Goal: Task Accomplishment & Management: Complete application form

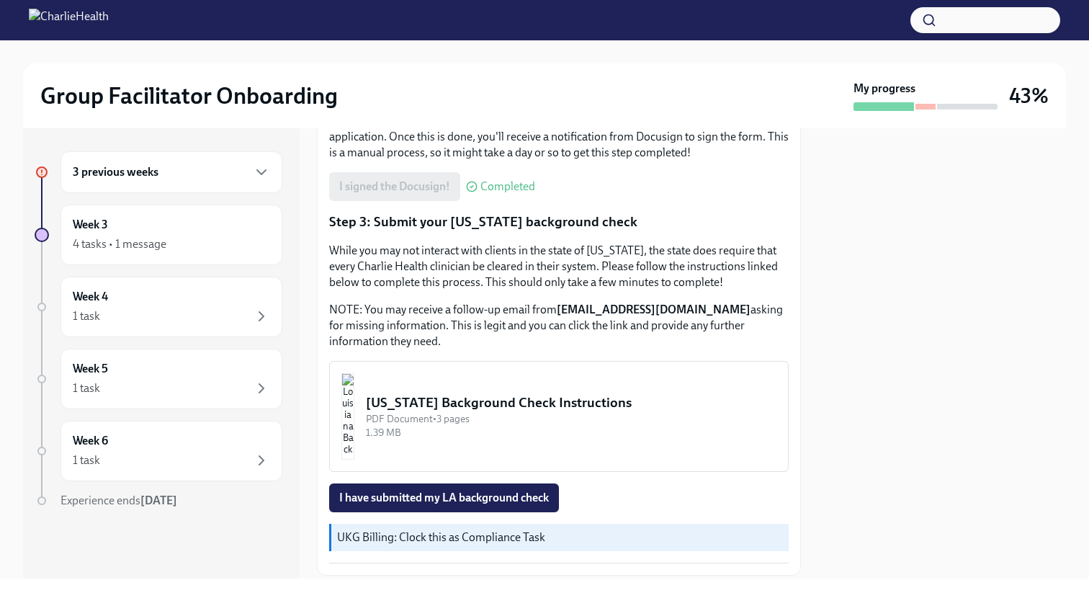
scroll to position [485, 0]
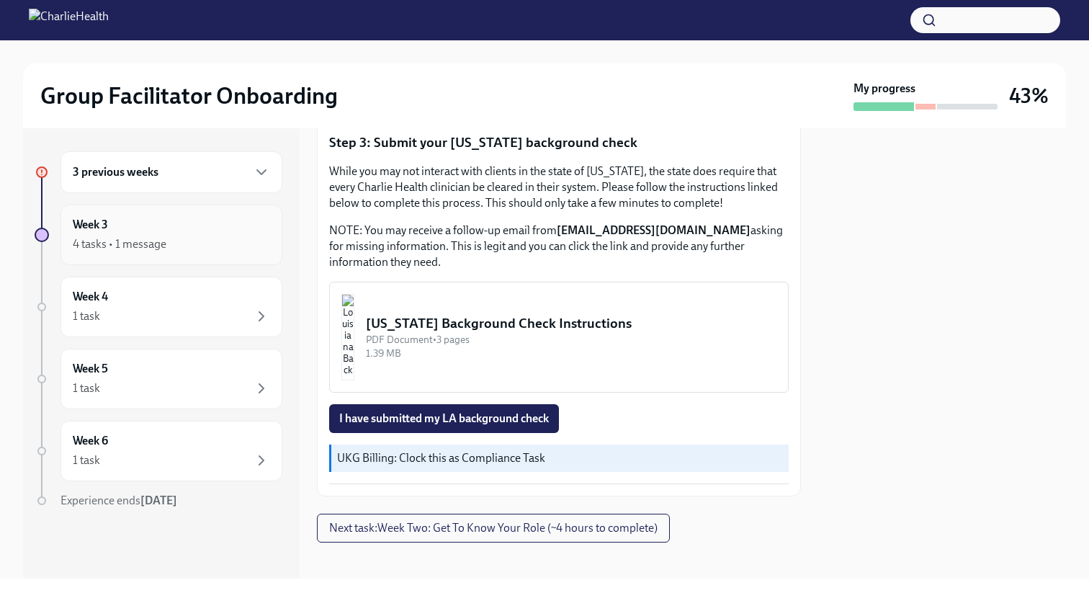
click at [134, 254] on div "Week 3 4 tasks • 1 message" at bounding box center [171, 234] width 222 height 60
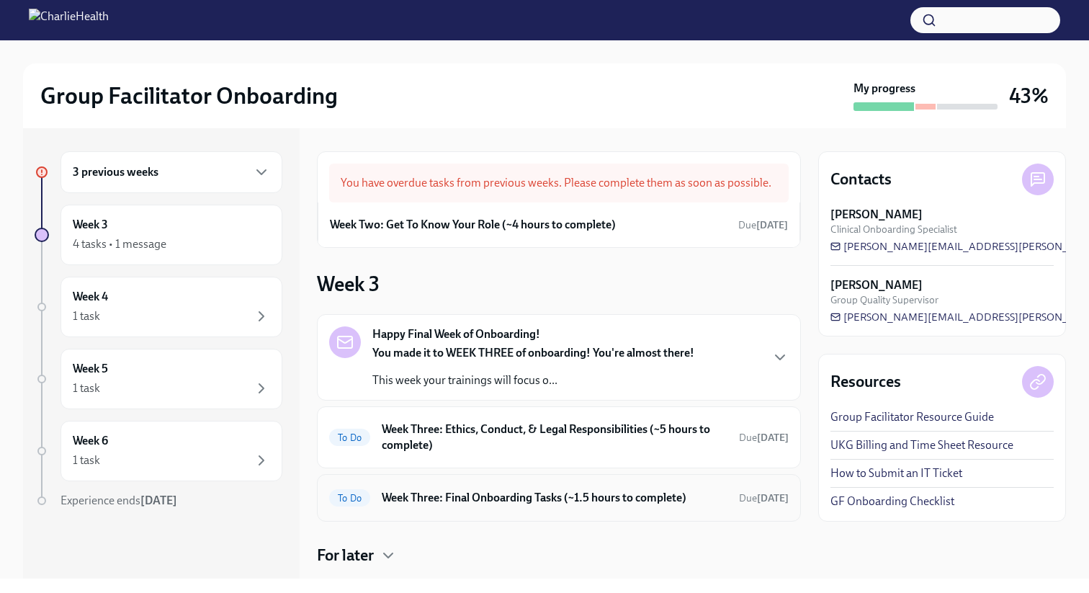
click at [479, 497] on h6 "Week Three: Final Onboarding Tasks (~1.5 hours to complete)" at bounding box center [555, 498] width 346 height 16
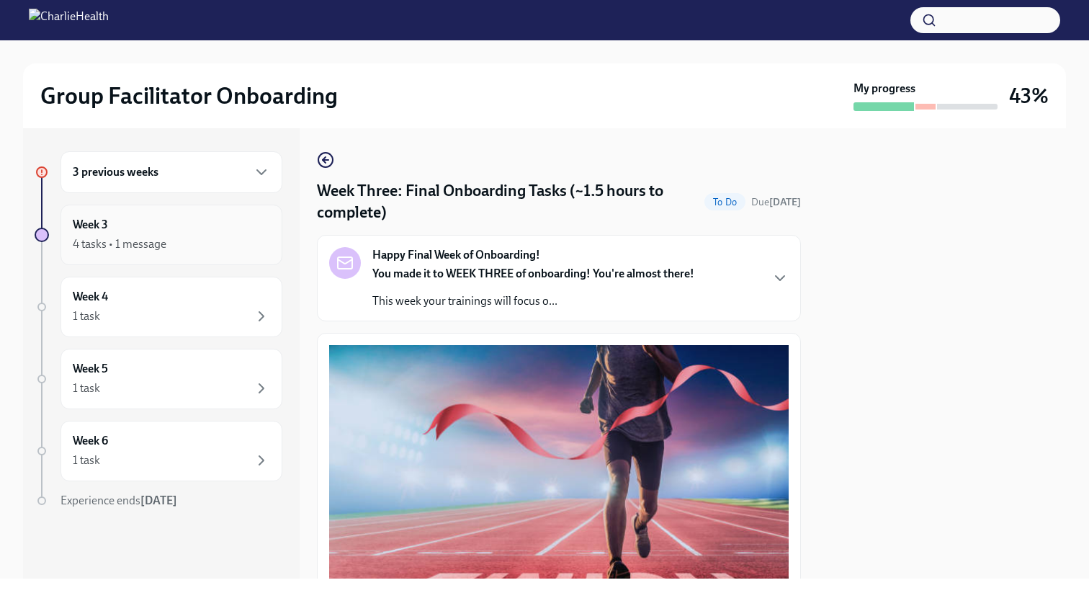
click at [174, 245] on div "4 tasks • 1 message" at bounding box center [171, 243] width 197 height 17
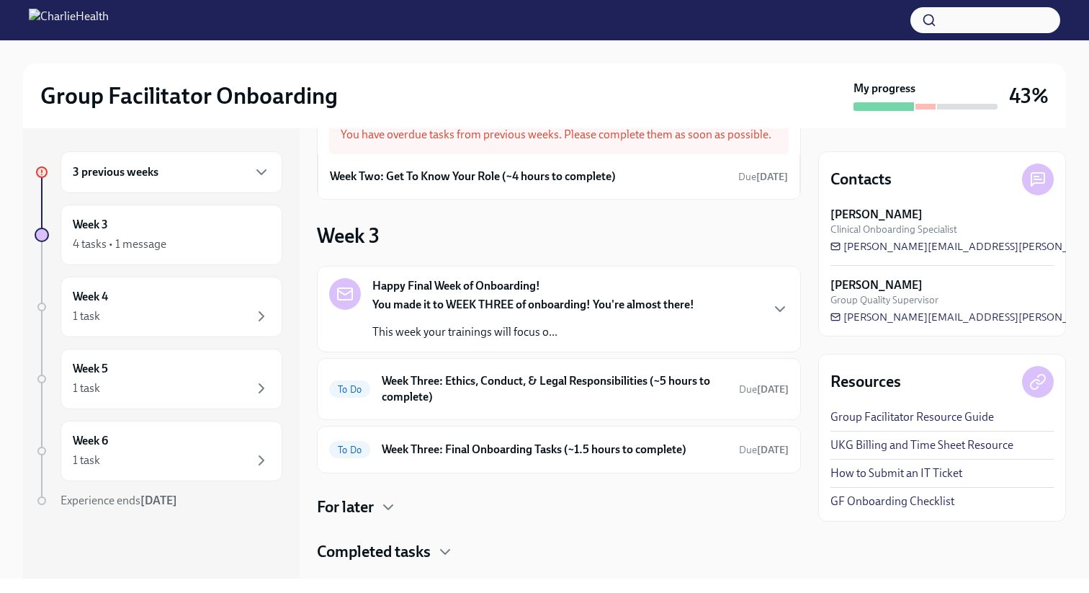
scroll to position [78, 0]
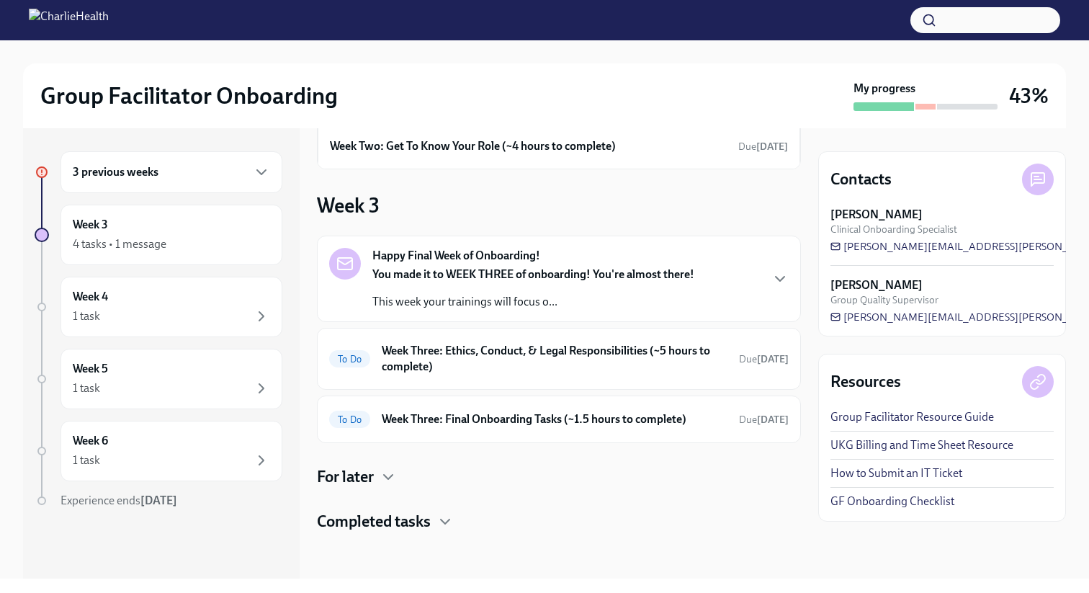
click at [459, 364] on h6 "Week Three: Ethics, Conduct, & Legal Responsibilities (~5 hours to complete)" at bounding box center [555, 359] width 346 height 32
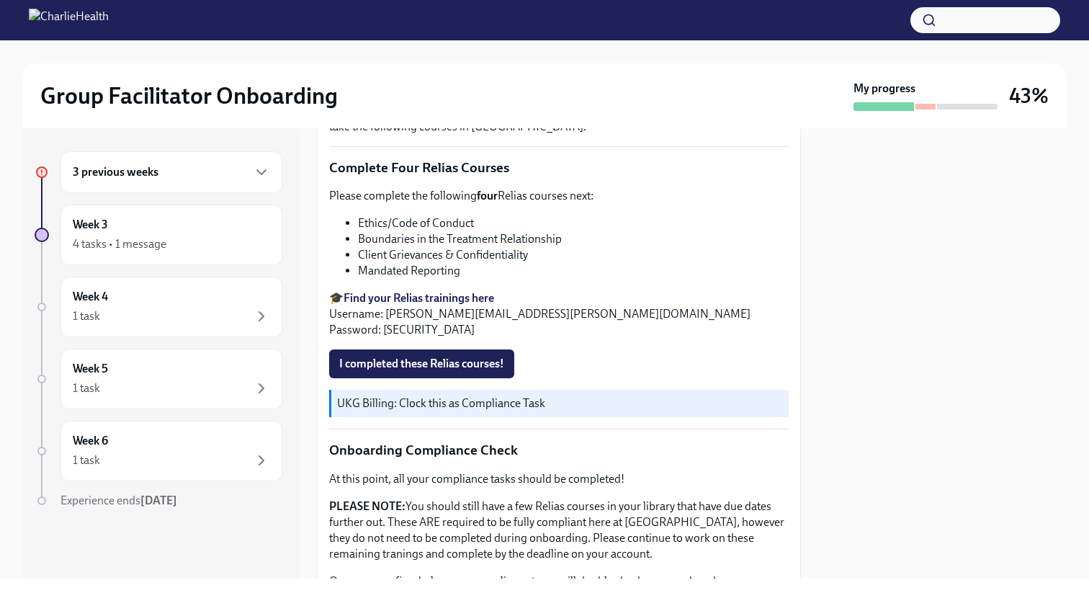
scroll to position [564, 0]
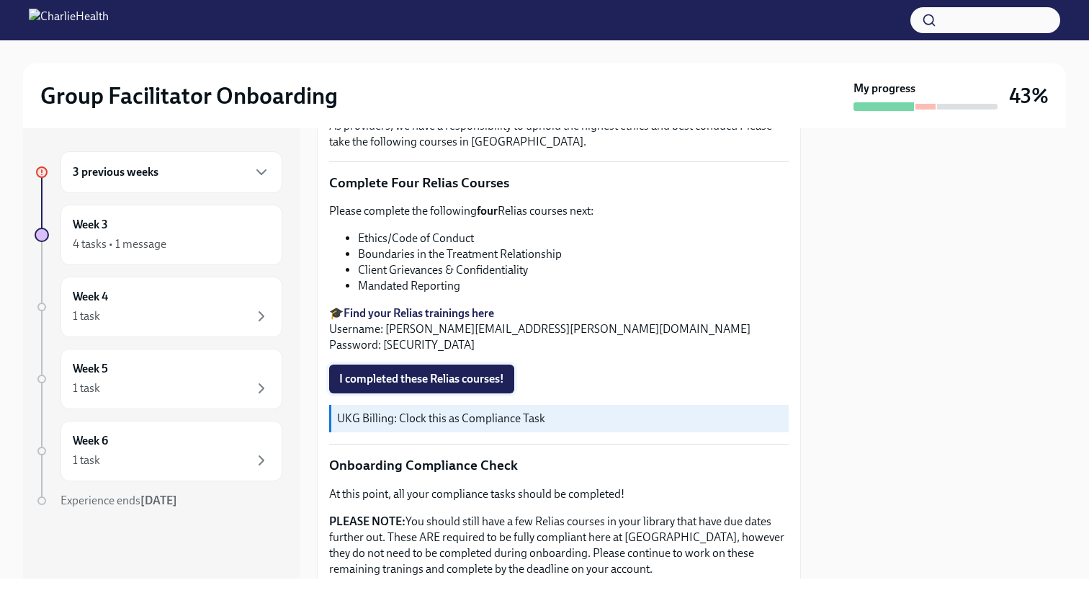
click at [475, 377] on span "I completed these Relias courses!" at bounding box center [421, 379] width 165 height 14
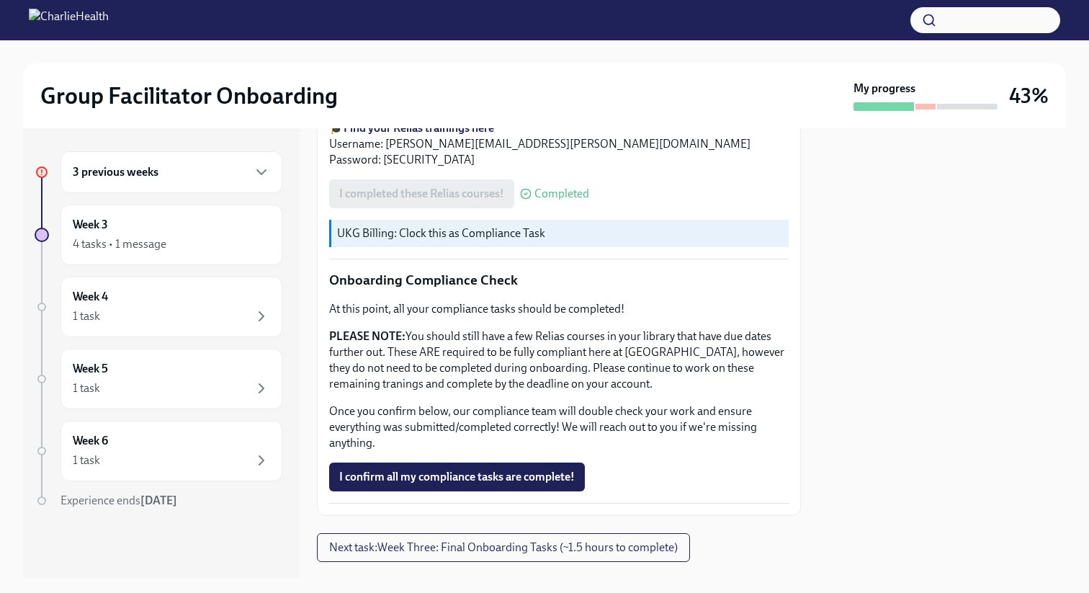
scroll to position [778, 0]
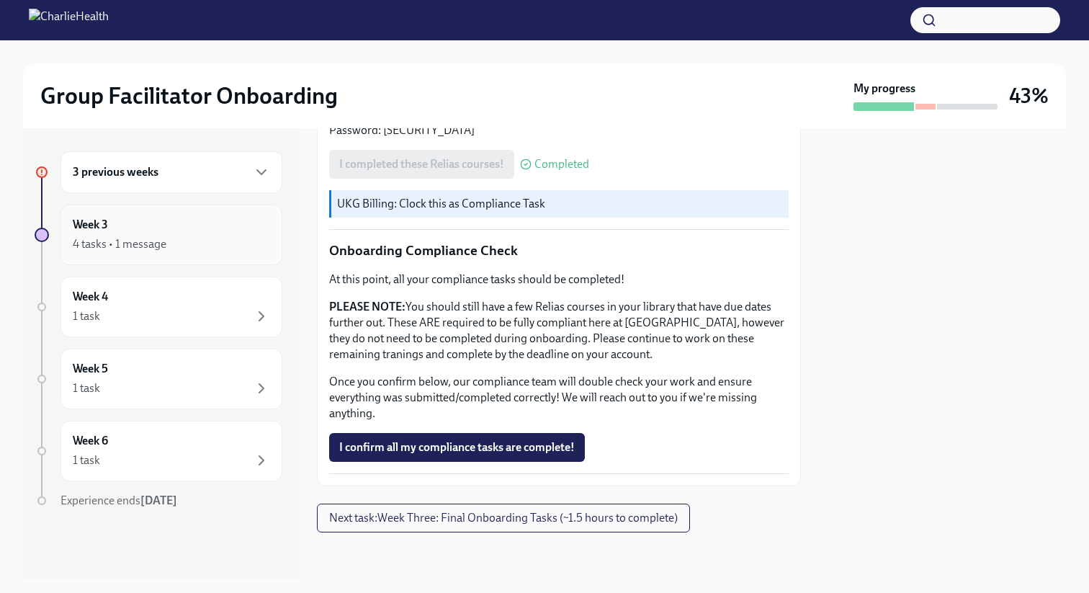
click at [208, 245] on div "4 tasks • 1 message" at bounding box center [171, 243] width 197 height 17
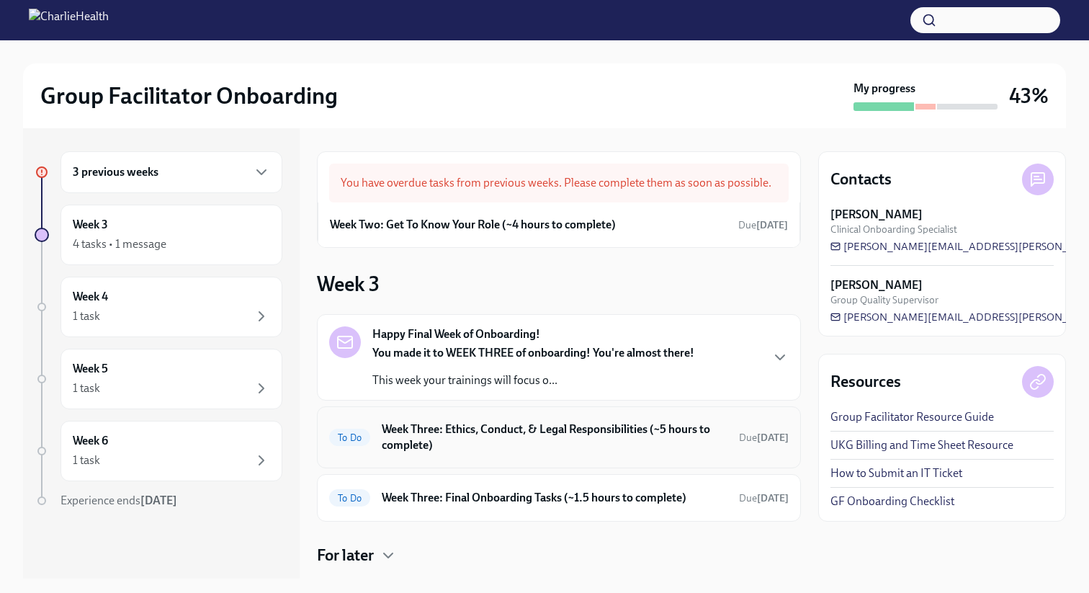
scroll to position [78, 0]
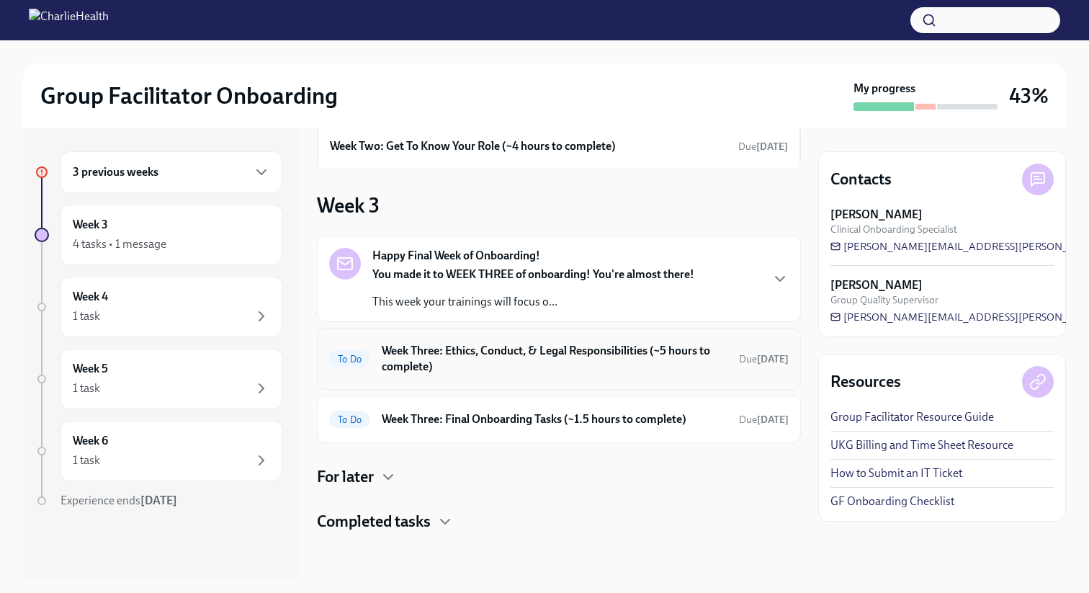
click at [538, 356] on h6 "Week Three: Ethics, Conduct, & Legal Responsibilities (~5 hours to complete)" at bounding box center [555, 359] width 346 height 32
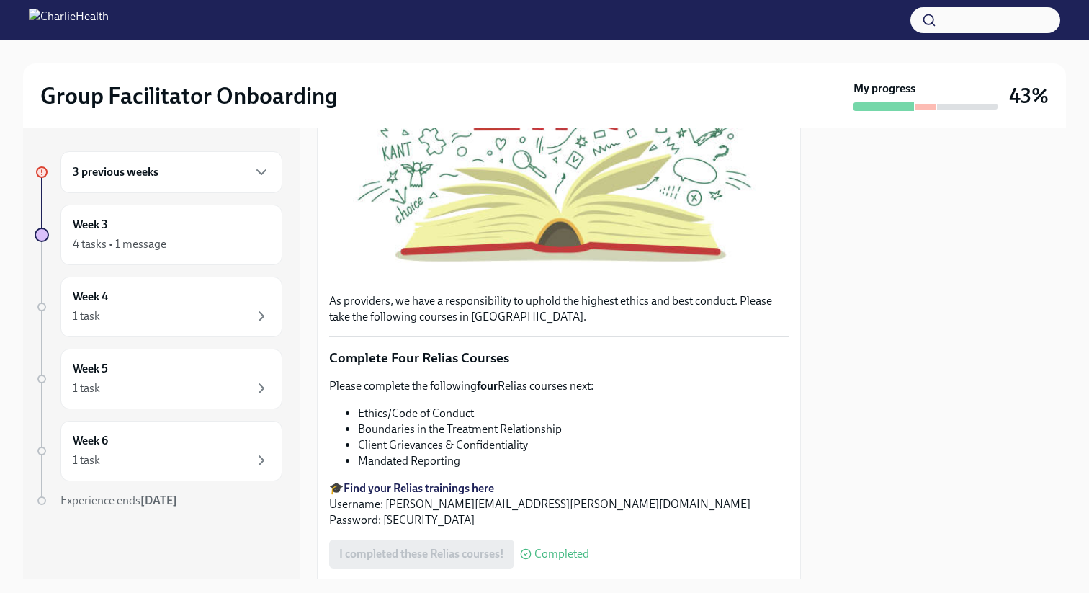
scroll to position [390, 0]
click at [165, 237] on div "4 tasks • 1 message" at bounding box center [120, 244] width 94 height 16
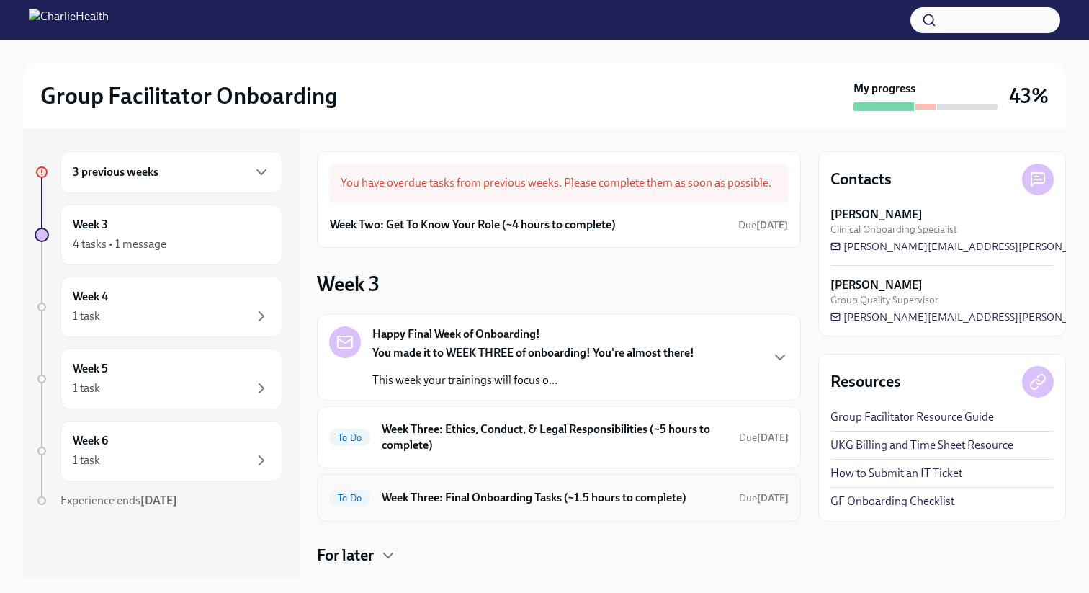
click at [529, 490] on h6 "Week Three: Final Onboarding Tasks (~1.5 hours to complete)" at bounding box center [555, 498] width 346 height 16
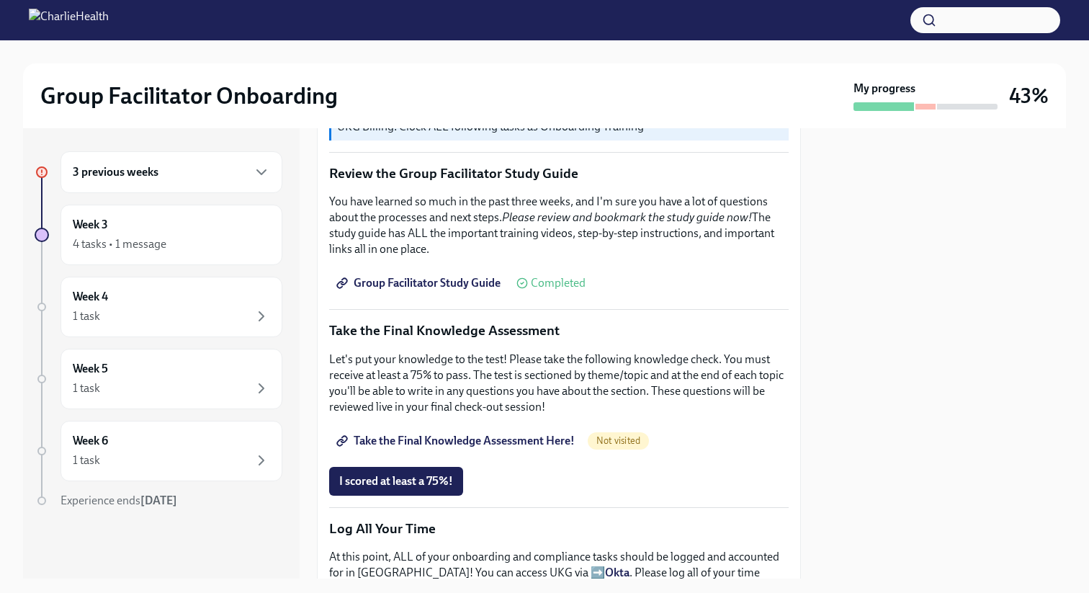
scroll to position [601, 0]
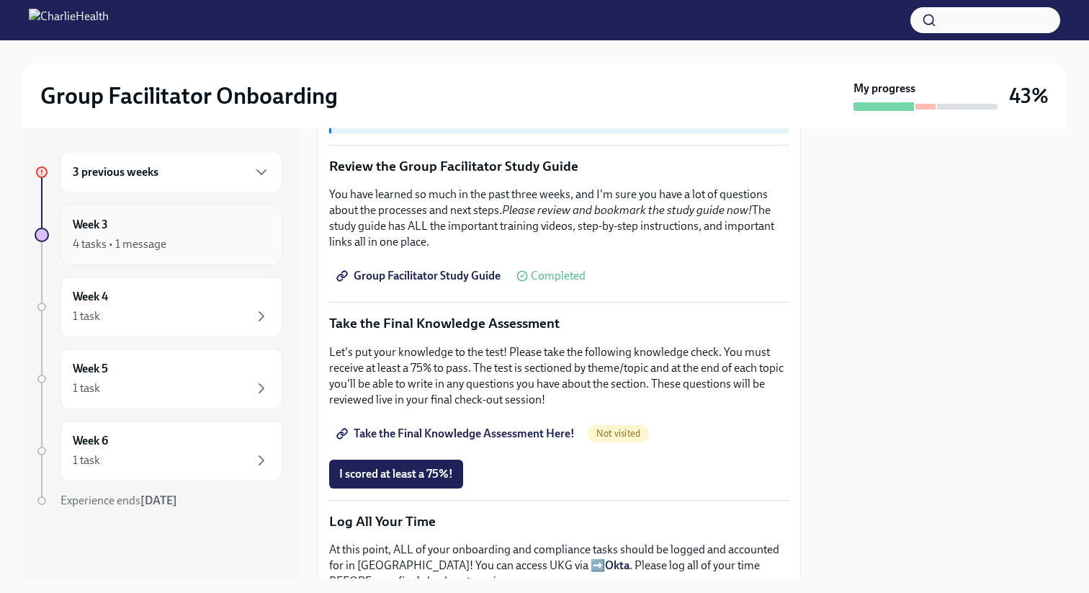
click at [132, 225] on div "Week 3 4 tasks • 1 message" at bounding box center [171, 235] width 197 height 36
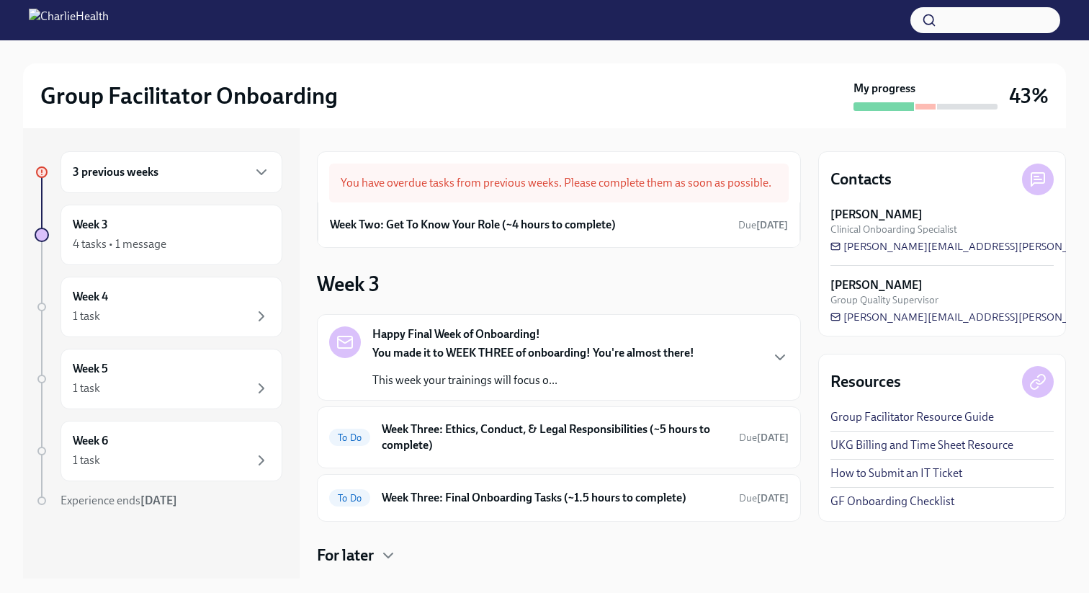
click at [231, 189] on div "3 previous weeks" at bounding box center [171, 172] width 222 height 42
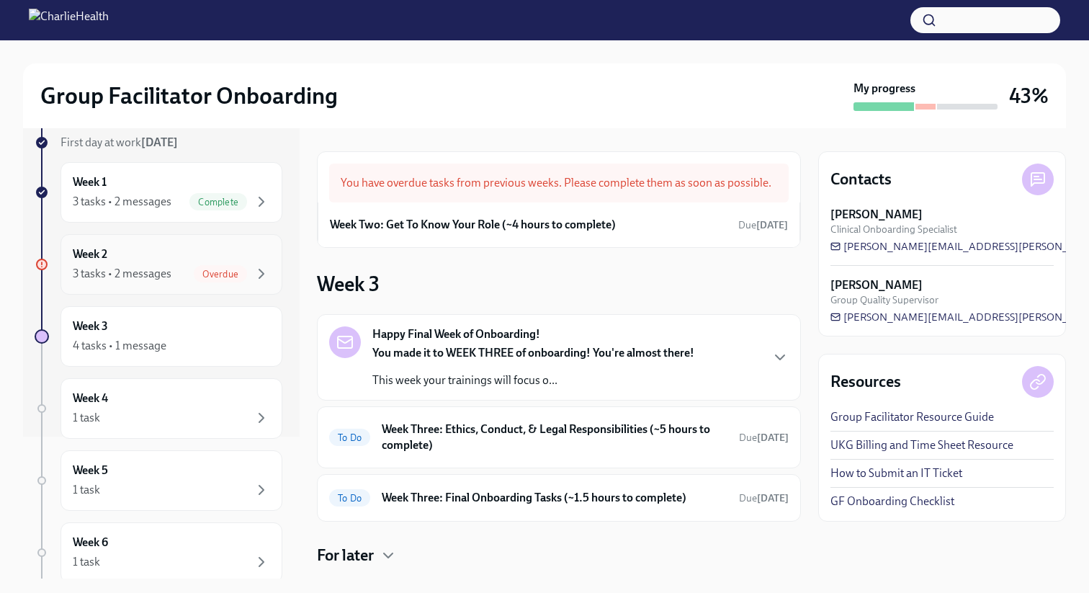
scroll to position [182, 0]
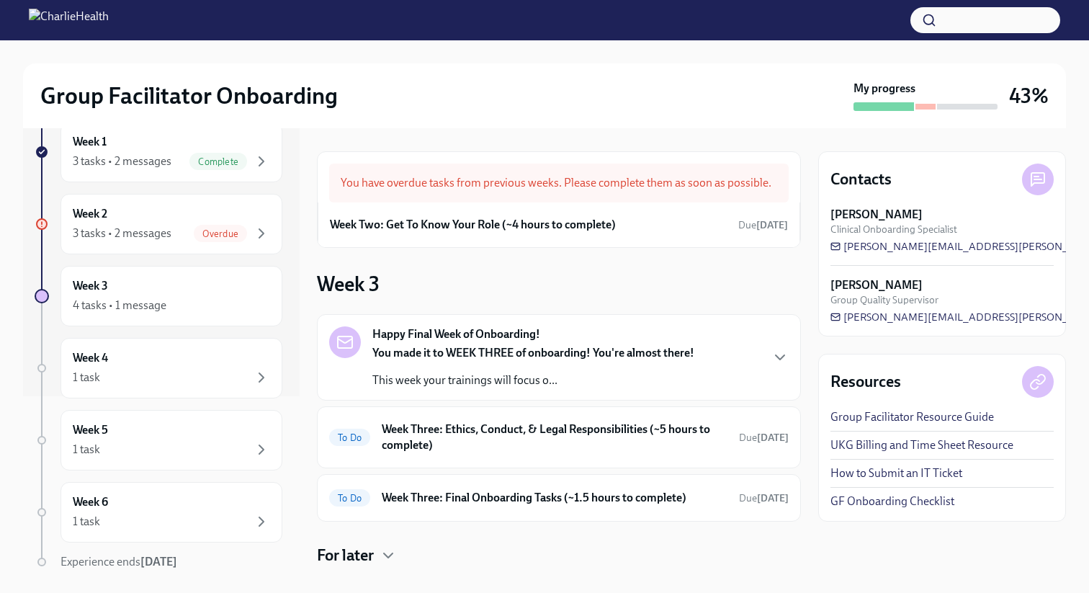
click at [210, 326] on div "3 previous weeks Week -1 1 task • 1 message Complete First day at work Sep 2nd …" at bounding box center [159, 298] width 248 height 658
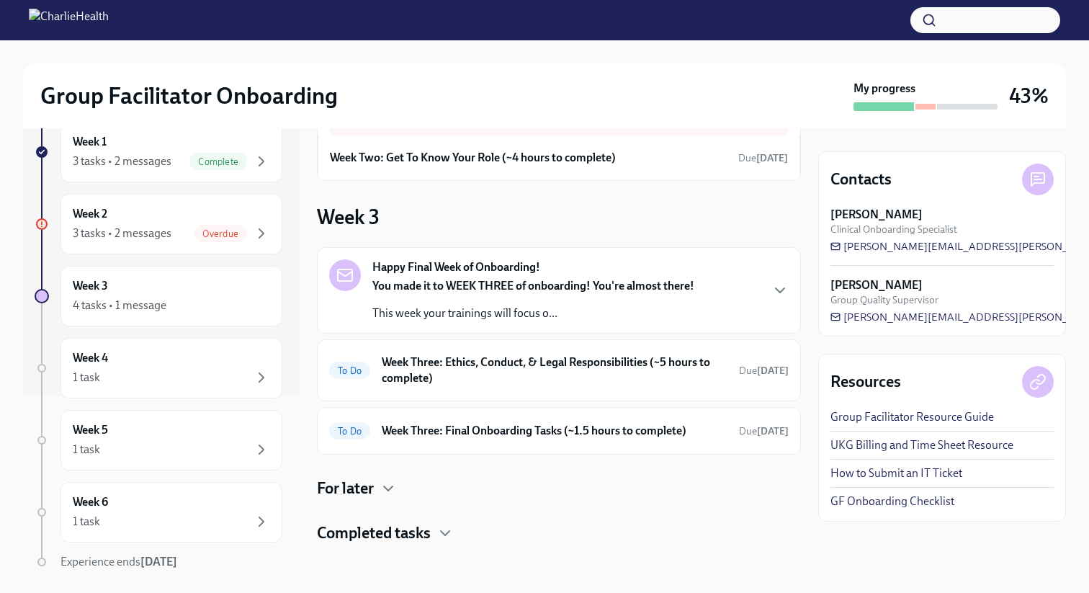
scroll to position [78, 0]
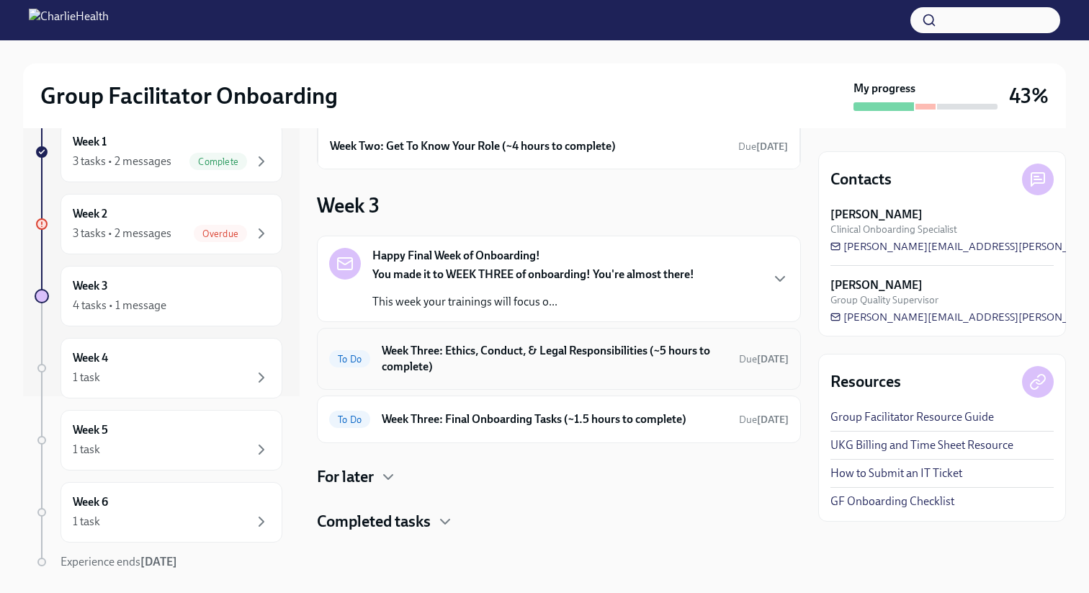
click at [590, 356] on h6 "Week Three: Ethics, Conduct, & Legal Responsibilities (~5 hours to complete)" at bounding box center [555, 359] width 346 height 32
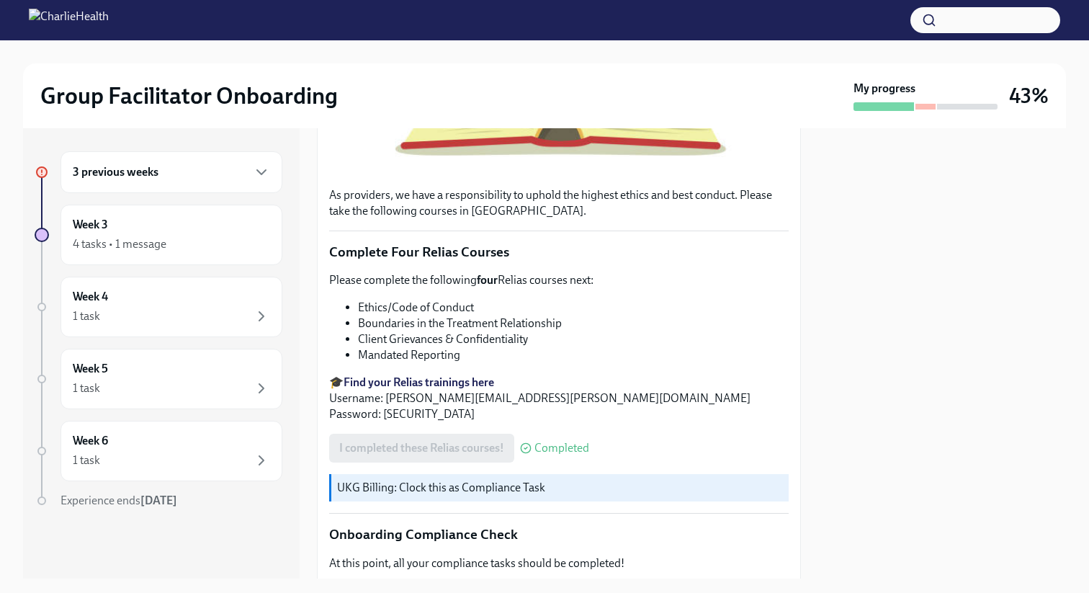
scroll to position [778, 0]
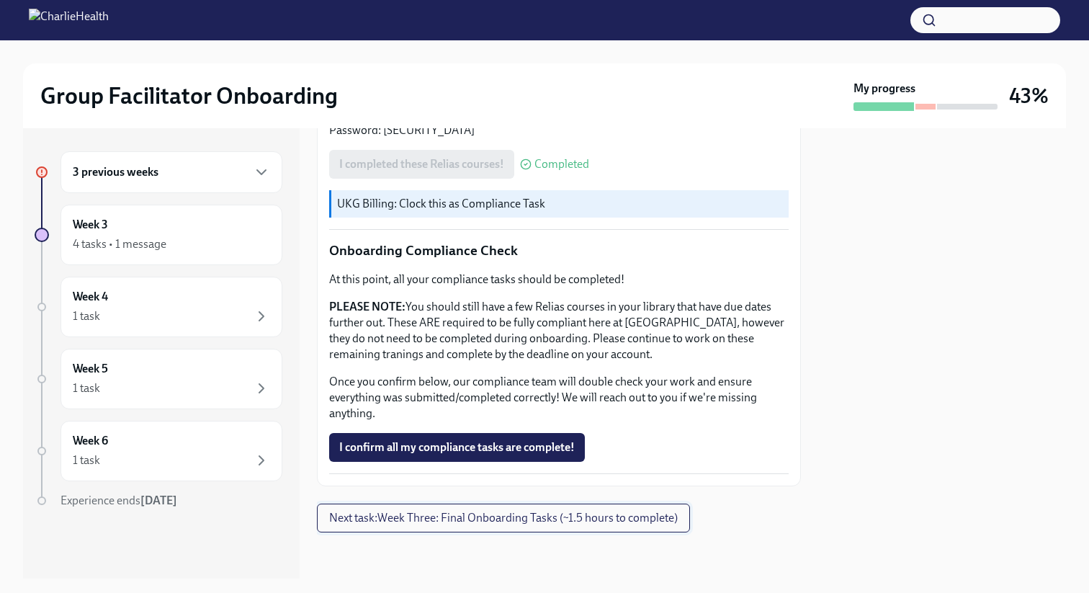
click at [494, 497] on span "Next task : Week Three: Final Onboarding Tasks (~1.5 hours to complete)" at bounding box center [503, 518] width 349 height 14
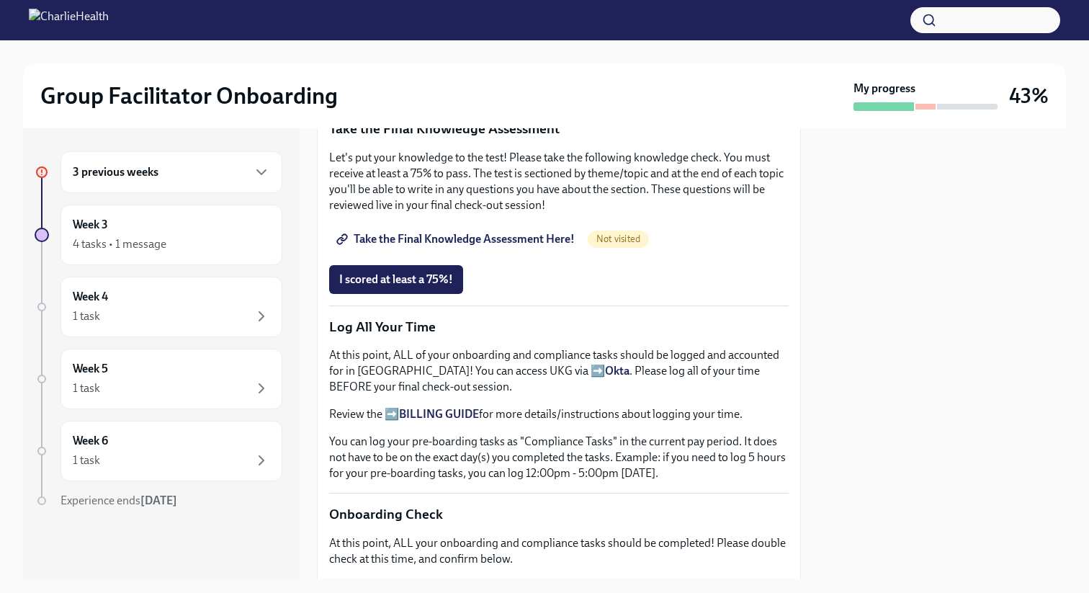
scroll to position [742, 0]
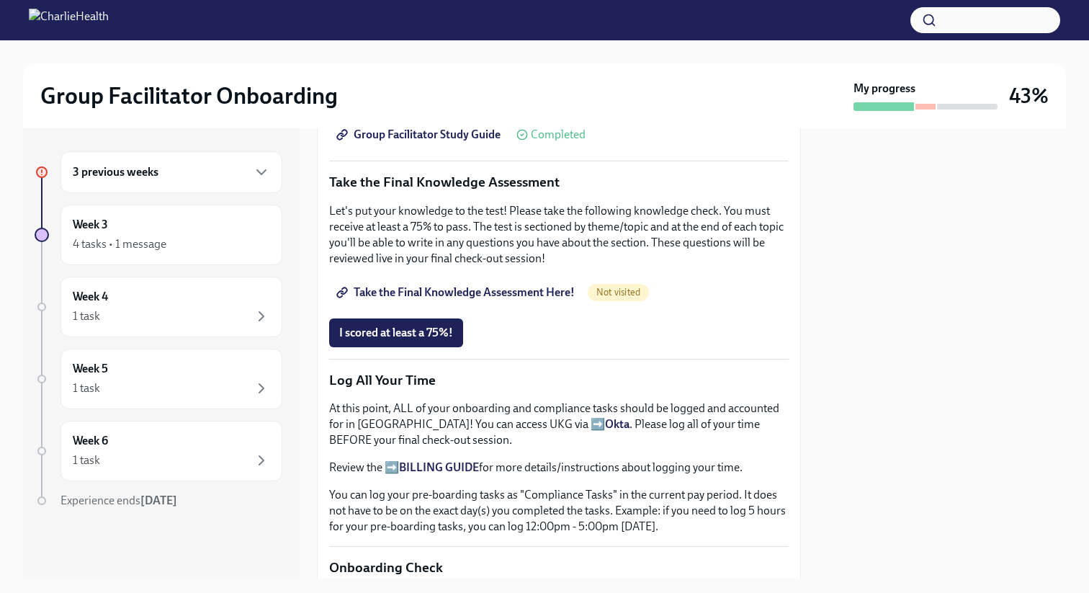
click at [512, 297] on span "Take the Final Knowledge Assessment Here!" at bounding box center [456, 292] width 235 height 14
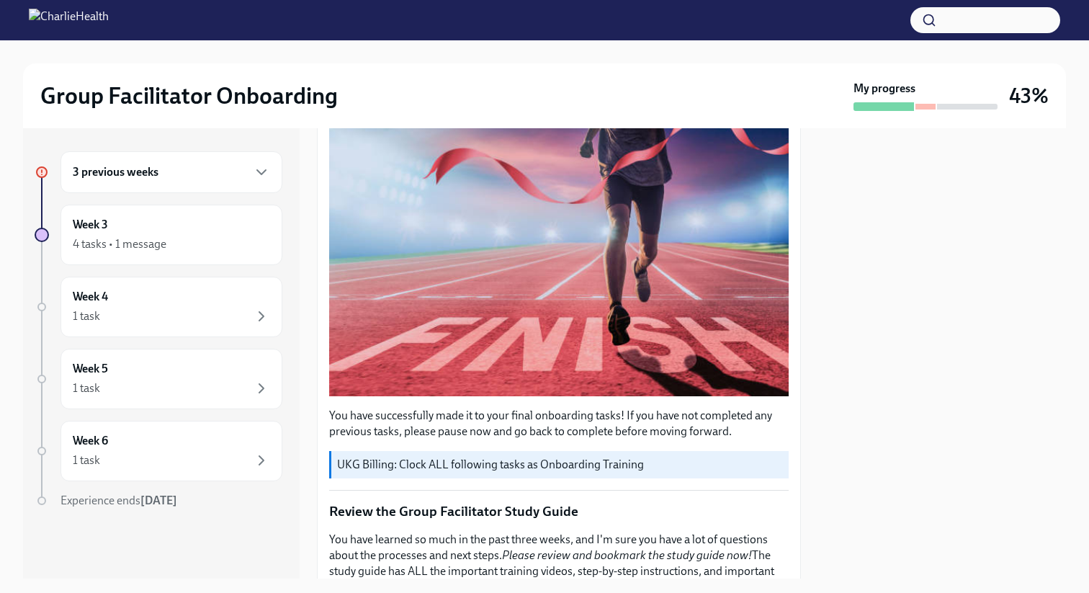
scroll to position [1146, 0]
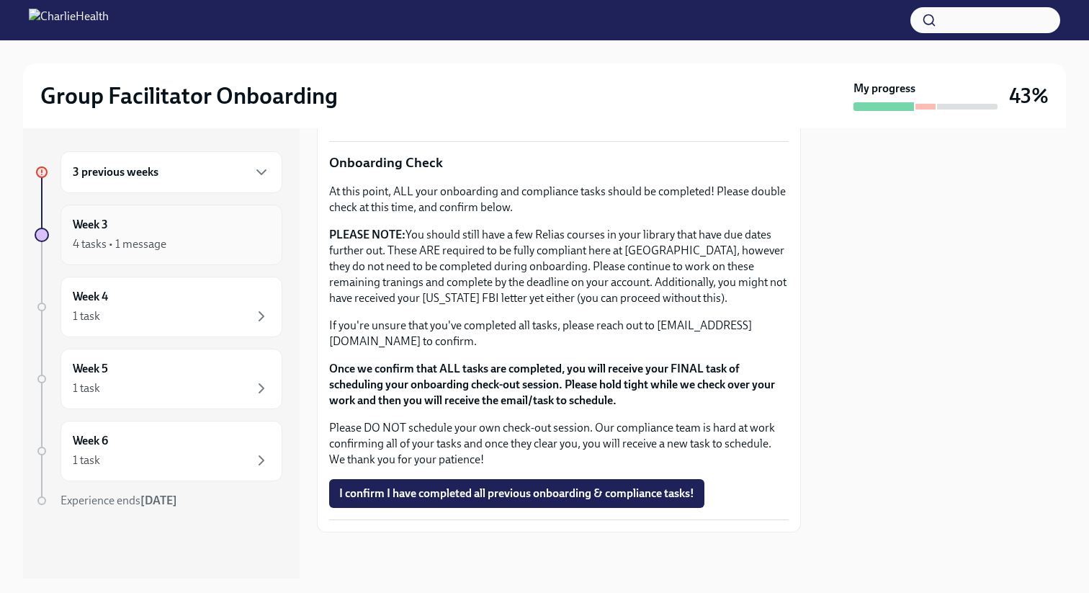
click at [153, 247] on div "4 tasks • 1 message" at bounding box center [120, 244] width 94 height 16
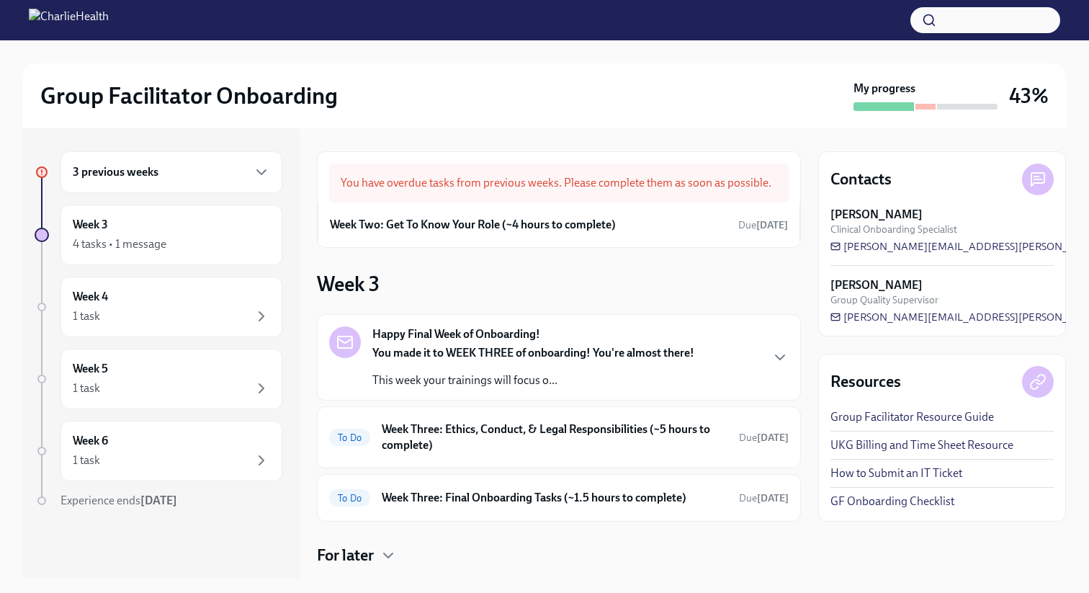
scroll to position [78, 0]
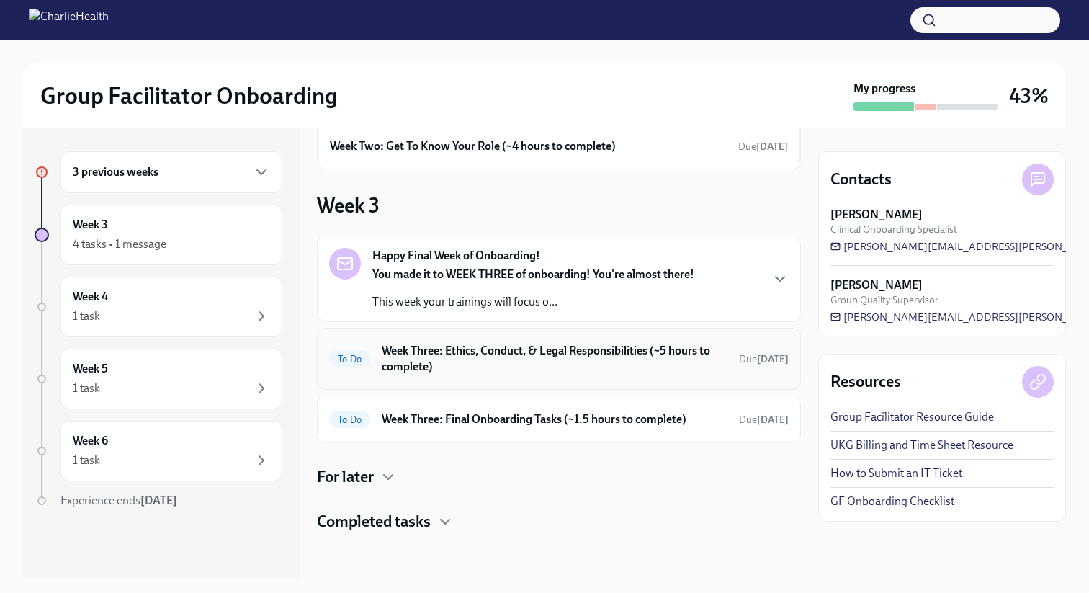
click at [520, 367] on h6 "Week Three: Ethics, Conduct, & Legal Responsibilities (~5 hours to complete)" at bounding box center [555, 359] width 346 height 32
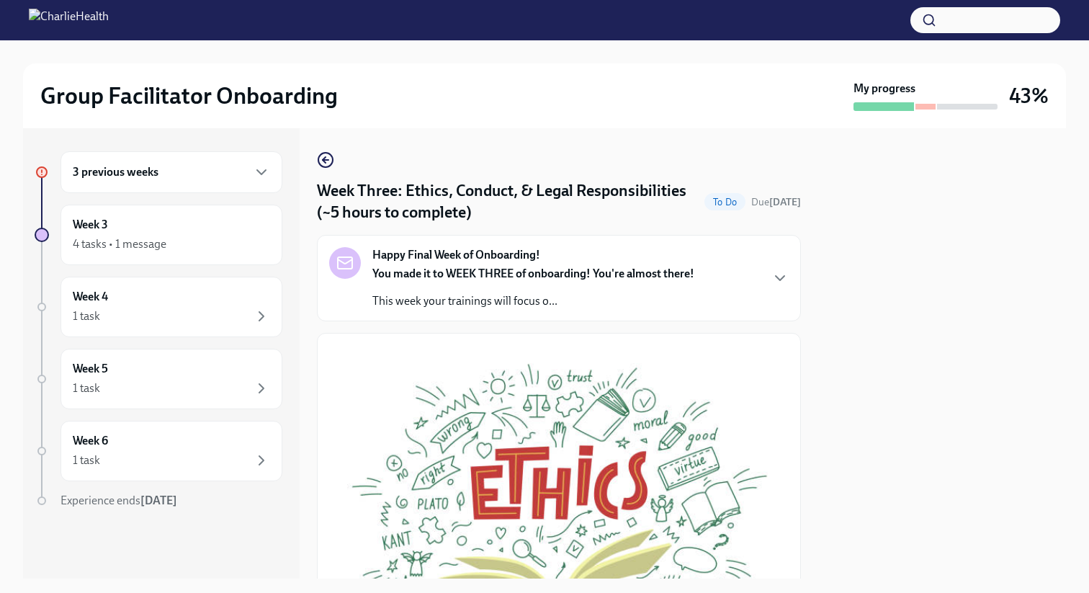
scroll to position [778, 0]
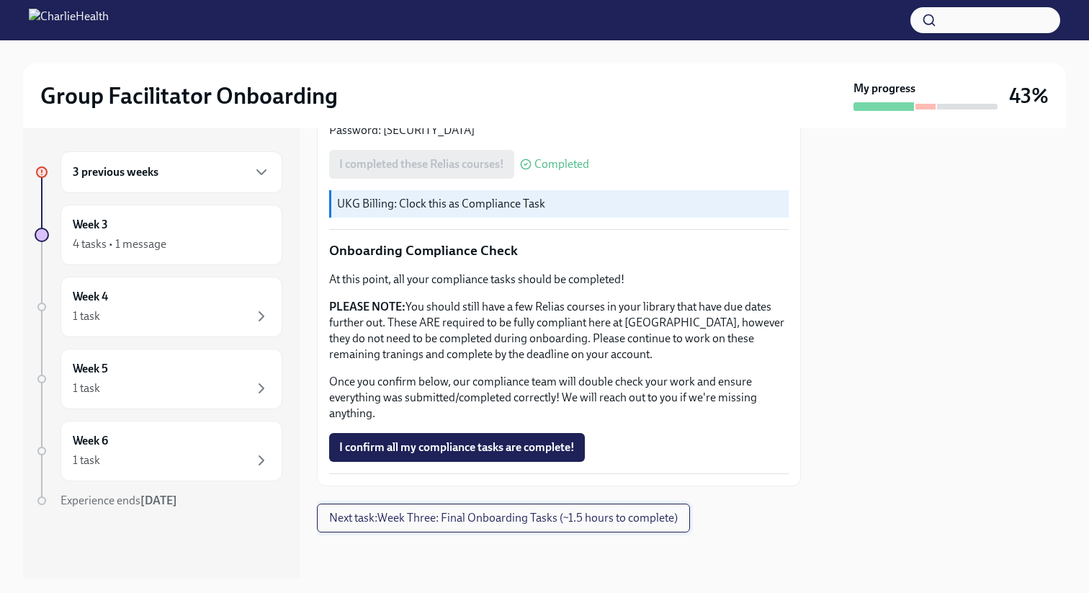
click at [575, 497] on button "Next task : Week Three: Final Onboarding Tasks (~1.5 hours to complete)" at bounding box center [503, 517] width 373 height 29
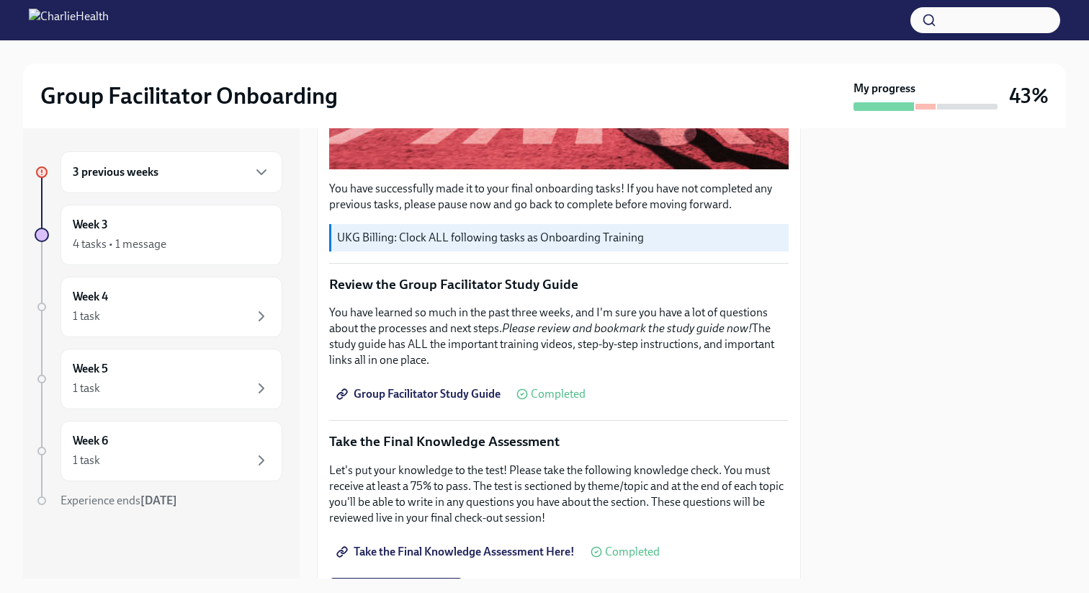
scroll to position [472, 0]
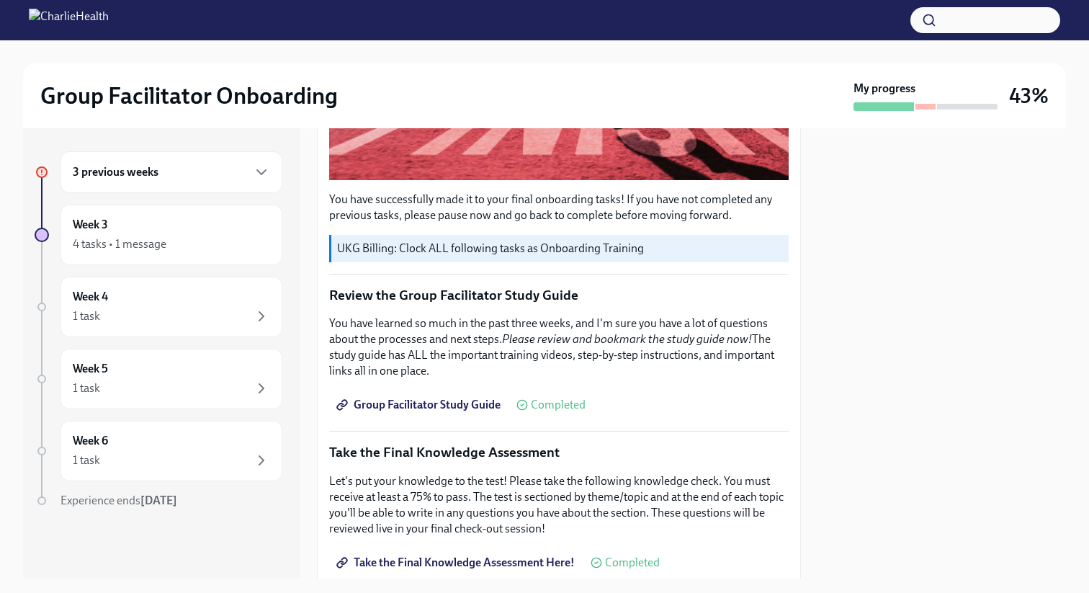
click at [467, 403] on span "Group Facilitator Study Guide" at bounding box center [419, 404] width 161 height 14
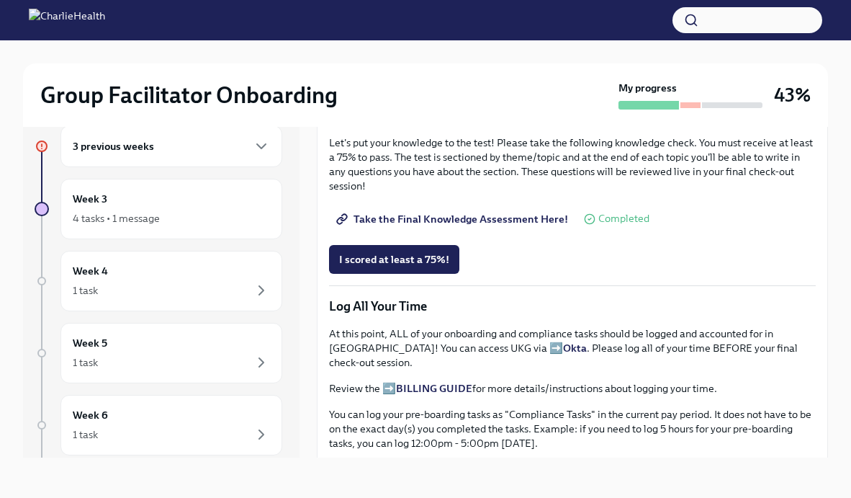
scroll to position [724, 0]
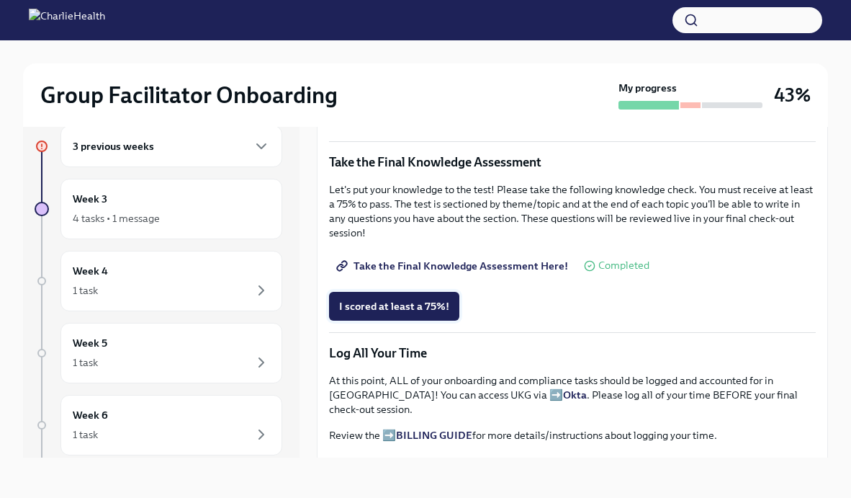
click at [426, 311] on span "I scored at least a 75%!" at bounding box center [394, 306] width 110 height 14
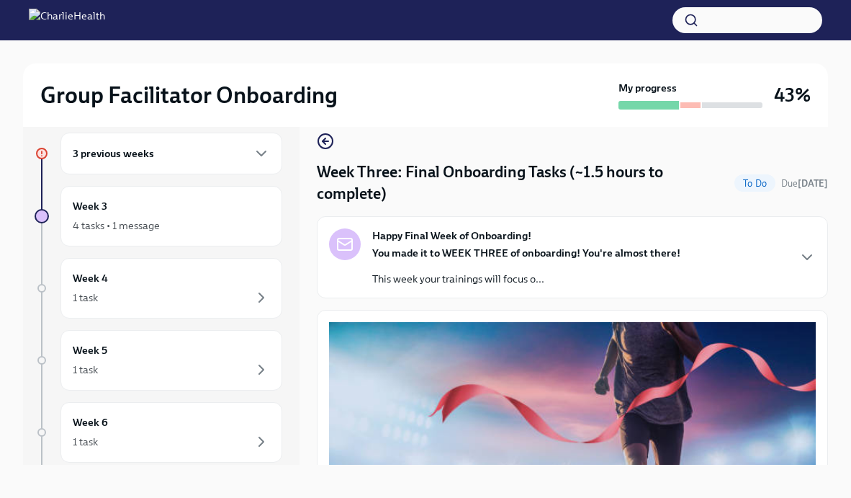
scroll to position [24, 0]
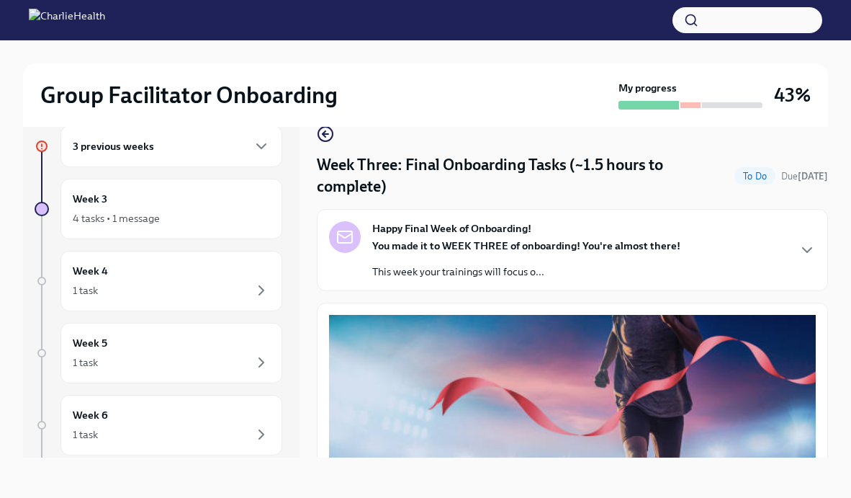
click at [221, 153] on div "3 previous weeks" at bounding box center [171, 146] width 197 height 17
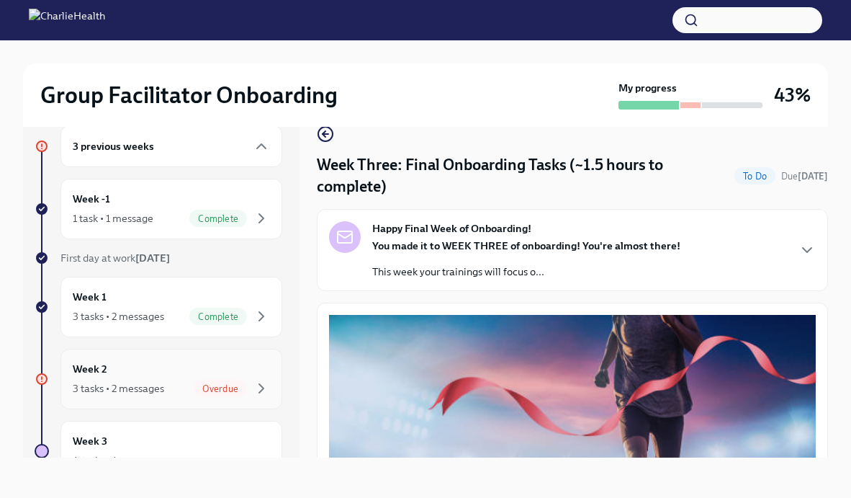
click at [220, 374] on div "Week 2 3 tasks • 2 messages Overdue" at bounding box center [171, 379] width 197 height 36
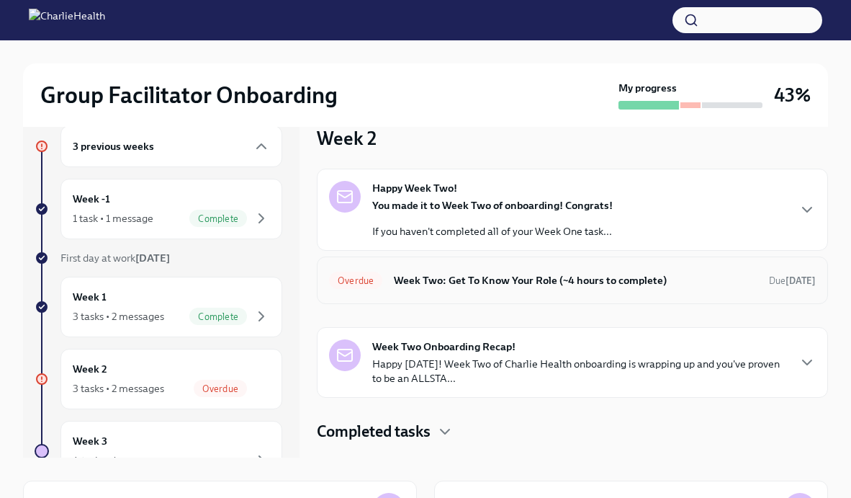
click at [462, 280] on h6 "Week Two: Get To Know Your Role (~4 hours to complete)" at bounding box center [576, 280] width 364 height 16
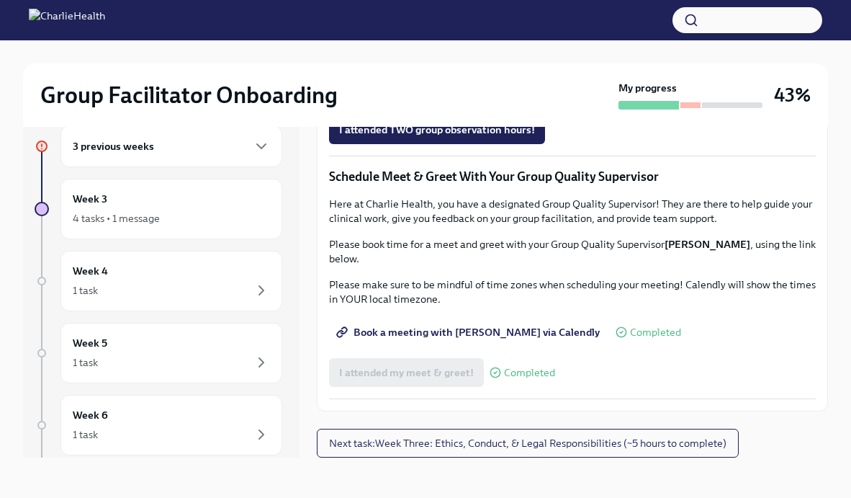
scroll to position [1331, 0]
click at [594, 438] on span "Next task : Week Three: Ethics, Conduct, & Legal Responsibilities (~5 hours to …" at bounding box center [527, 443] width 397 height 14
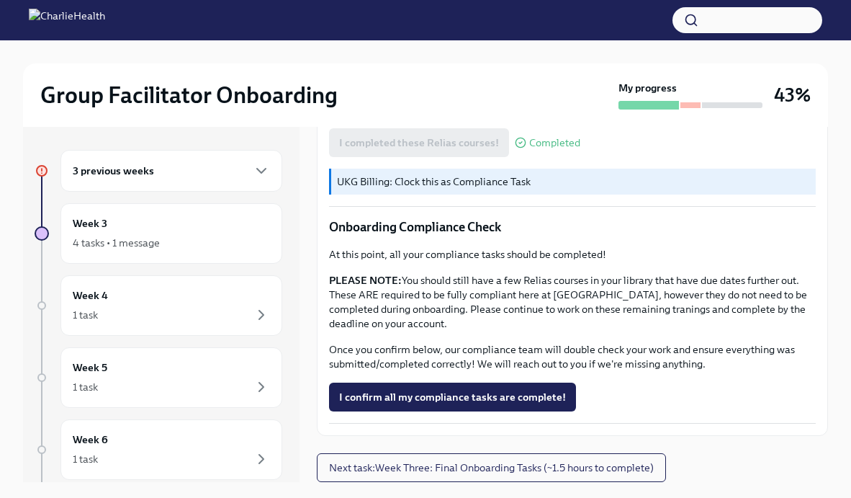
click at [209, 177] on div "3 previous weeks" at bounding box center [171, 170] width 197 height 17
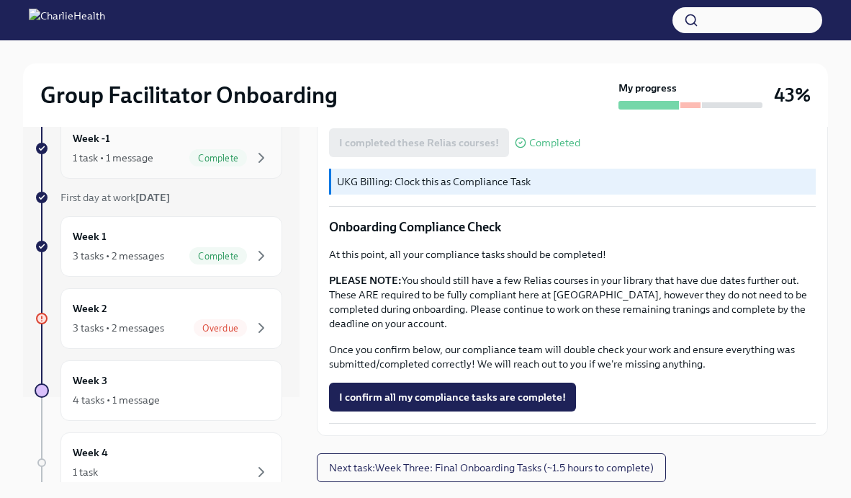
scroll to position [99, 0]
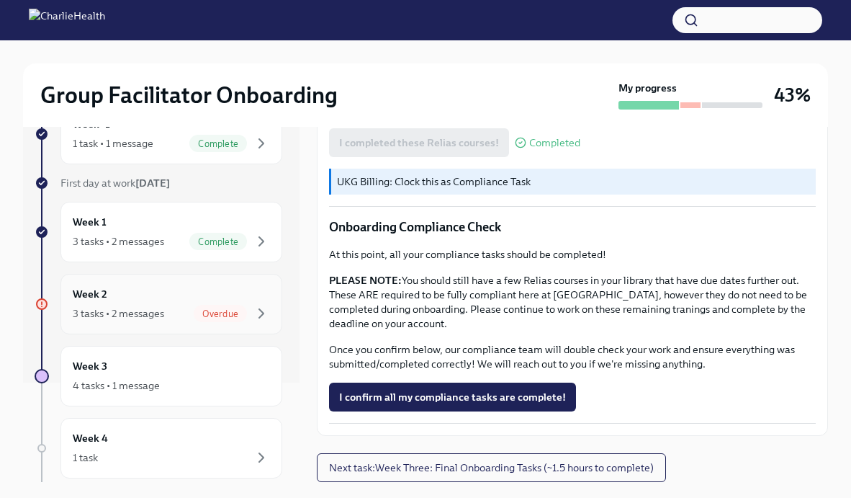
click at [198, 307] on div "Overdue" at bounding box center [220, 313] width 53 height 17
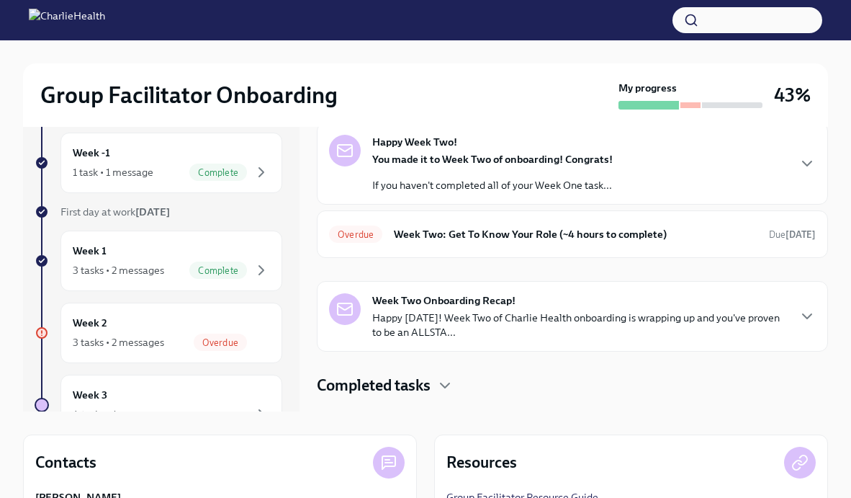
scroll to position [74, 0]
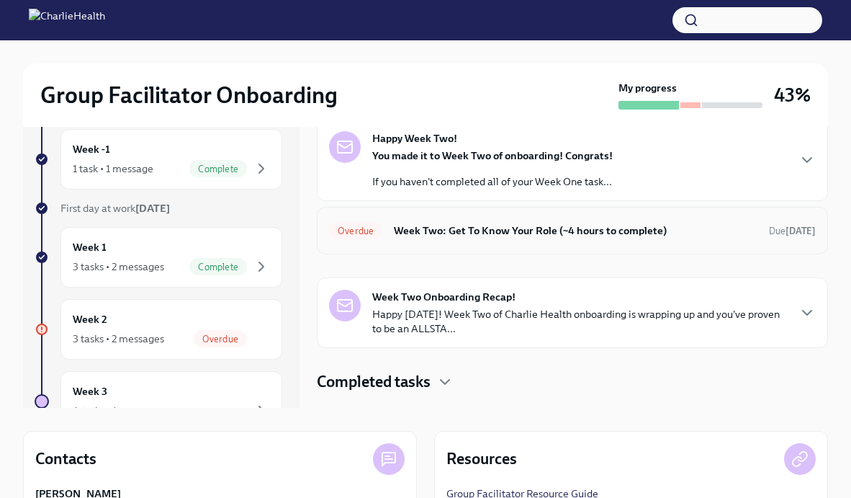
click at [547, 246] on div "Overdue Week Two: Get To Know Your Role (~4 hours to complete) Due today" at bounding box center [572, 231] width 511 height 48
click at [554, 231] on h6 "Week Two: Get To Know Your Role (~4 hours to complete)" at bounding box center [576, 230] width 364 height 16
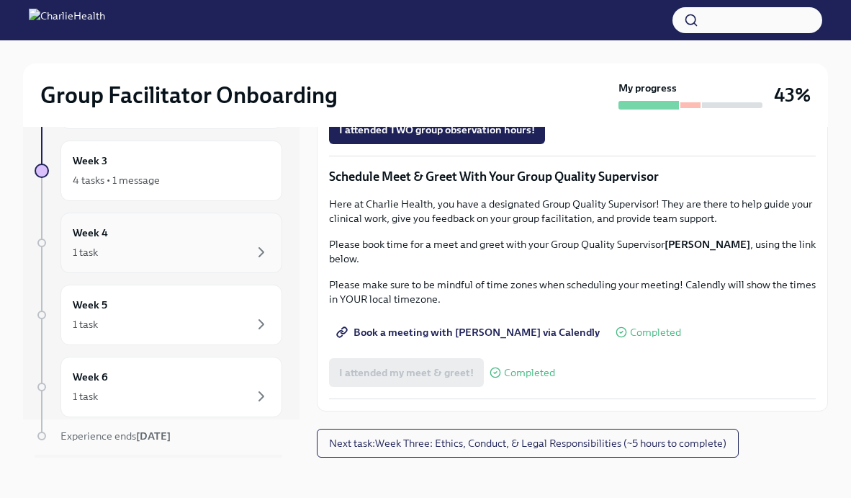
scroll to position [46, 0]
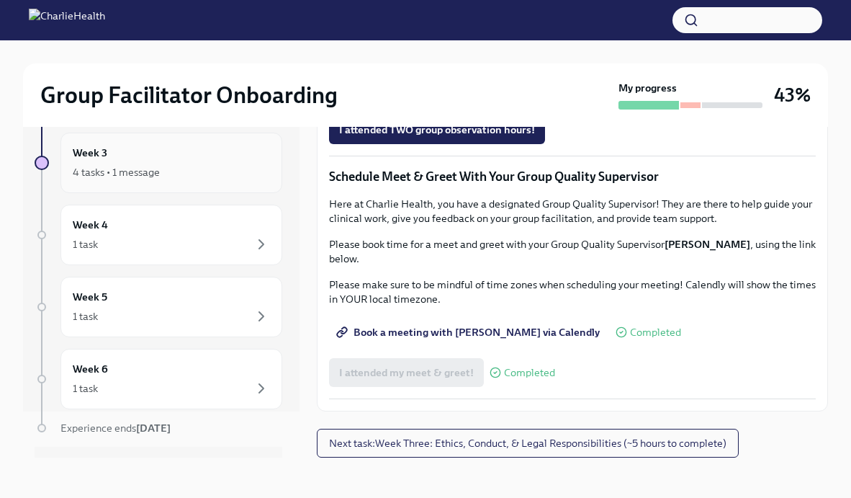
click at [196, 162] on div "Week 3 4 tasks • 1 message" at bounding box center [171, 163] width 197 height 36
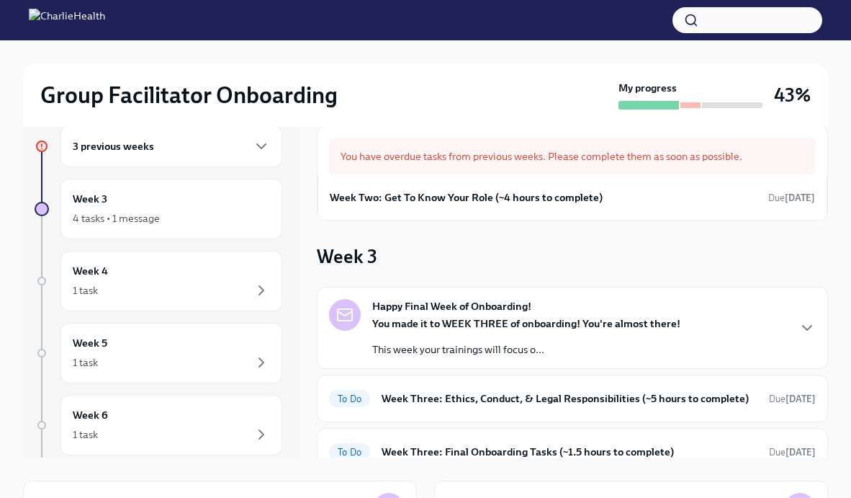
scroll to position [107, 0]
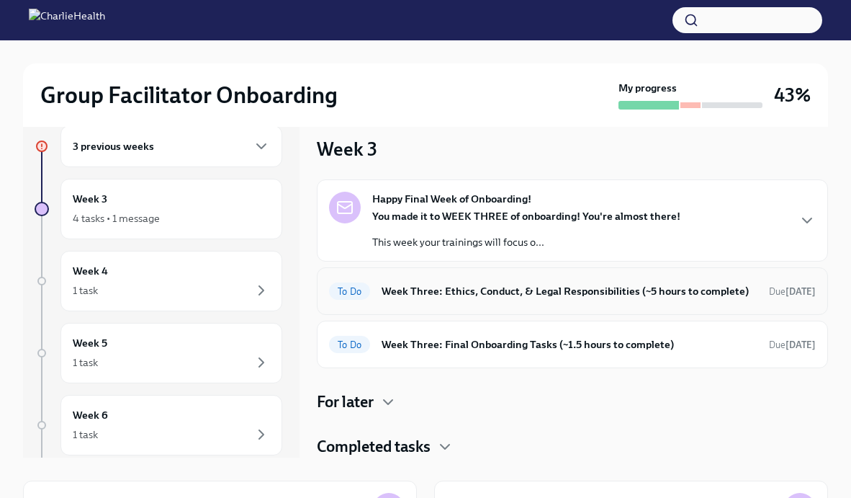
click at [529, 287] on h6 "Week Three: Ethics, Conduct, & Legal Responsibilities (~5 hours to complete)" at bounding box center [570, 291] width 376 height 16
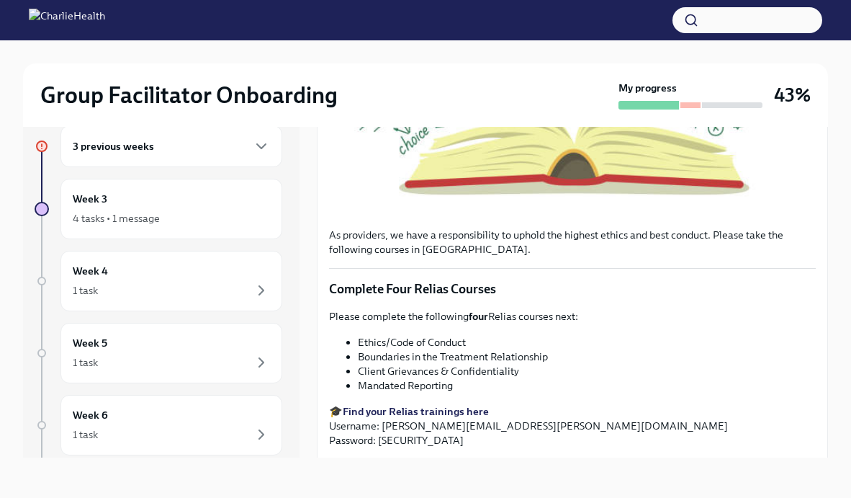
scroll to position [798, 0]
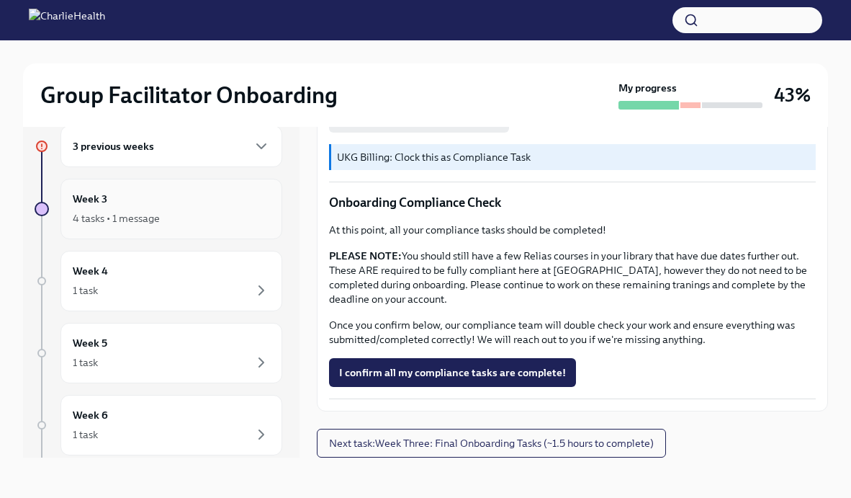
click at [176, 203] on div "Week 3 4 tasks • 1 message" at bounding box center [171, 209] width 197 height 36
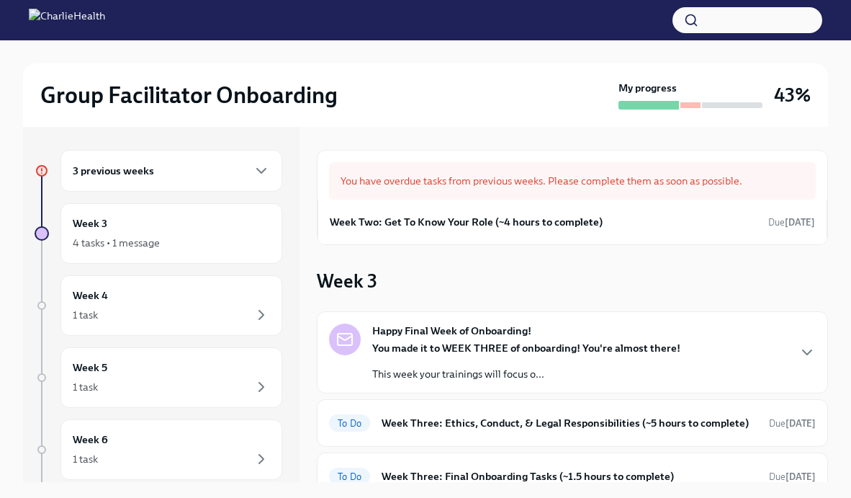
scroll to position [107, 0]
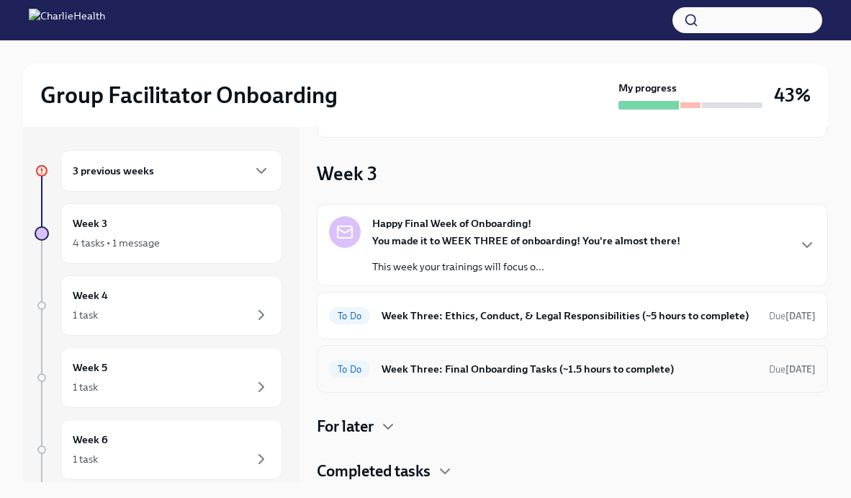
click at [544, 374] on h6 "Week Three: Final Onboarding Tasks (~1.5 hours to complete)" at bounding box center [570, 369] width 376 height 16
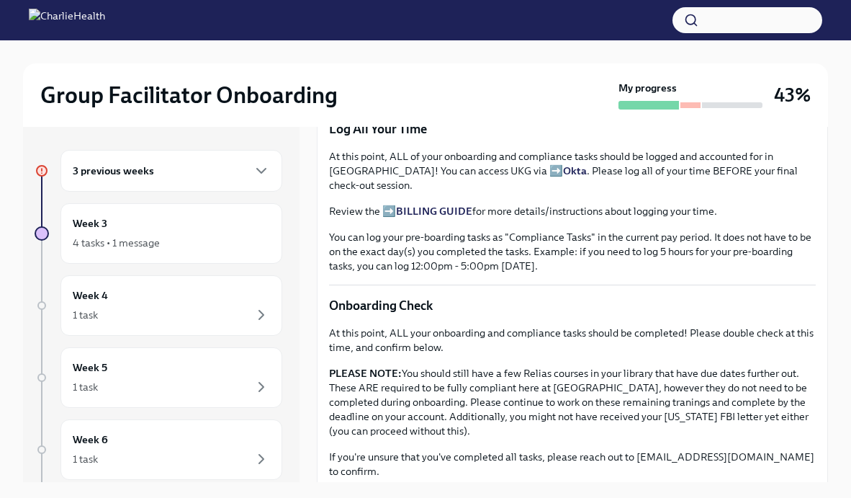
scroll to position [1128, 0]
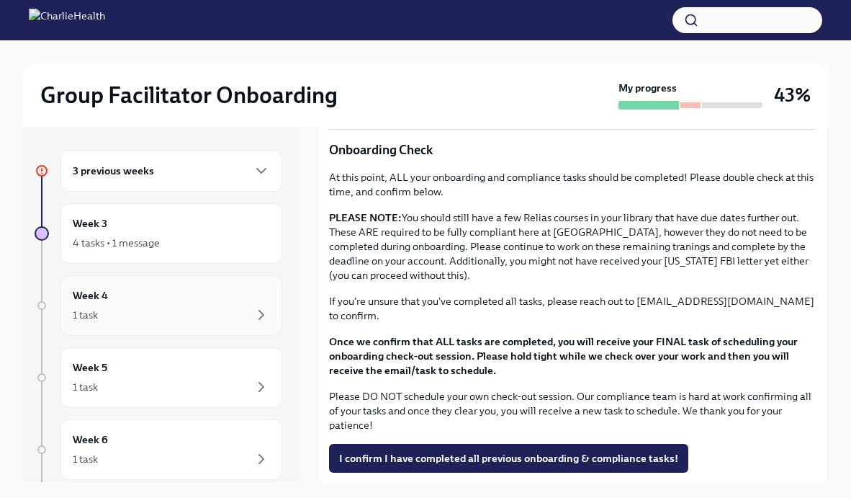
click at [230, 318] on div "1 task" at bounding box center [171, 314] width 197 height 17
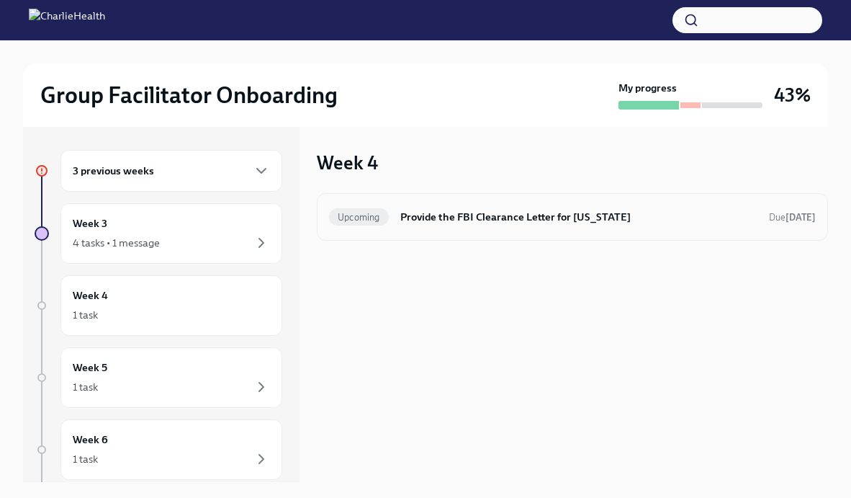
click at [576, 224] on h6 "Provide the FBI Clearance Letter for Pennsylvania" at bounding box center [578, 217] width 357 height 16
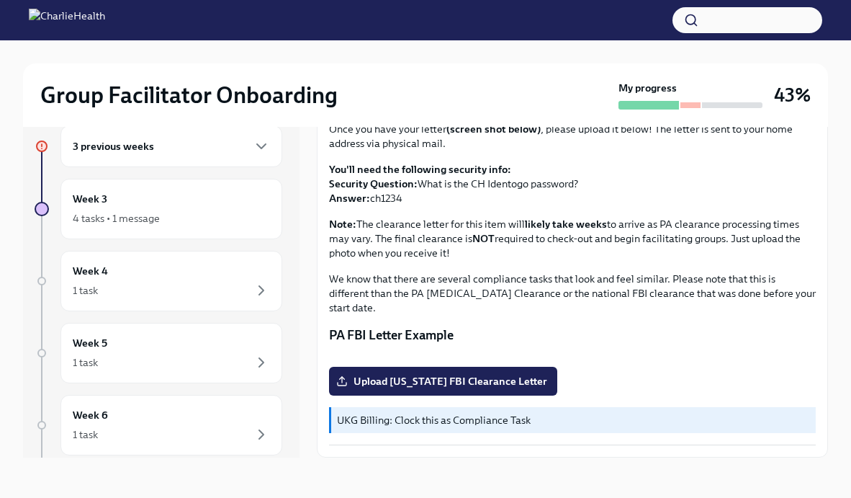
scroll to position [235, 0]
click at [421, 326] on p "PA FBI Letter Example" at bounding box center [572, 334] width 487 height 17
click at [511, 355] on button "Zoom image" at bounding box center [572, 355] width 487 height 0
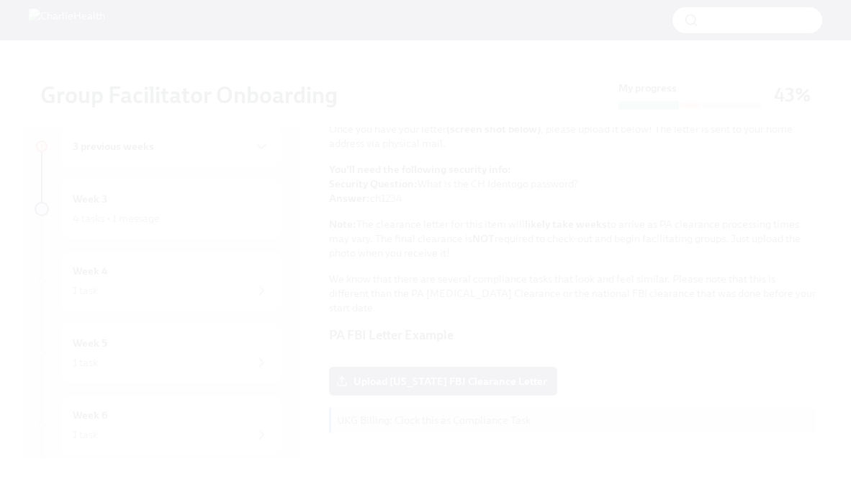
click at [355, 242] on button "Unzoom image" at bounding box center [425, 249] width 851 height 498
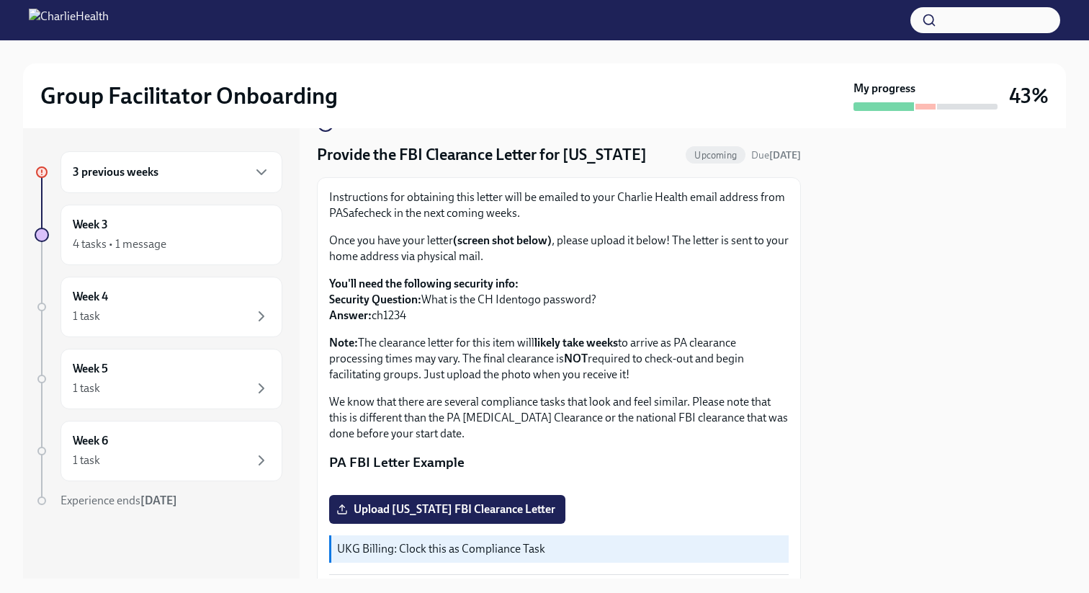
scroll to position [35, 0]
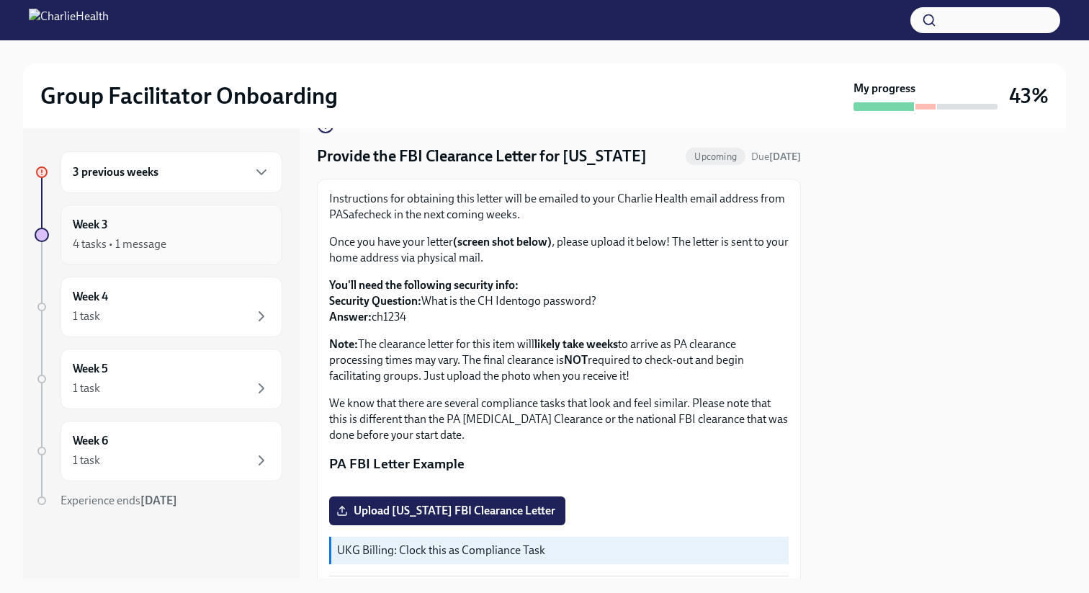
click at [173, 229] on div "Week 3 4 tasks • 1 message" at bounding box center [171, 235] width 197 height 36
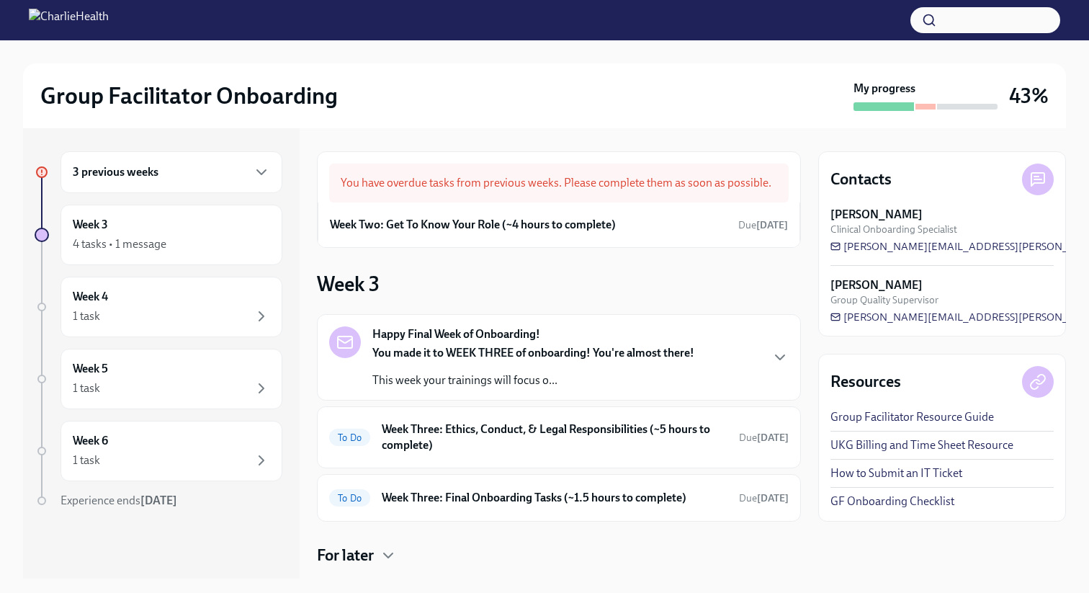
click at [174, 181] on div "3 previous weeks" at bounding box center [171, 172] width 222 height 42
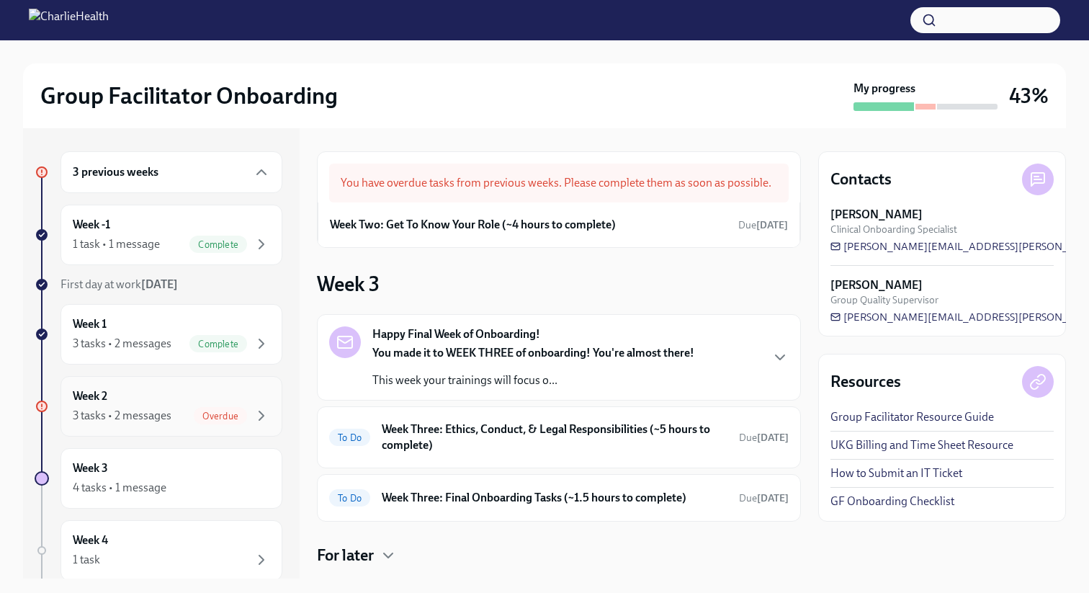
click at [165, 397] on div "Week 2 3 tasks • 2 messages Overdue" at bounding box center [171, 406] width 197 height 36
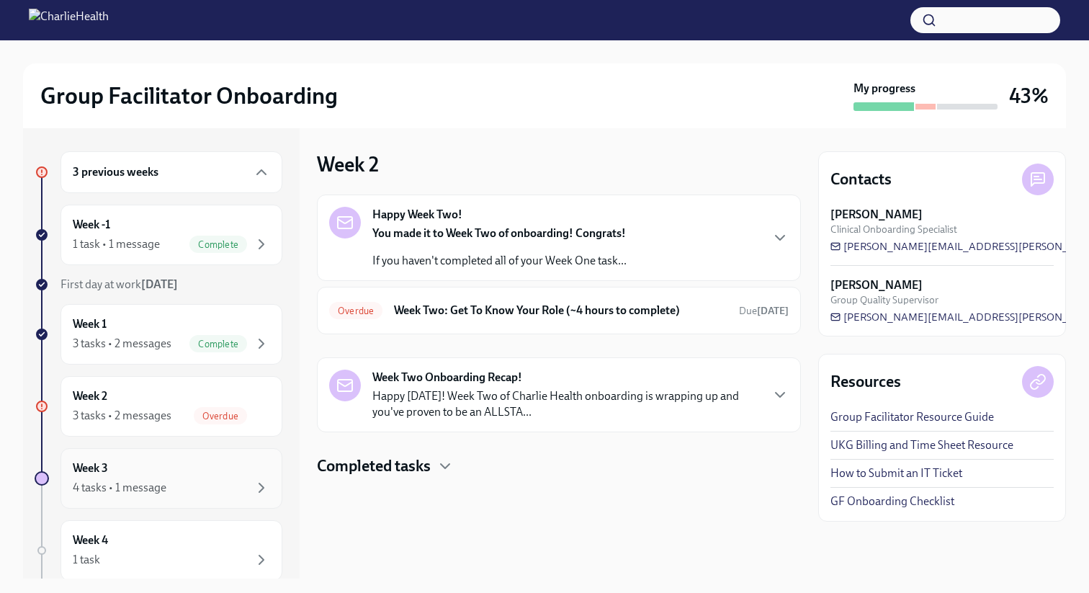
click at [151, 476] on div "Week 3 4 tasks • 1 message" at bounding box center [171, 478] width 197 height 36
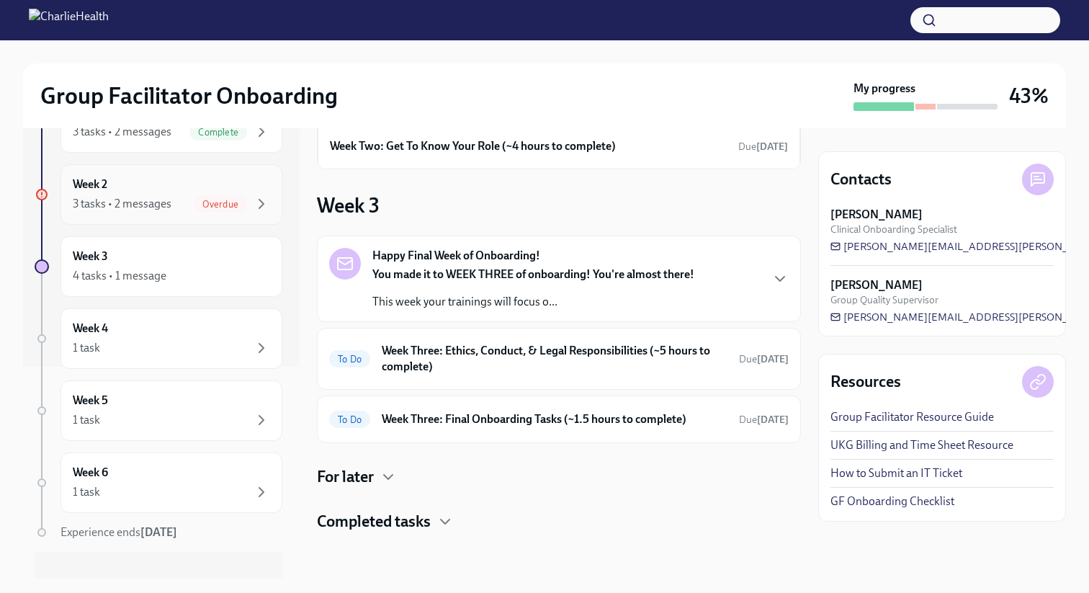
scroll to position [231, 0]
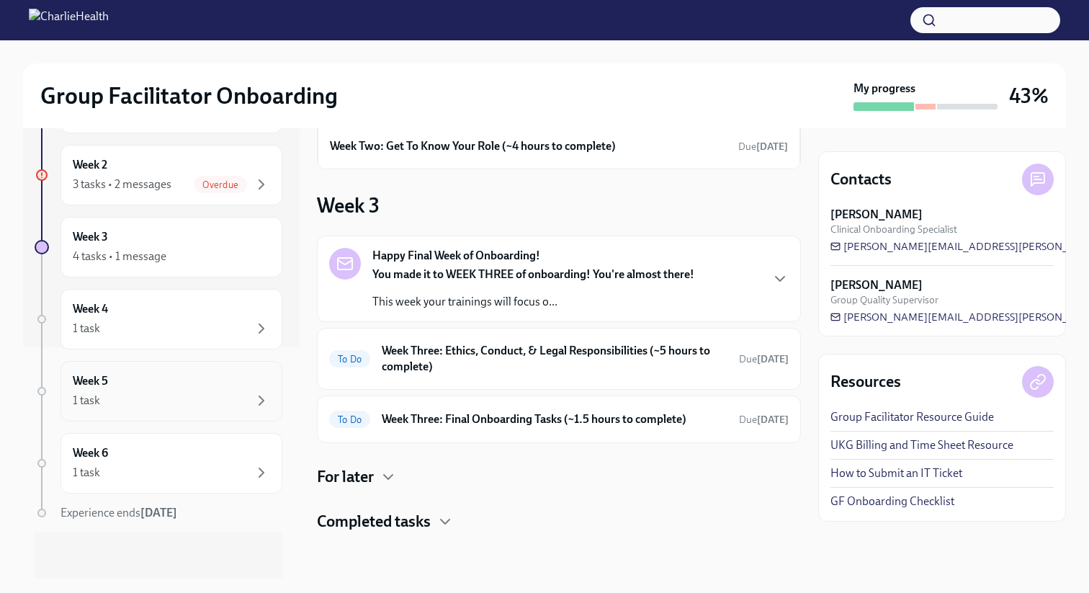
click at [163, 382] on div "Week 5 1 task" at bounding box center [171, 391] width 197 height 36
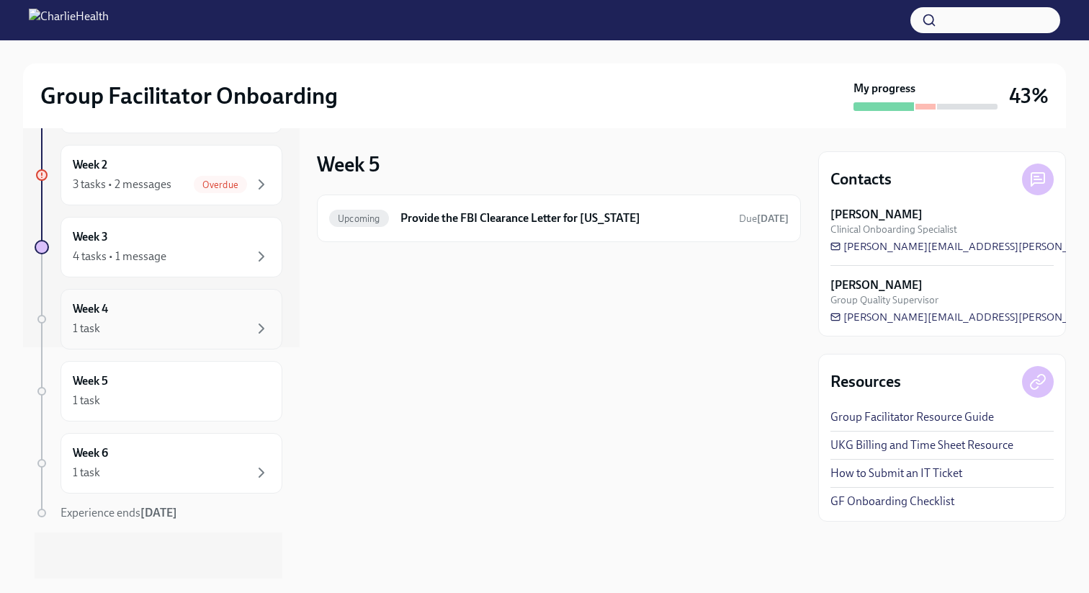
click at [169, 315] on div "Week 4 1 task" at bounding box center [171, 319] width 197 height 36
click at [171, 382] on div "Week 5 1 task" at bounding box center [171, 391] width 197 height 36
click at [175, 461] on div "Week 6 1 task" at bounding box center [171, 463] width 197 height 36
click at [850, 176] on icon at bounding box center [1036, 176] width 4 height 0
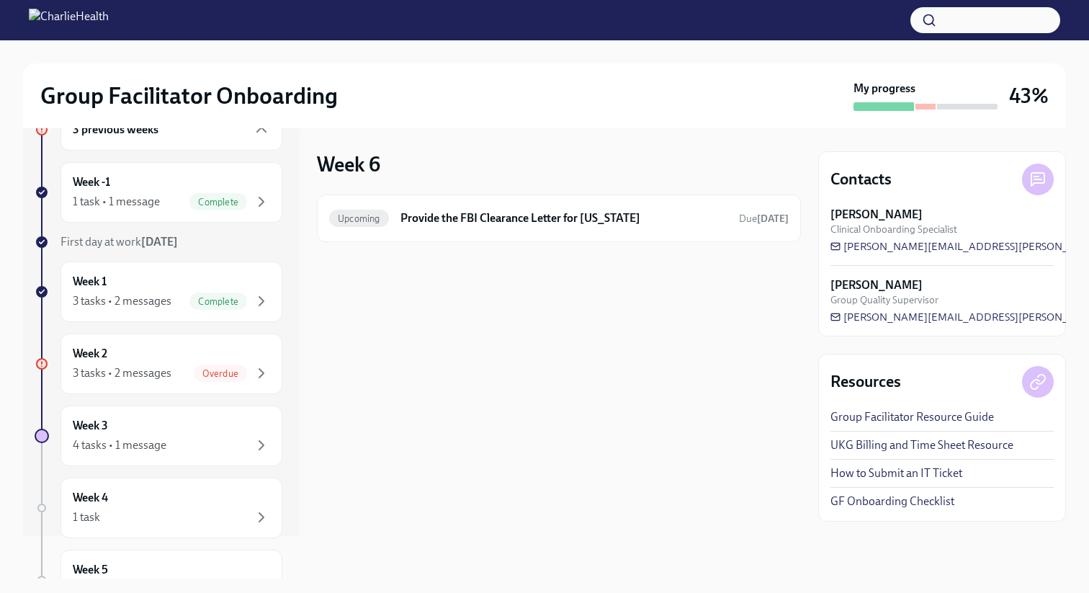
scroll to position [60, 0]
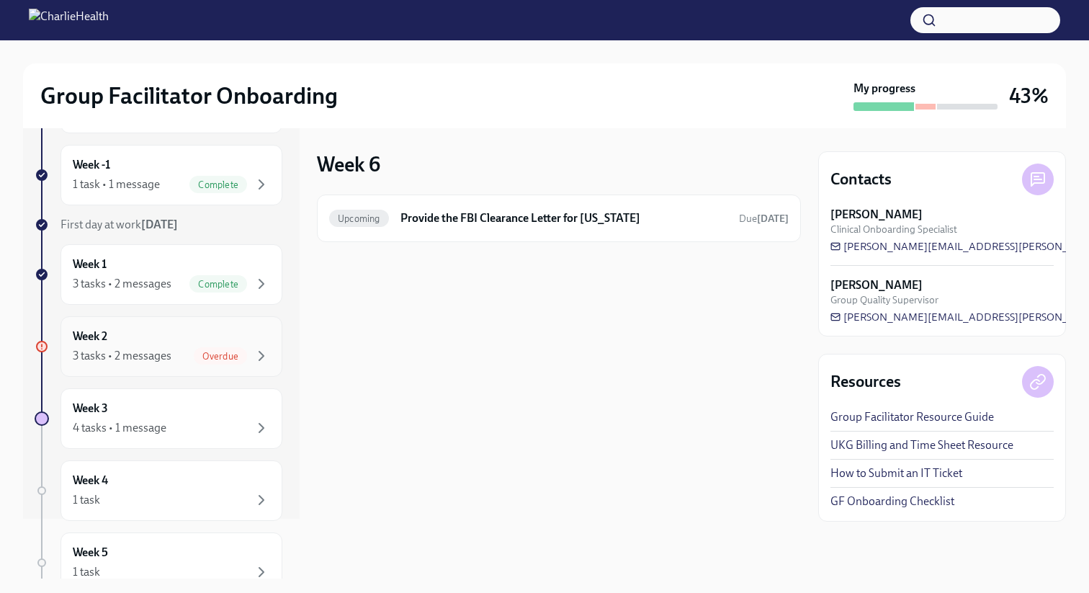
click at [153, 346] on div "Week 2 3 tasks • 2 messages Overdue" at bounding box center [171, 346] width 197 height 36
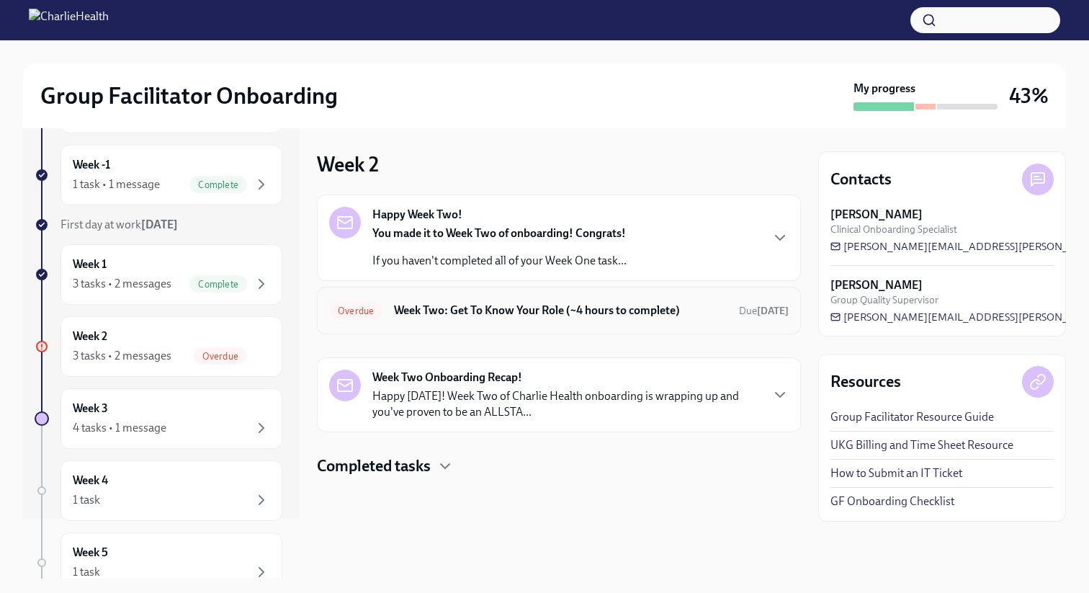
click at [430, 318] on h6 "Week Two: Get To Know Your Role (~4 hours to complete)" at bounding box center [560, 310] width 333 height 16
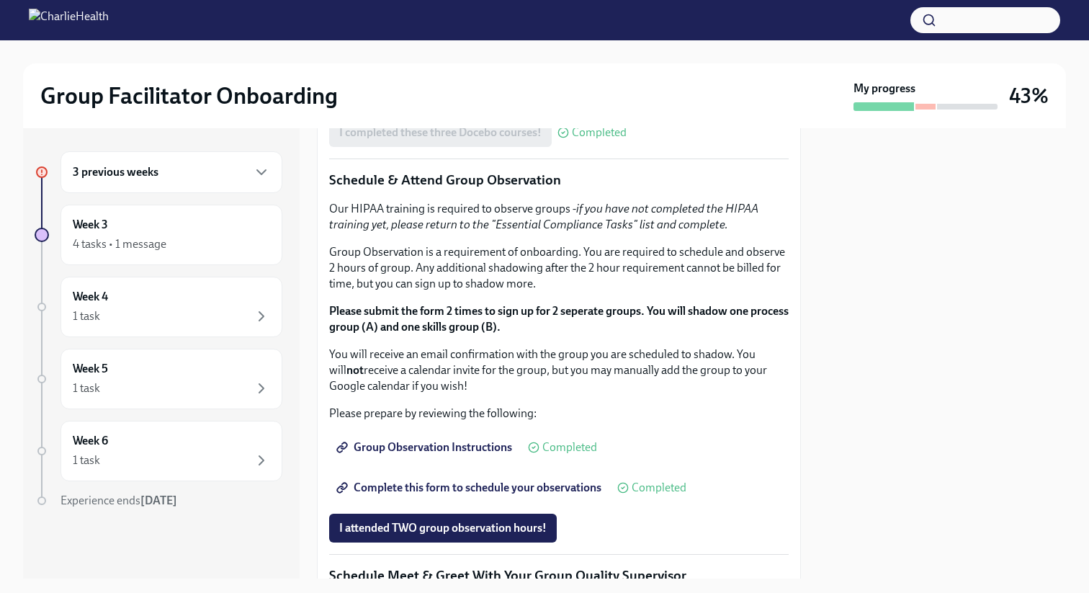
scroll to position [729, 0]
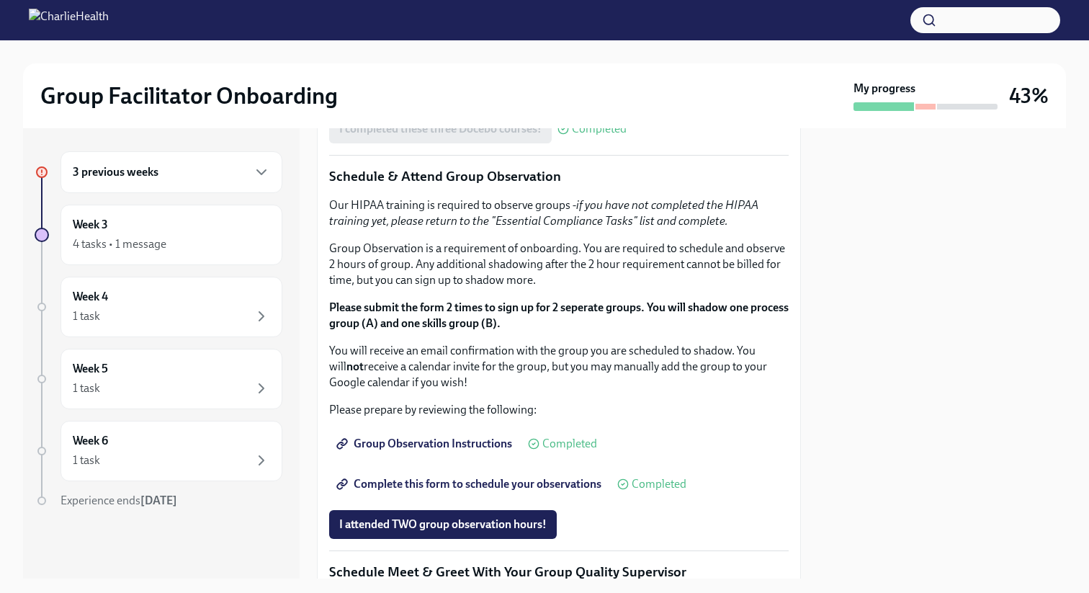
drag, startPoint x: 521, startPoint y: 207, endPoint x: 711, endPoint y: 217, distance: 190.3
click at [711, 217] on div "You've made it to Week Two of Charlie Health onboarding! Congratulations and th…" at bounding box center [558, 216] width 459 height 1203
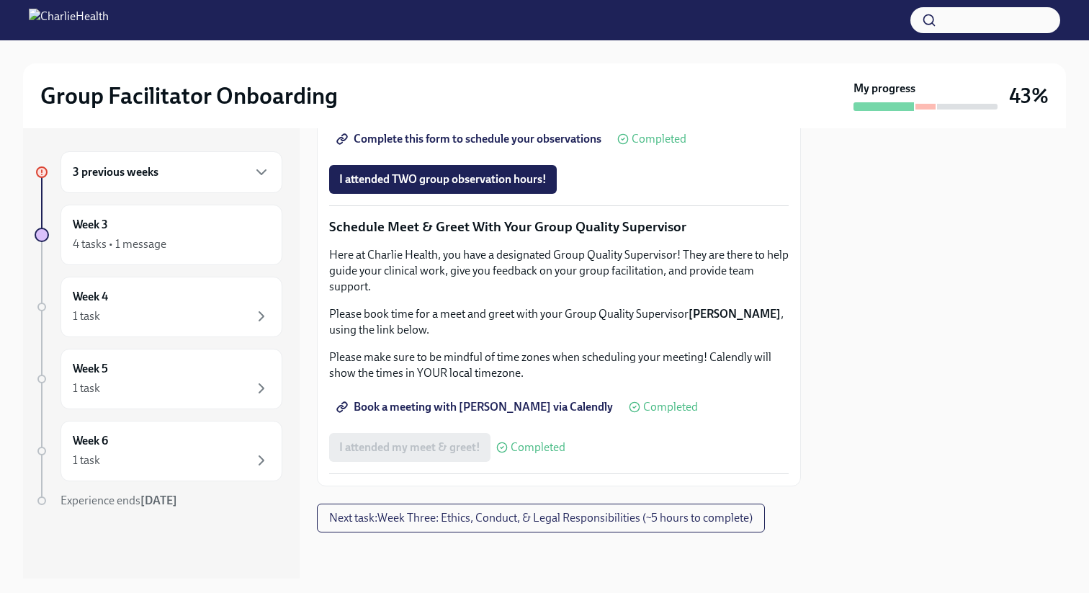
scroll to position [1331, 0]
click at [207, 184] on div "3 previous weeks" at bounding box center [171, 172] width 222 height 42
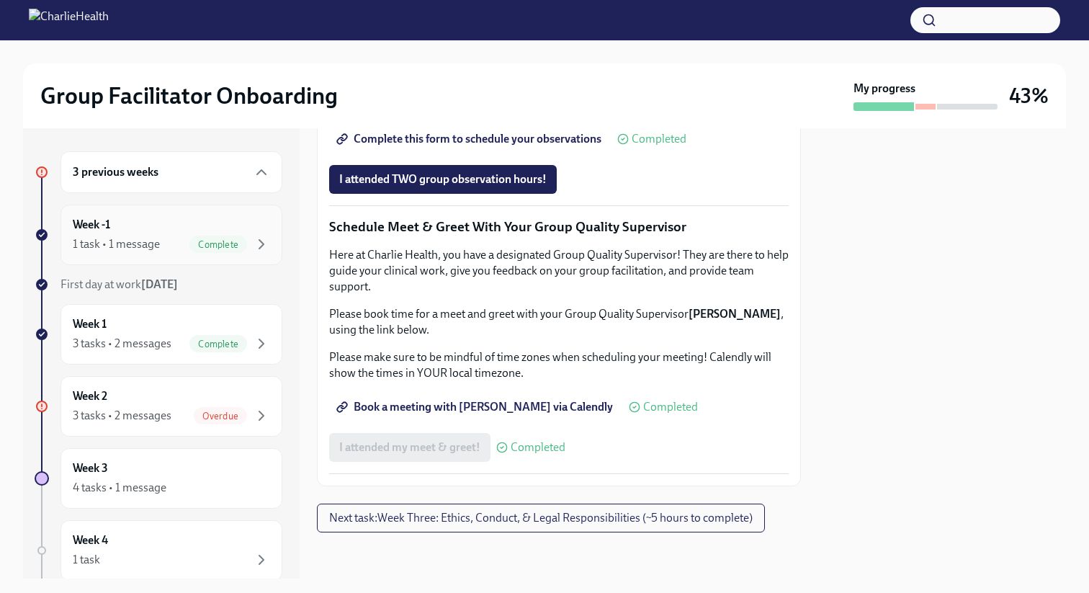
click at [202, 251] on div "Complete" at bounding box center [218, 243] width 58 height 17
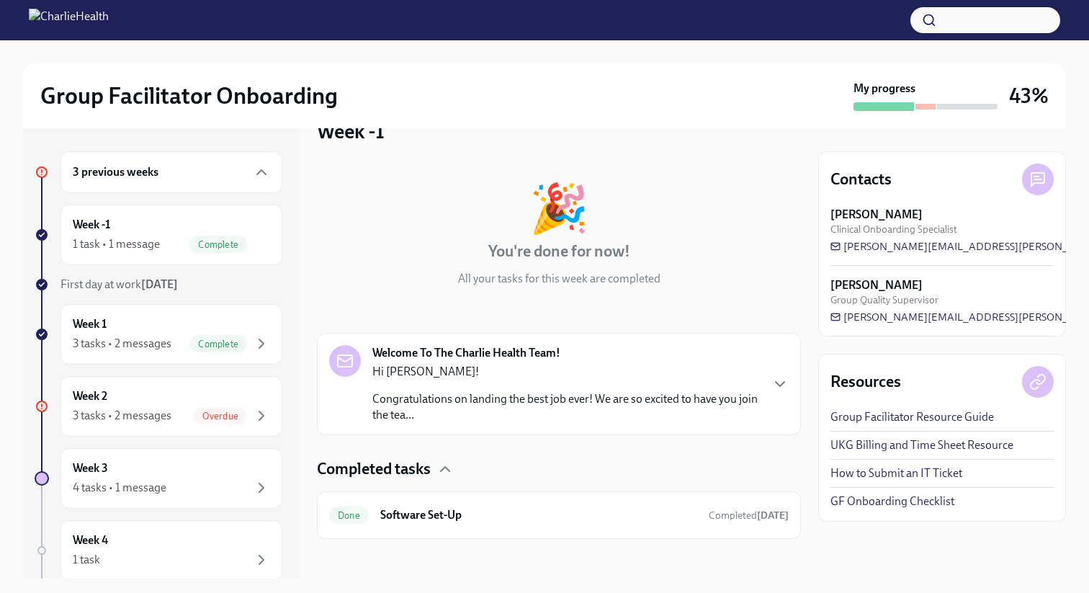
scroll to position [40, 0]
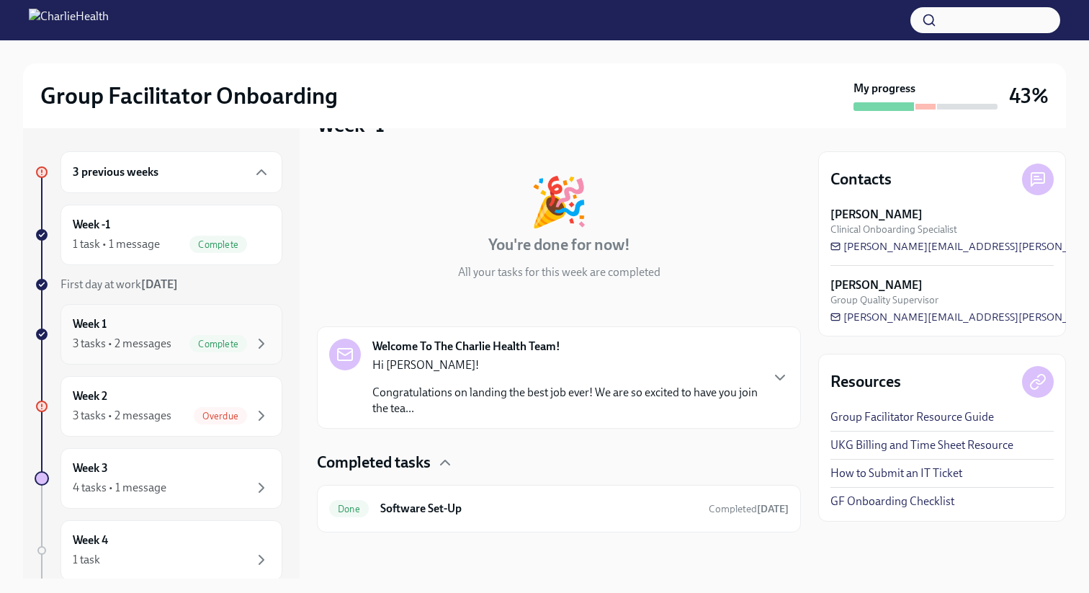
click at [157, 335] on div "3 tasks • 2 messages Complete" at bounding box center [171, 343] width 197 height 17
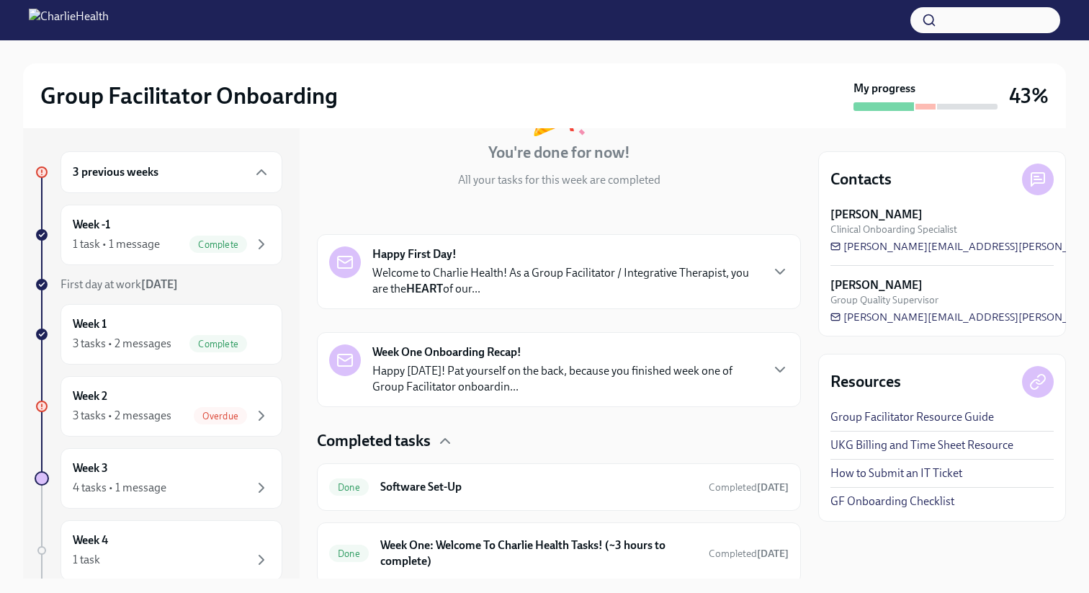
scroll to position [257, 0]
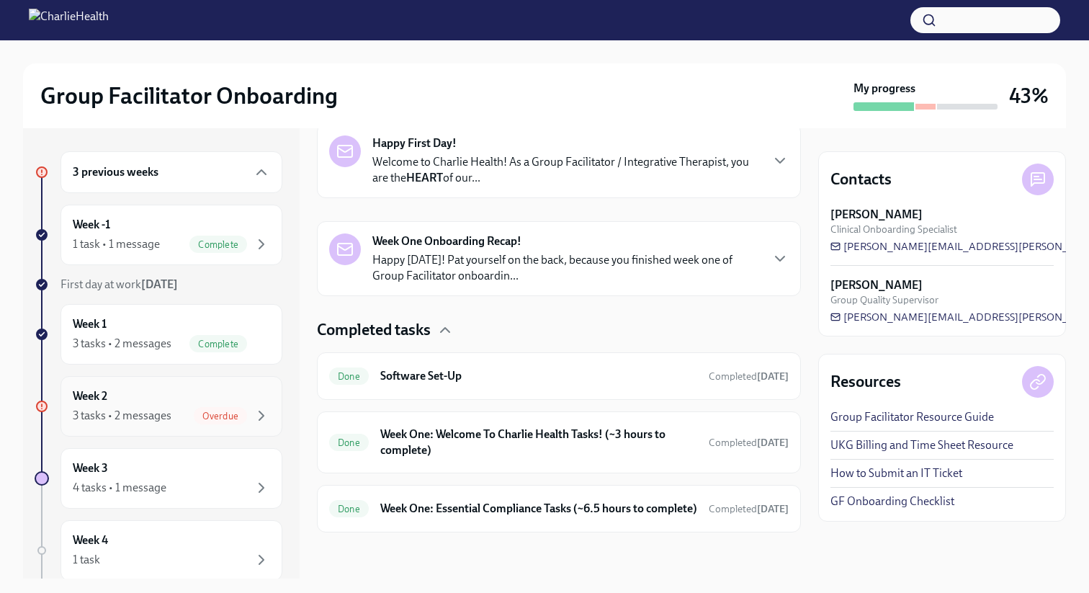
click at [148, 402] on div "Week 2 3 tasks • 2 messages Overdue" at bounding box center [171, 406] width 197 height 36
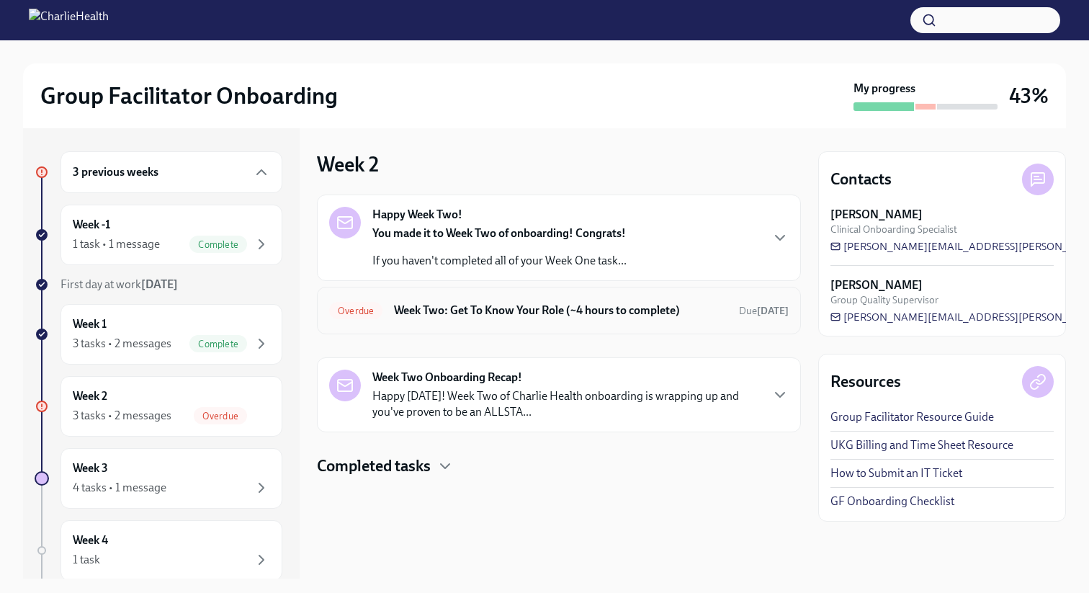
click at [521, 300] on div "Overdue Week Two: Get To Know Your Role (~4 hours to complete) Due today" at bounding box center [558, 310] width 459 height 23
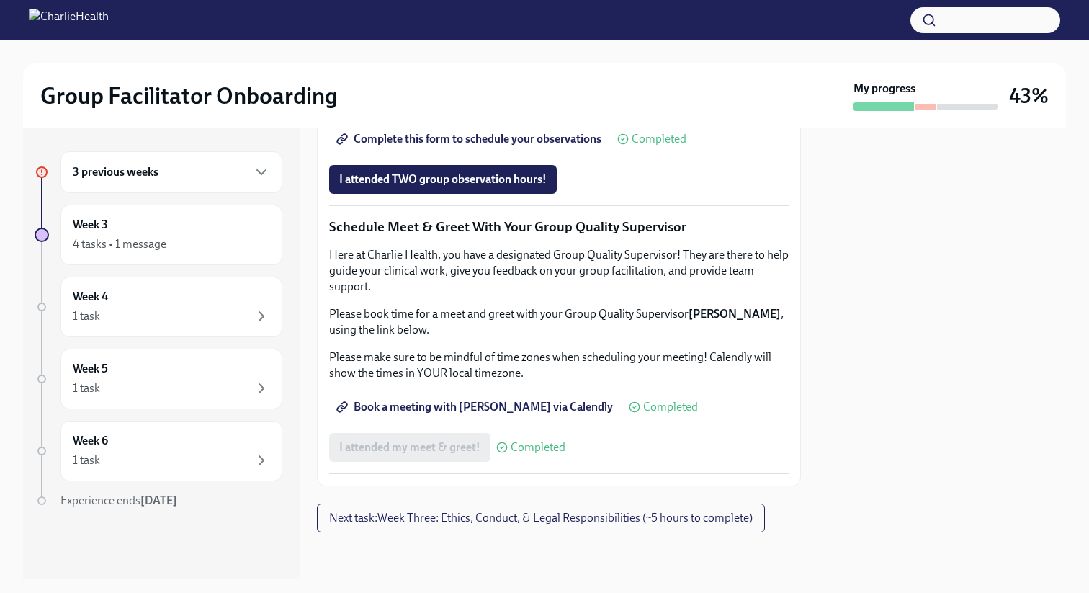
scroll to position [1369, 0]
click at [187, 241] on div "4 tasks • 1 message" at bounding box center [171, 243] width 197 height 17
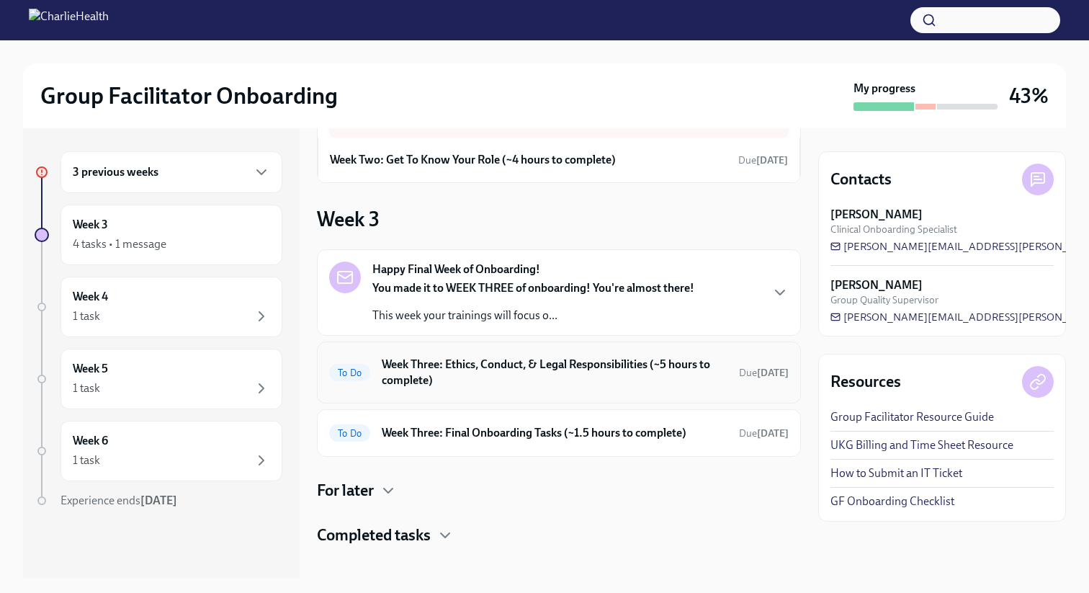
scroll to position [78, 0]
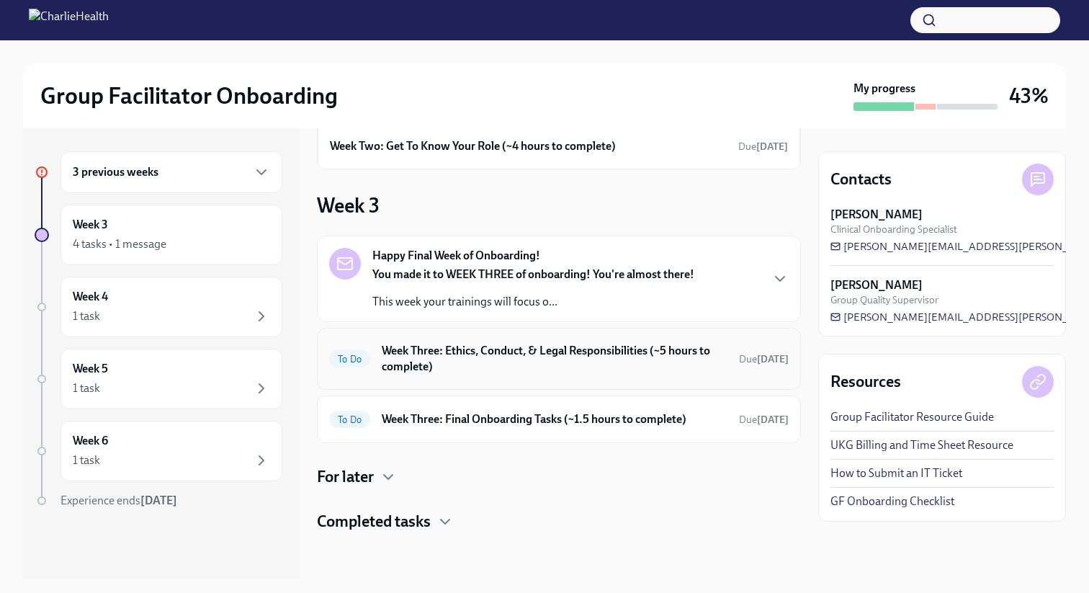
click at [556, 367] on h6 "Week Three: Ethics, Conduct, & Legal Responsibilities (~5 hours to complete)" at bounding box center [555, 359] width 346 height 32
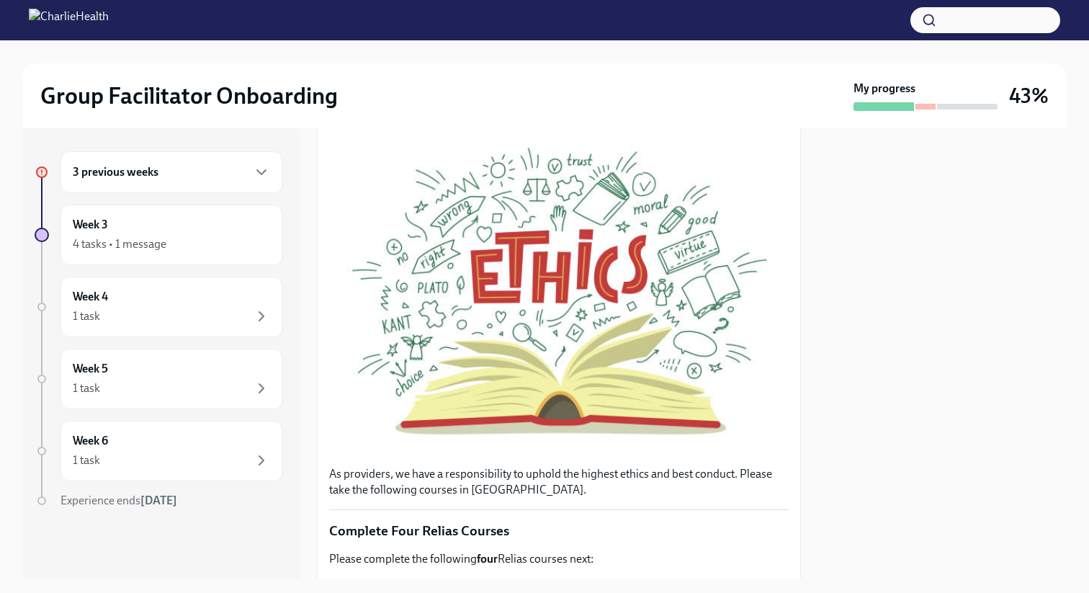
scroll to position [778, 0]
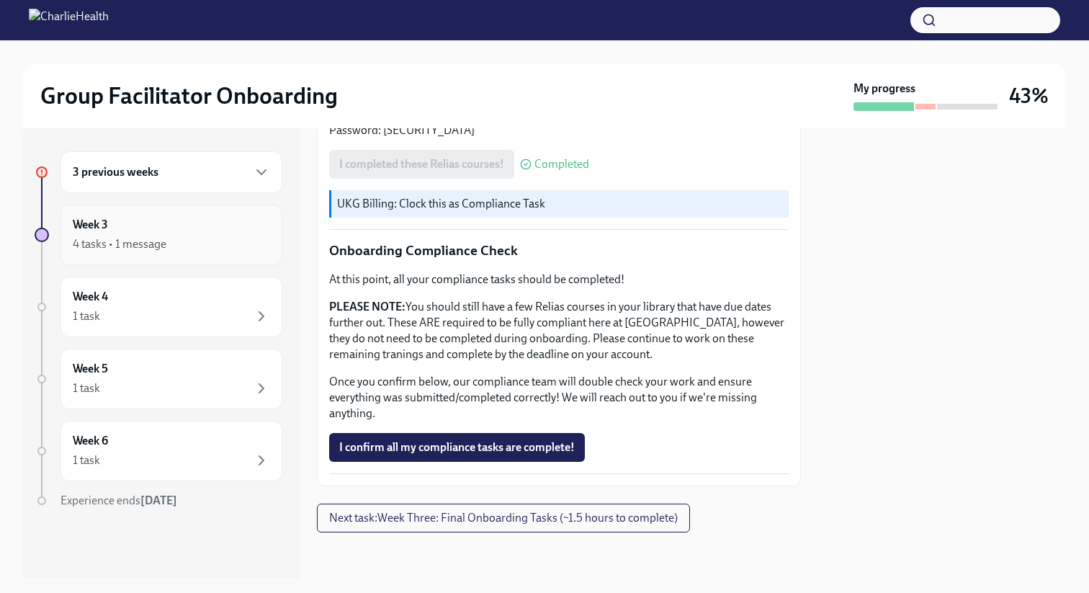
click at [143, 255] on div "Week 3 4 tasks • 1 message" at bounding box center [171, 234] width 222 height 60
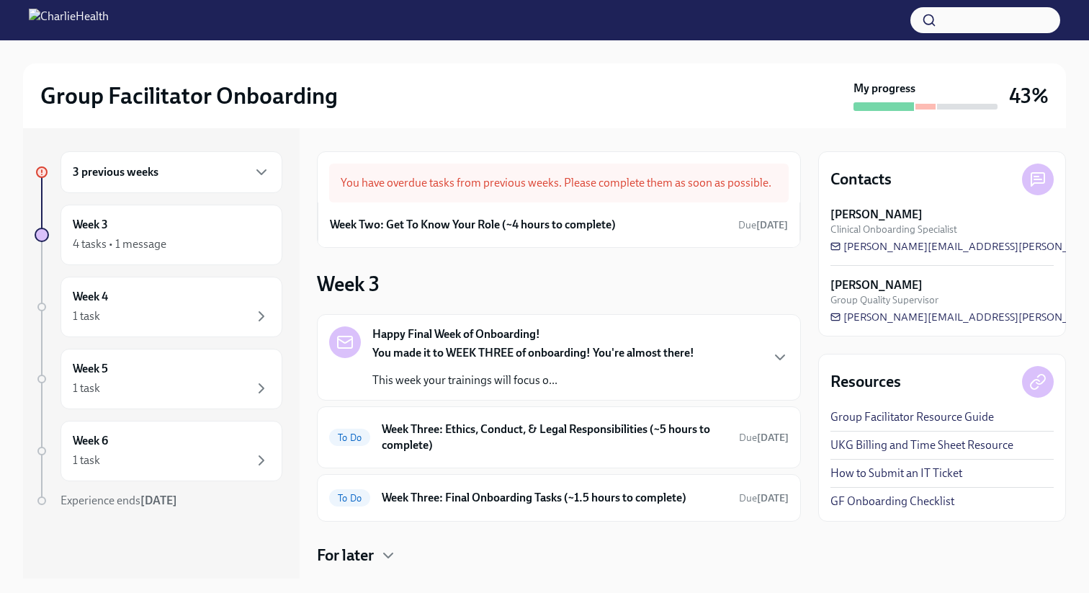
scroll to position [78, 0]
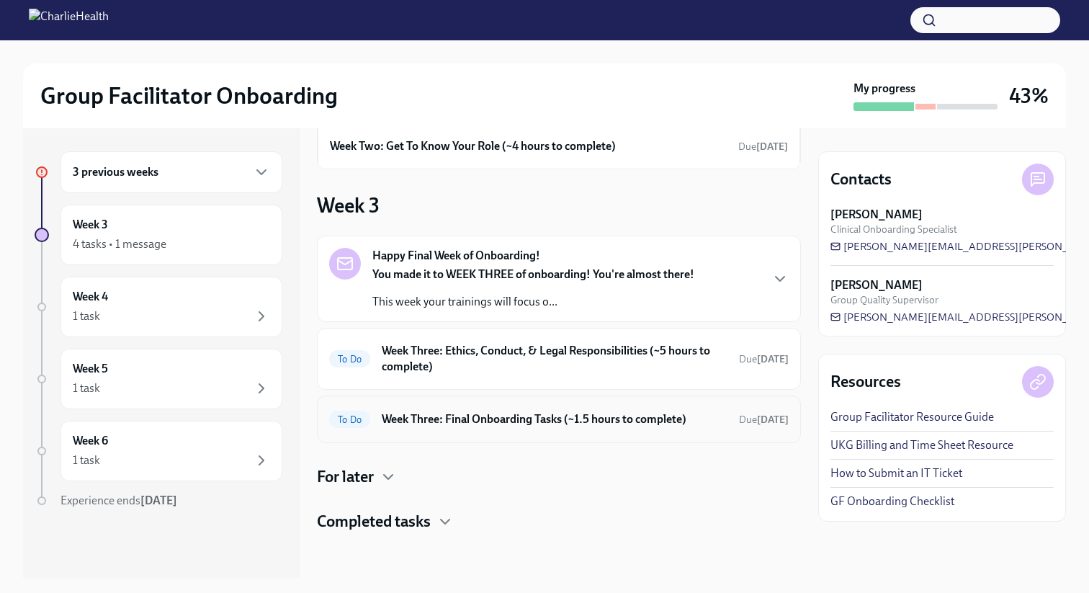
click at [462, 426] on h6 "Week Three: Final Onboarding Tasks (~1.5 hours to complete)" at bounding box center [555, 419] width 346 height 16
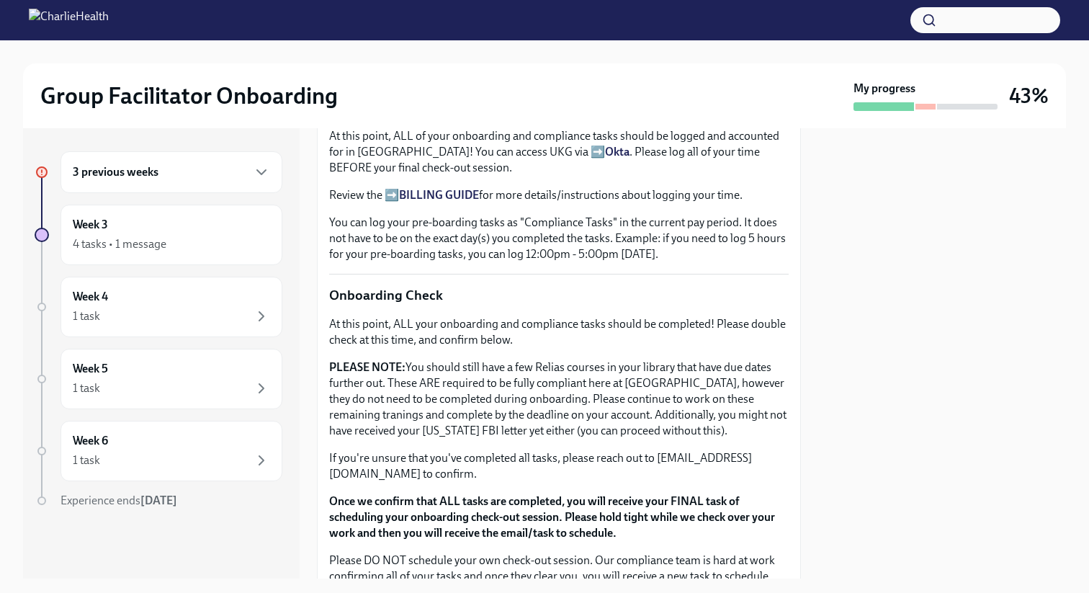
scroll to position [1146, 0]
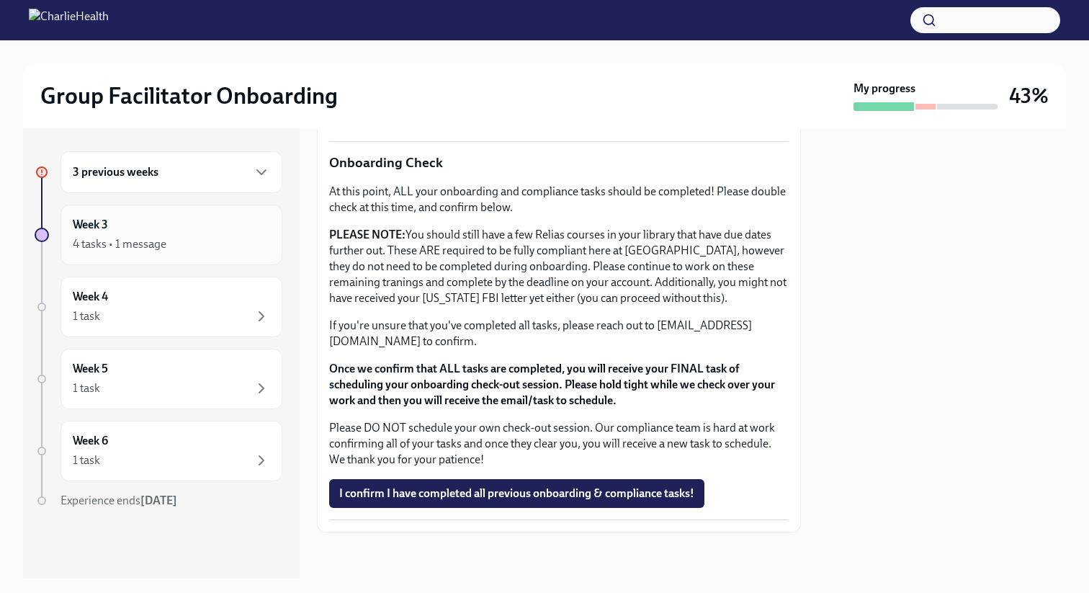
click at [191, 240] on div "4 tasks • 1 message" at bounding box center [171, 243] width 197 height 17
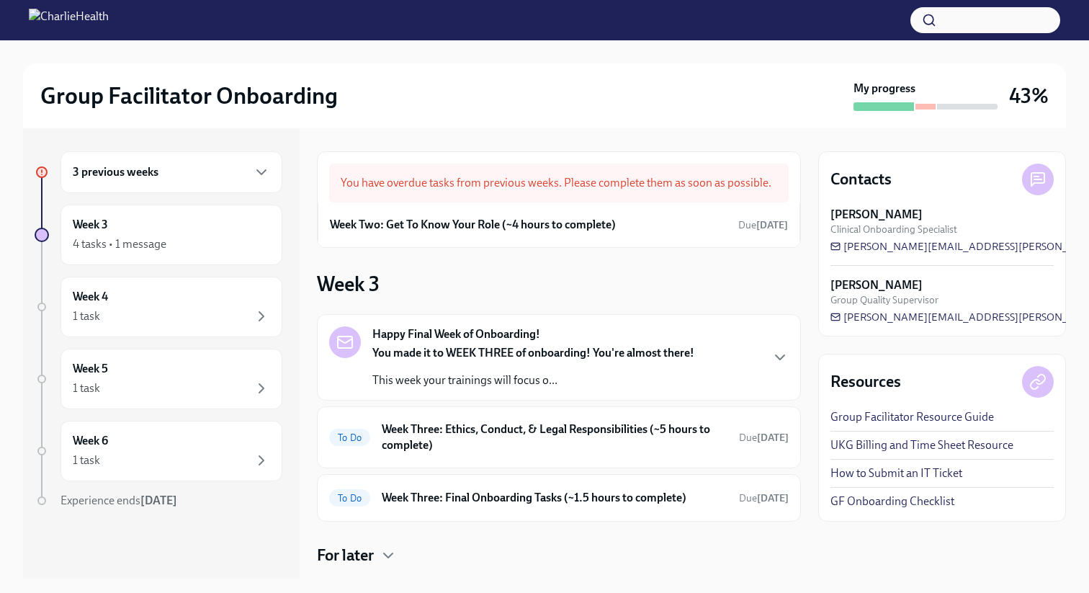
click at [191, 240] on div "4 tasks • 1 message" at bounding box center [171, 243] width 197 height 17
click at [453, 419] on div "To Do Week Three: Ethics, Conduct, & Legal Responsibilities (~5 hours to comple…" at bounding box center [558, 436] width 459 height 37
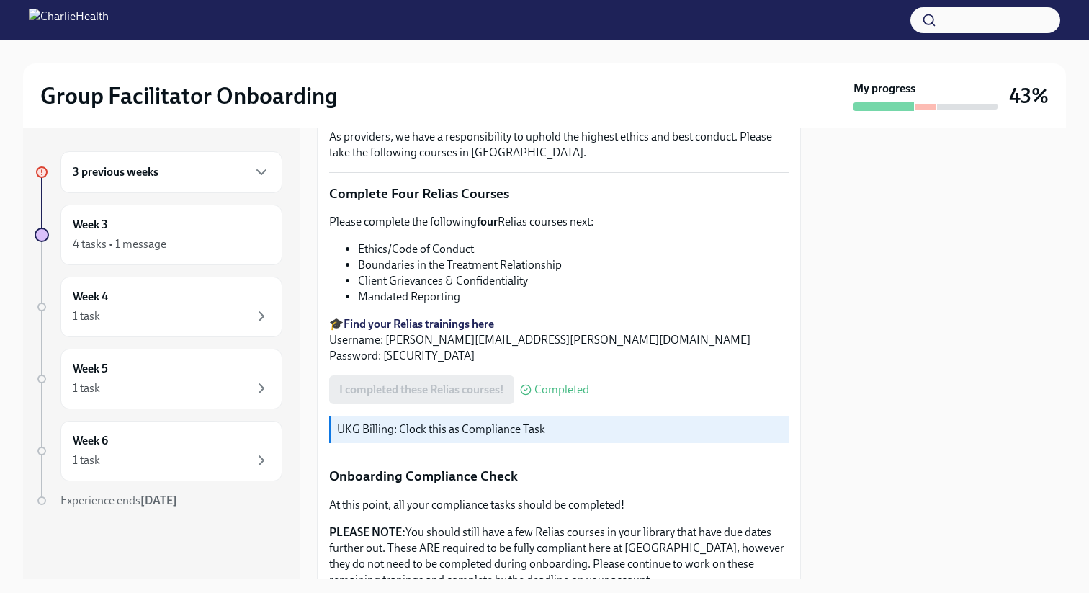
scroll to position [778, 0]
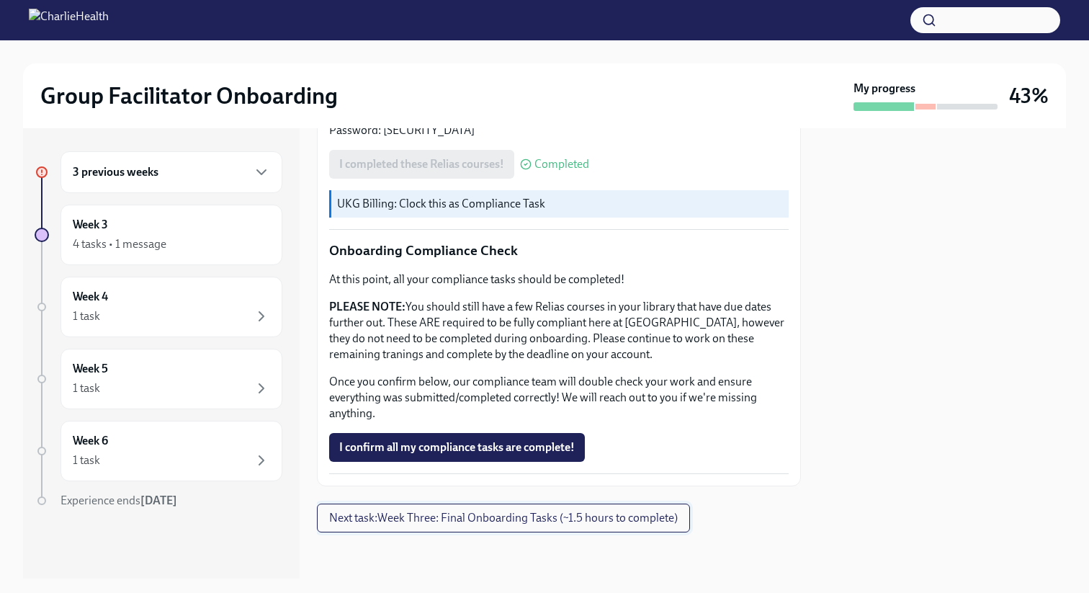
click at [486, 497] on span "Next task : Week Three: Final Onboarding Tasks (~1.5 hours to complete)" at bounding box center [503, 518] width 349 height 14
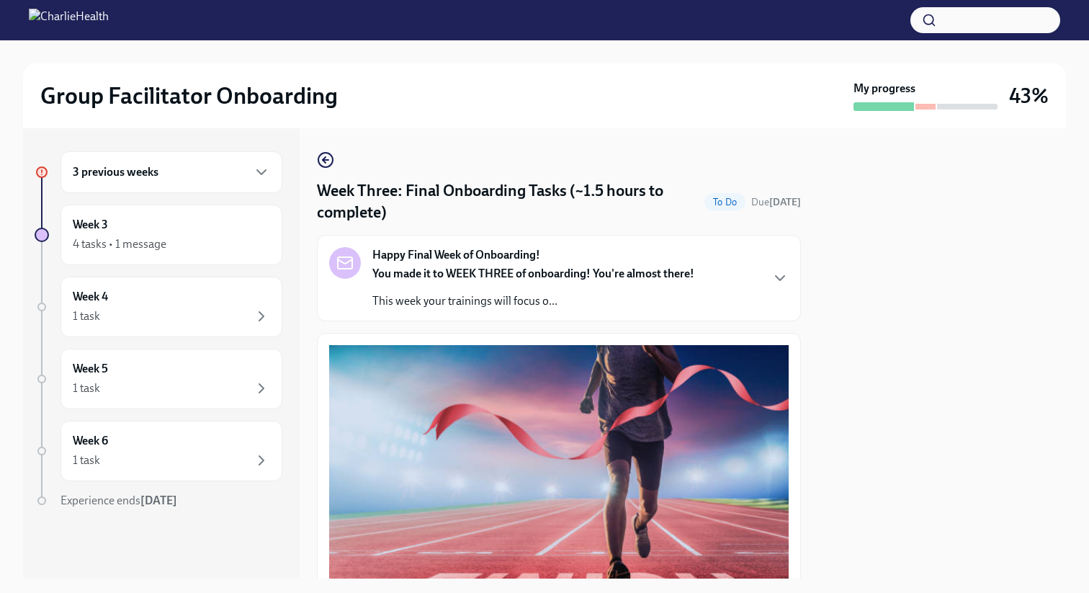
click at [220, 183] on div "3 previous weeks" at bounding box center [171, 172] width 222 height 42
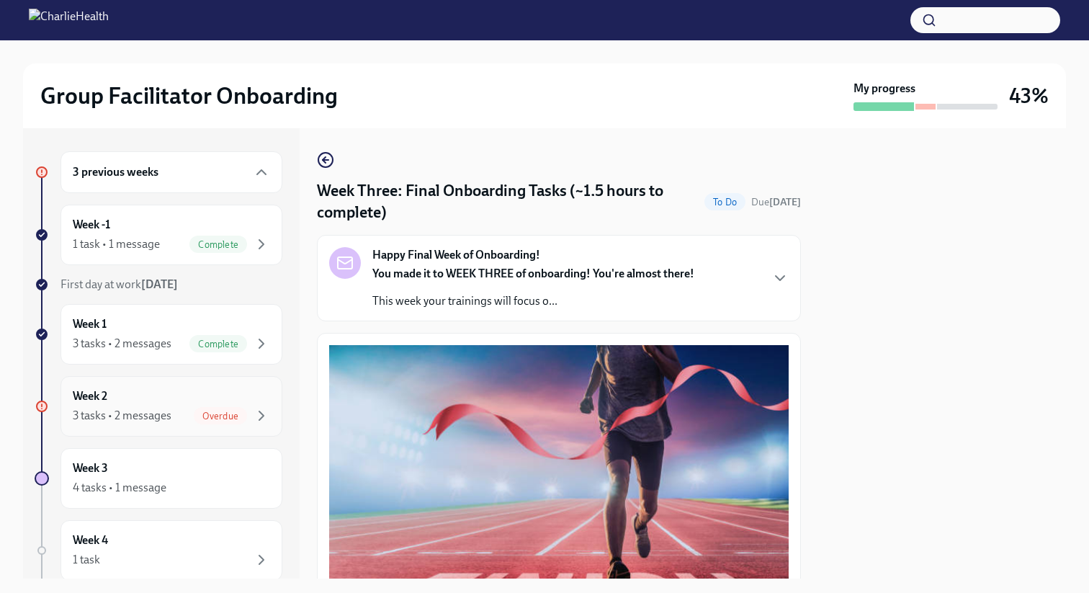
click at [168, 395] on div "Week 2 3 tasks • 2 messages Overdue" at bounding box center [171, 406] width 197 height 36
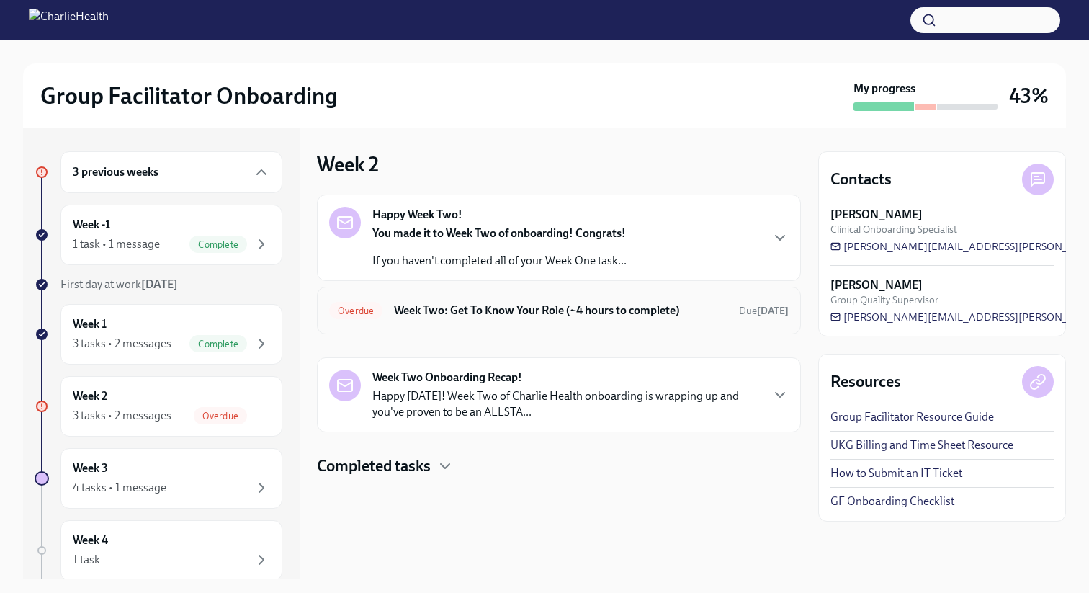
click at [472, 322] on div "Overdue Week Two: Get To Know Your Role (~4 hours to complete) Due today" at bounding box center [559, 311] width 484 height 48
click at [490, 310] on h6 "Week Two: Get To Know Your Role (~4 hours to complete)" at bounding box center [560, 310] width 333 height 16
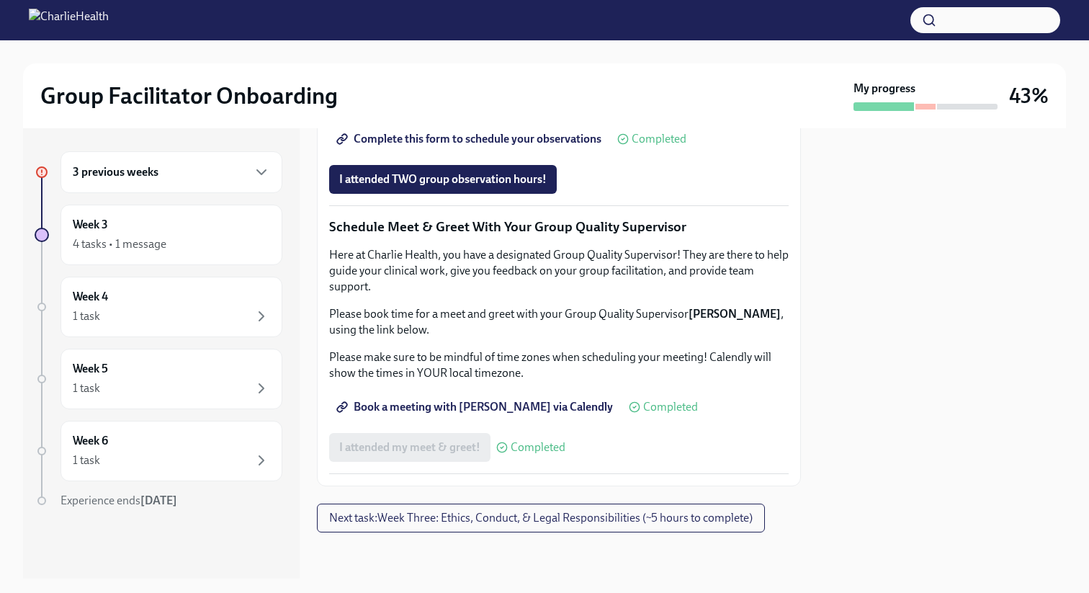
scroll to position [1321, 0]
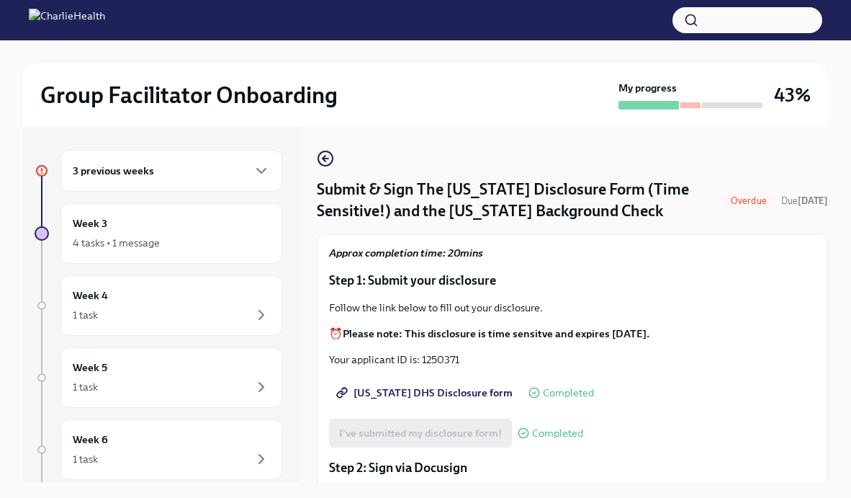
click at [204, 180] on div "3 previous weeks" at bounding box center [171, 171] width 222 height 42
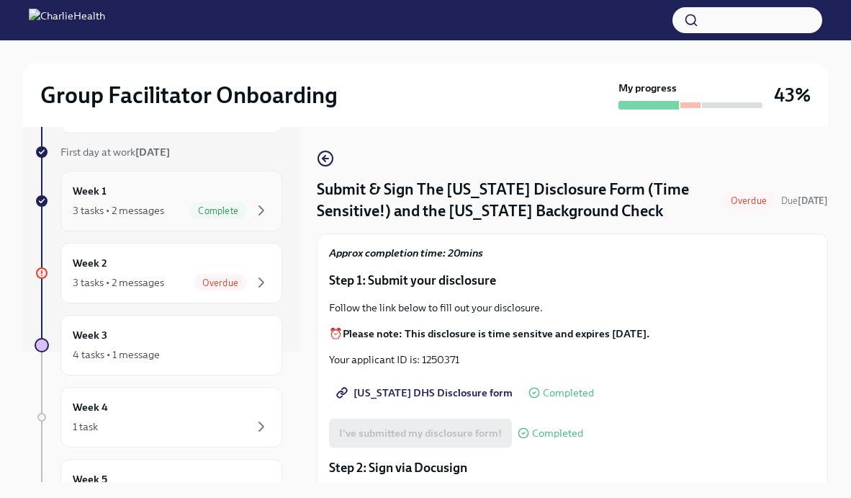
scroll to position [156, 0]
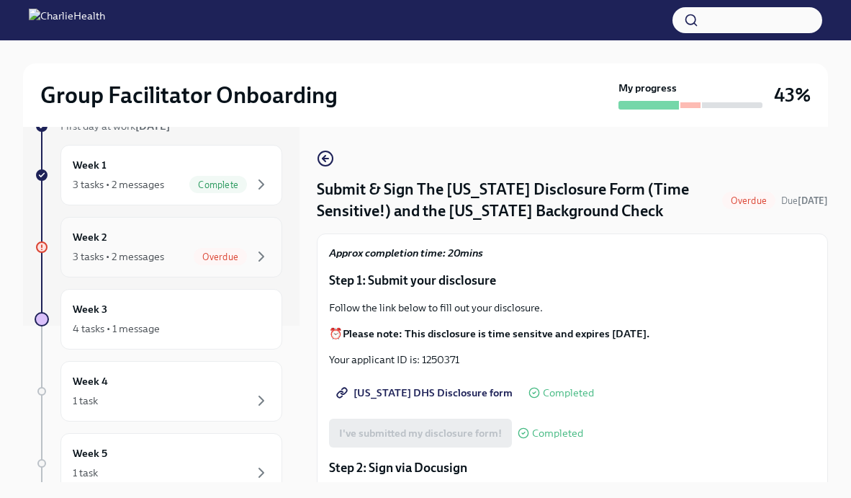
click at [208, 248] on div "Overdue" at bounding box center [220, 256] width 53 height 17
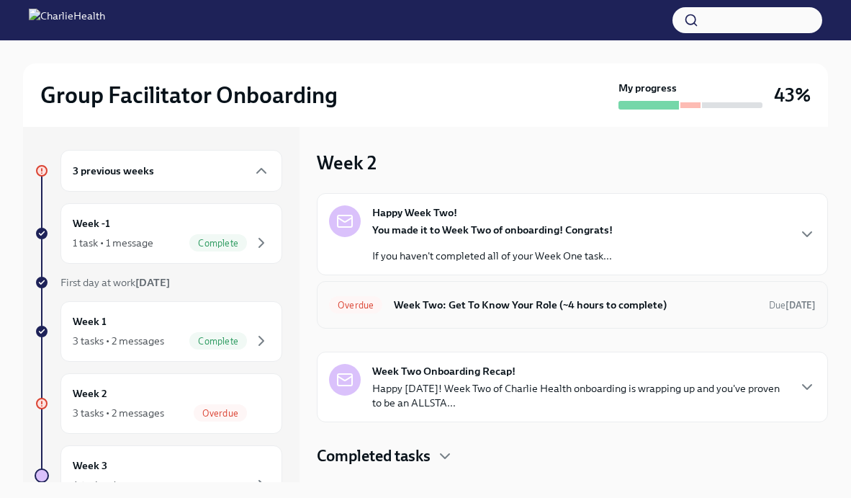
click at [476, 309] on h6 "Week Two: Get To Know Your Role (~4 hours to complete)" at bounding box center [576, 305] width 364 height 16
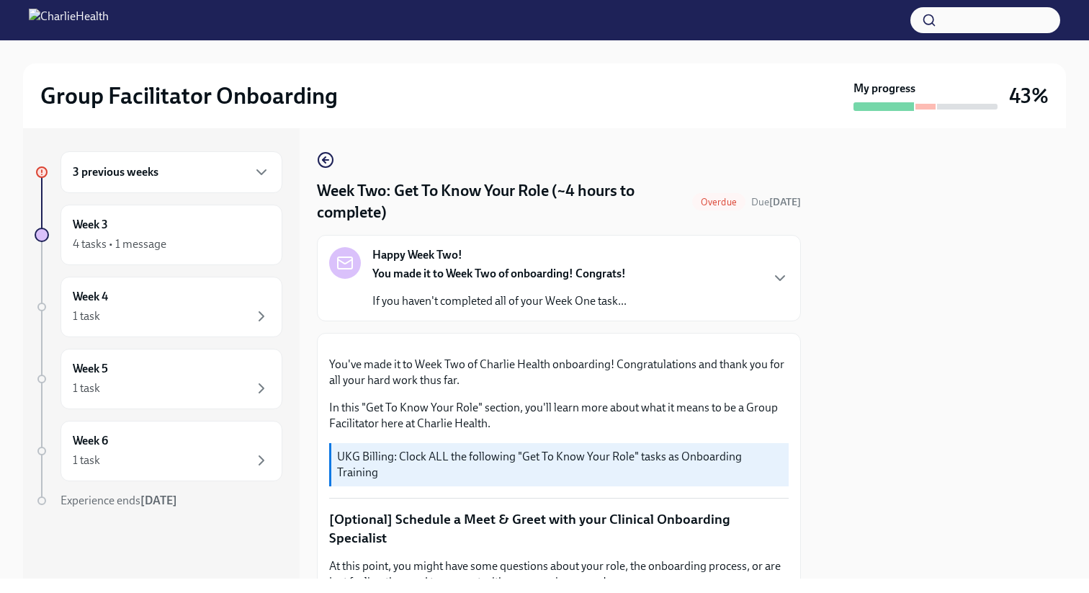
click at [109, 26] on img at bounding box center [69, 20] width 80 height 23
click at [189, 185] on div "3 previous weeks" at bounding box center [171, 172] width 222 height 42
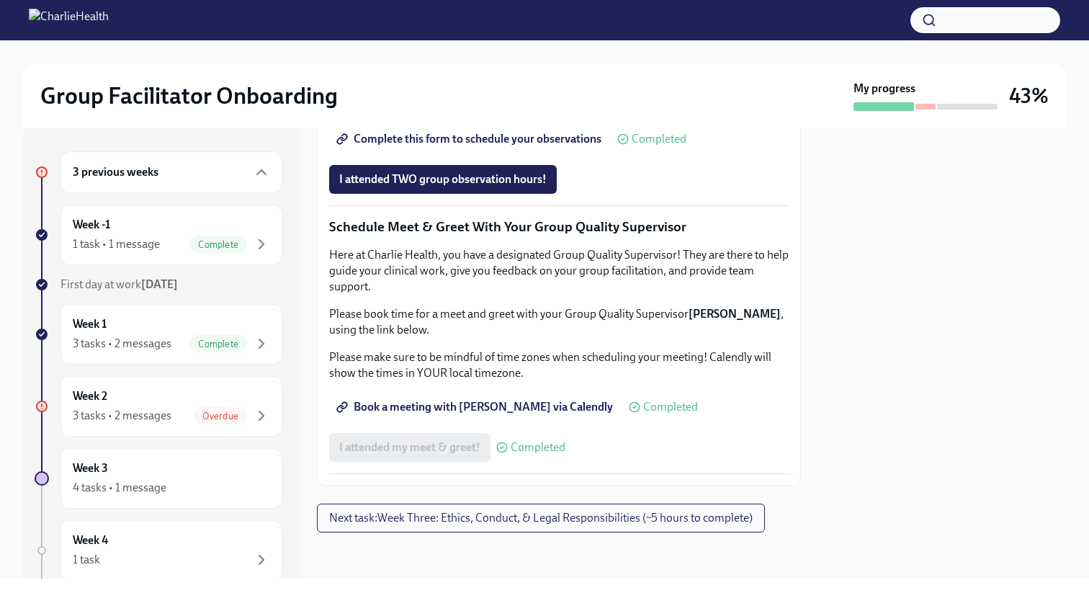
scroll to position [1369, 0]
click at [140, 399] on div "Week 2 3 tasks • 2 messages Overdue" at bounding box center [171, 406] width 197 height 36
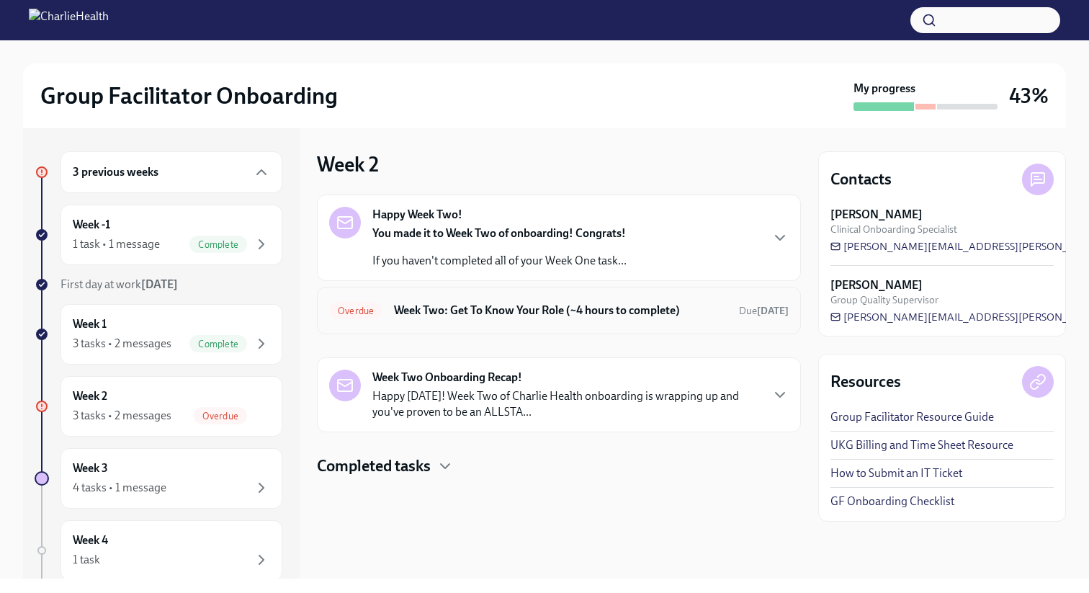
click at [470, 305] on h6 "Week Two: Get To Know Your Role (~4 hours to complete)" at bounding box center [560, 310] width 333 height 16
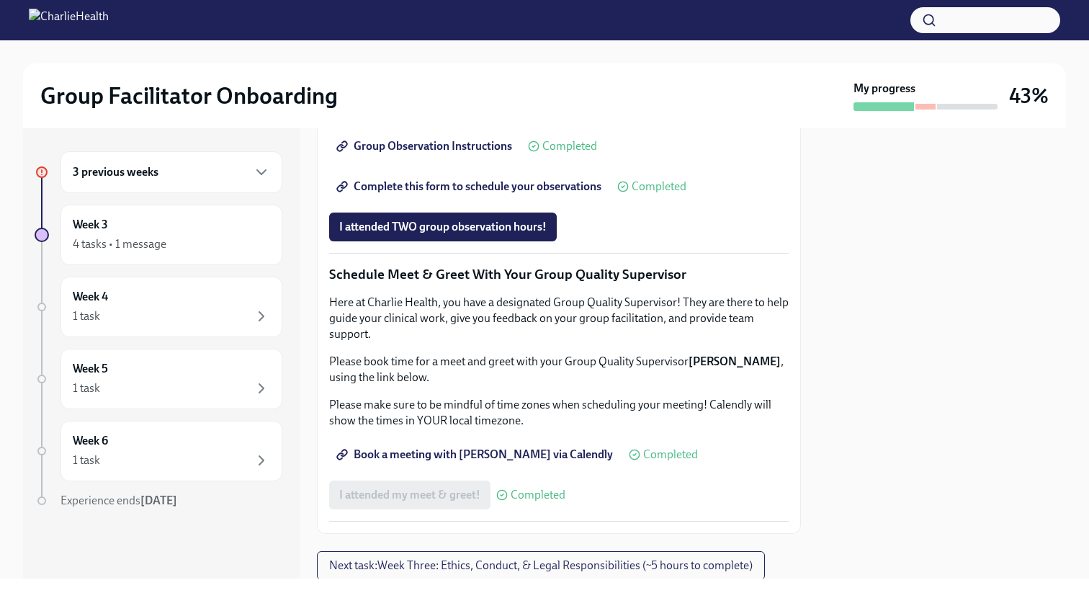
scroll to position [1369, 0]
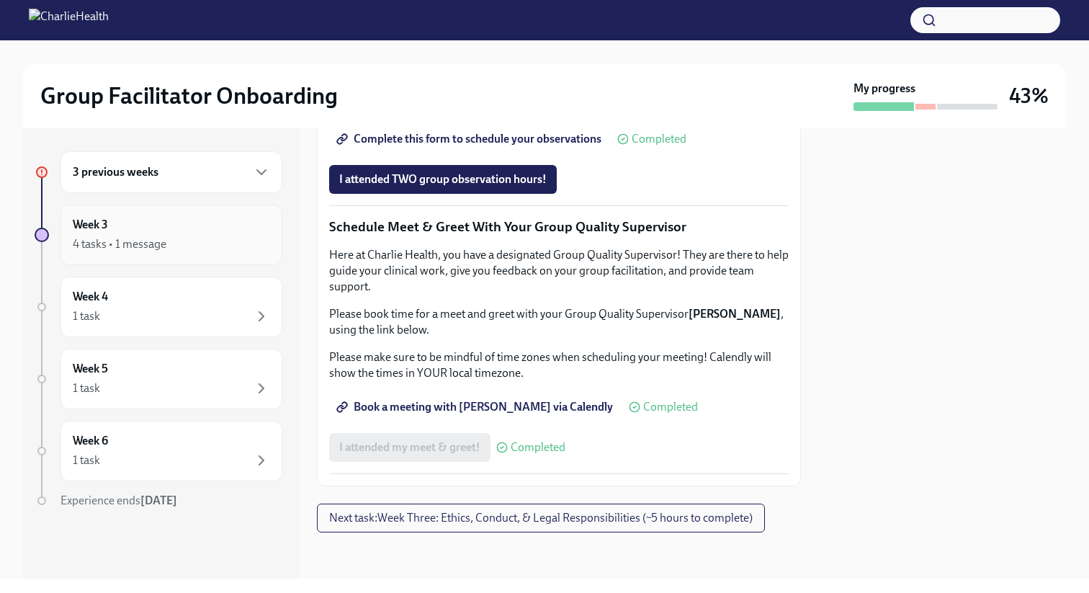
click at [199, 248] on div "4 tasks • 1 message" at bounding box center [171, 243] width 197 height 17
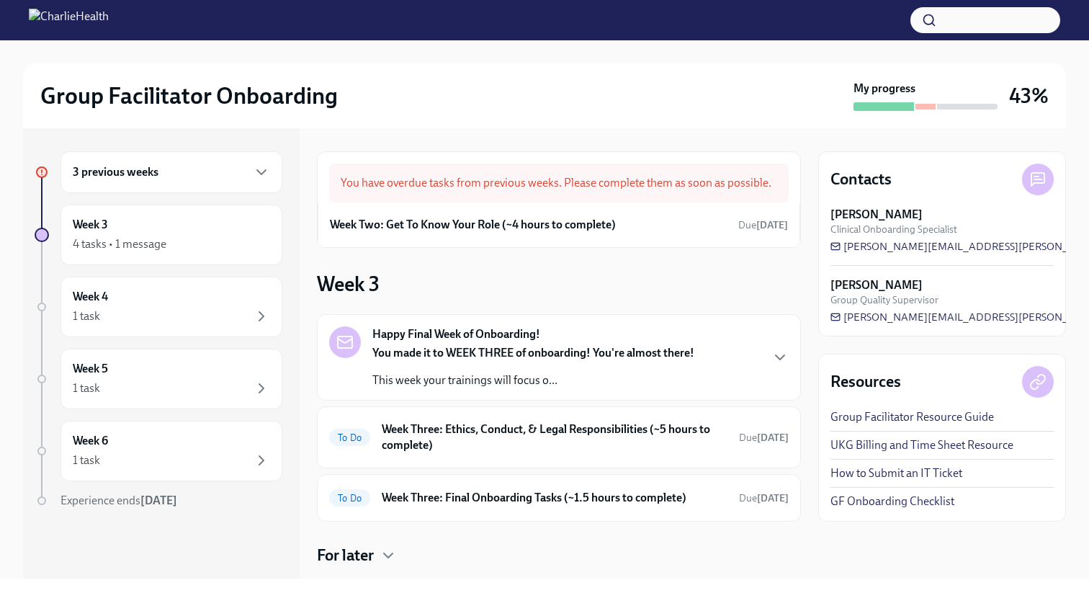
scroll to position [78, 0]
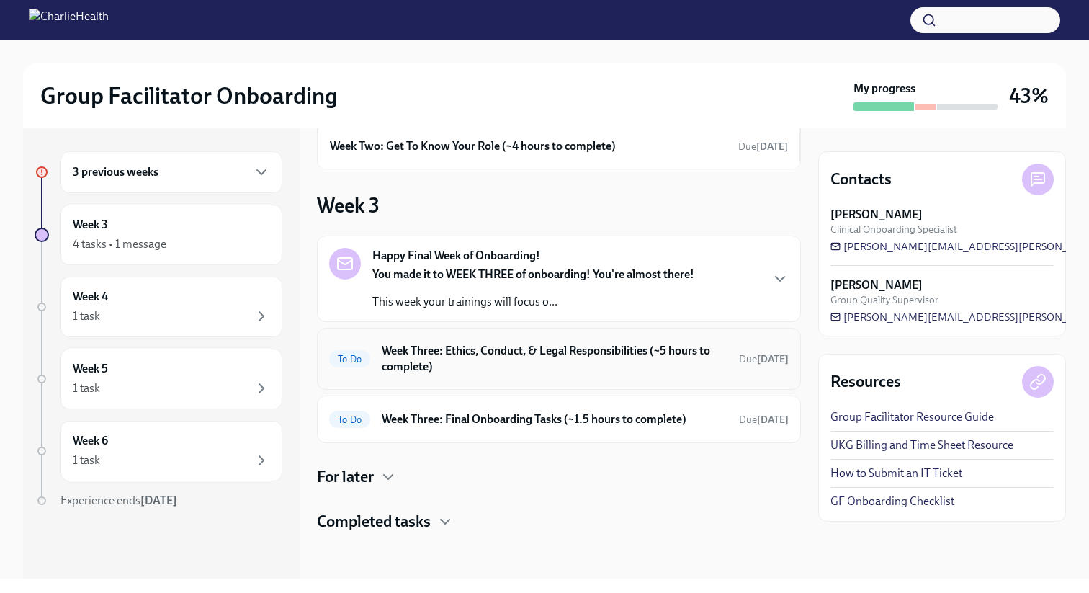
click at [434, 349] on h6 "Week Three: Ethics, Conduct, & Legal Responsibilities (~5 hours to complete)" at bounding box center [555, 359] width 346 height 32
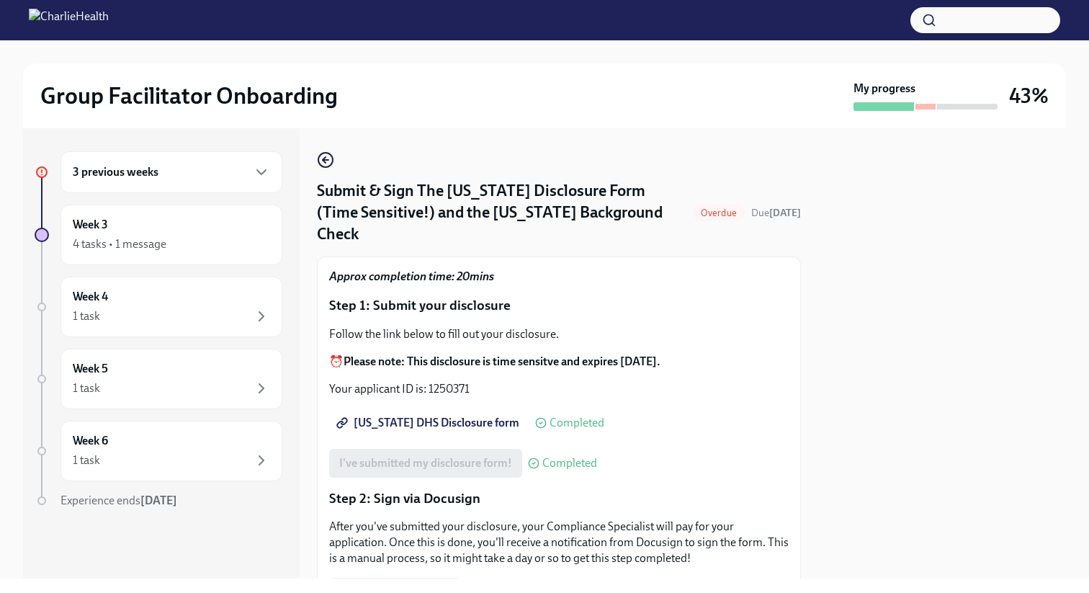
click at [588, 195] on h4 "Submit & Sign The Utah Disclosure Form (Time Sensitive!) and the Louisiana Back…" at bounding box center [501, 212] width 369 height 65
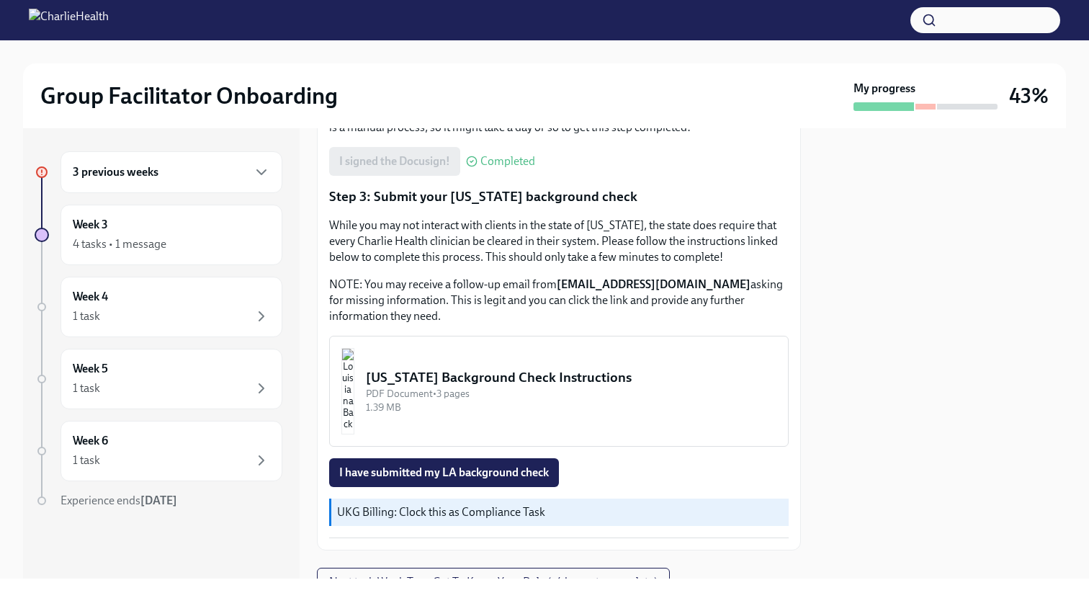
scroll to position [485, 0]
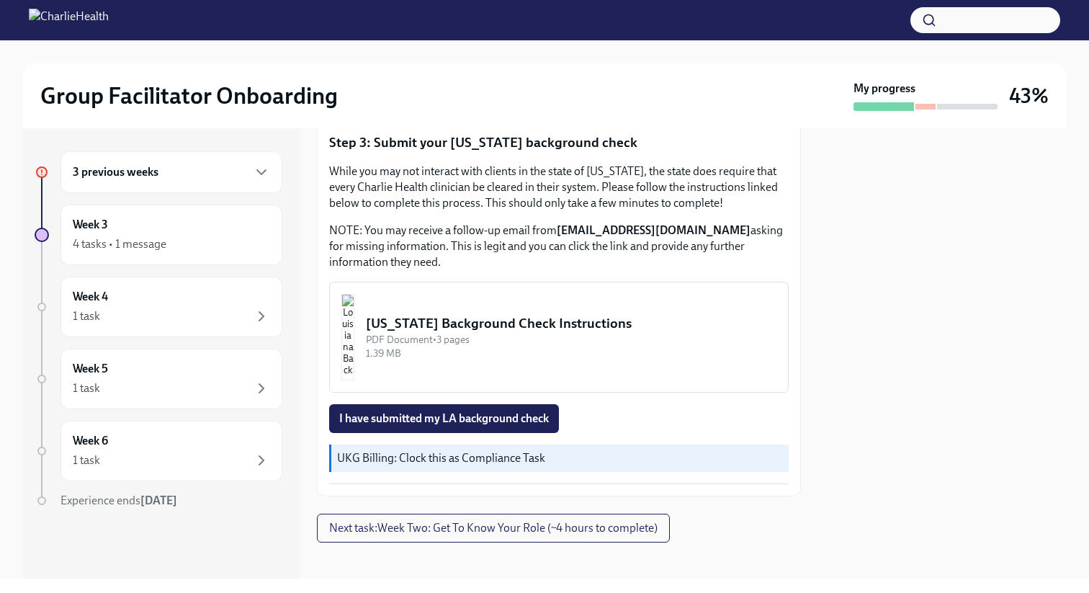
click at [446, 347] on div "1.39 MB" at bounding box center [571, 353] width 410 height 14
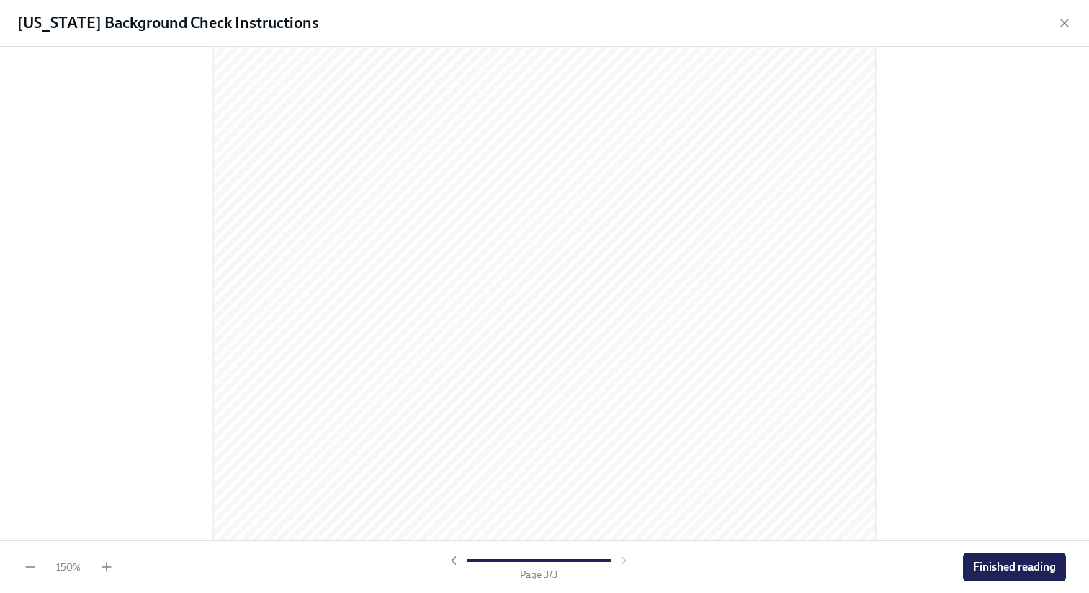
scroll to position [2126, 0]
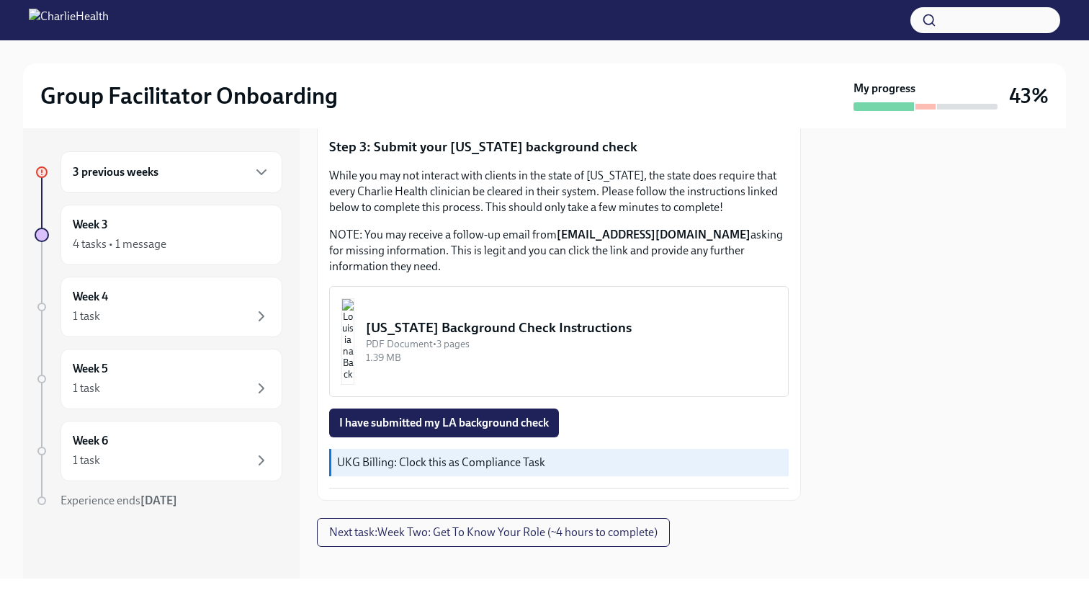
scroll to position [485, 0]
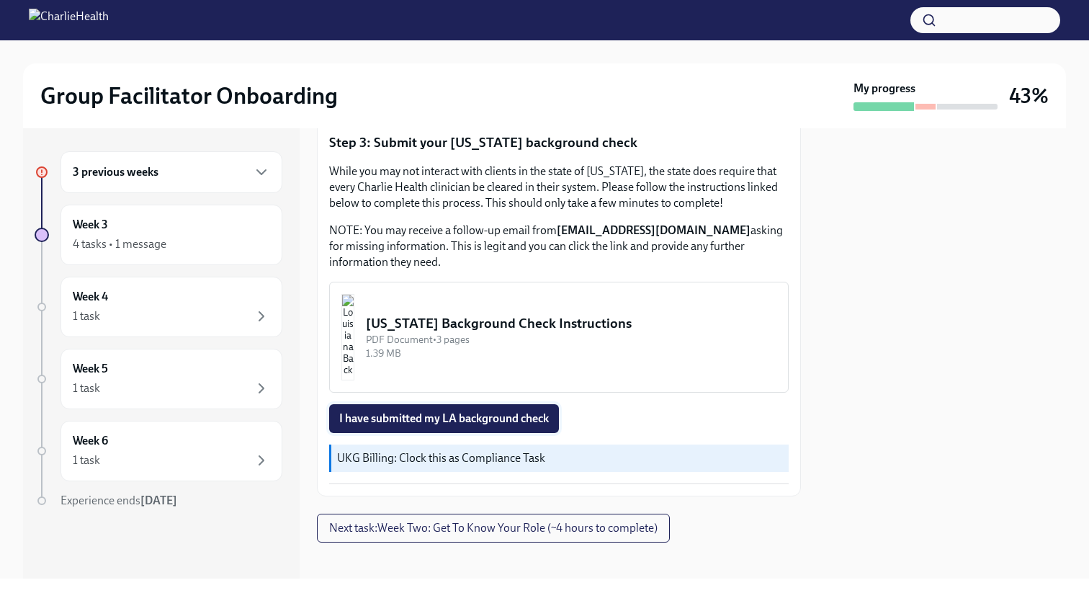
click at [483, 412] on span "I have submitted my LA background check" at bounding box center [444, 418] width 210 height 14
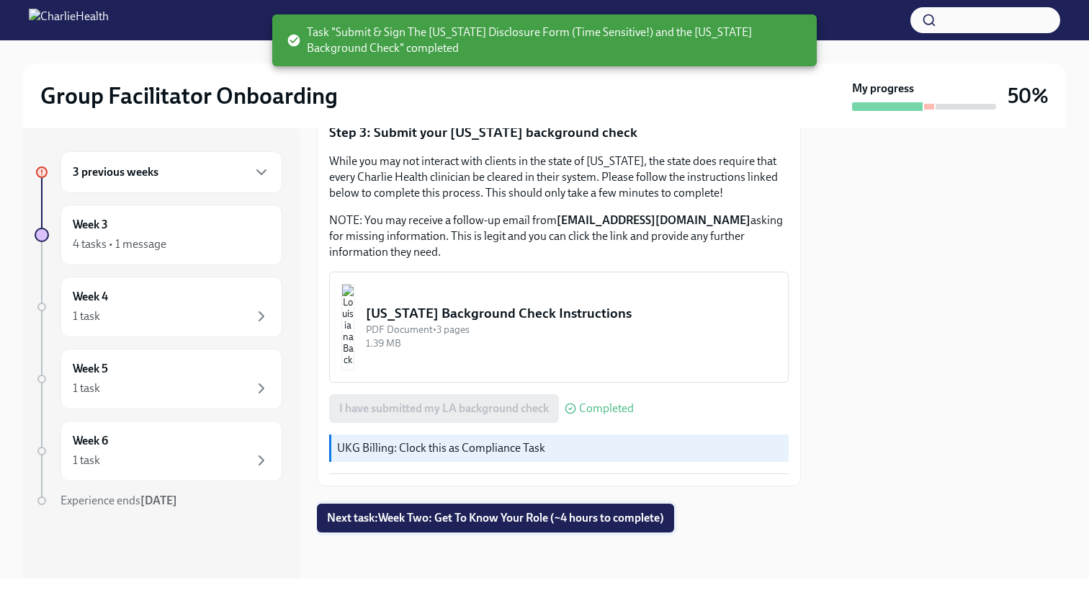
click at [505, 513] on span "Next task : Week Two: Get To Know Your Role (~4 hours to complete)" at bounding box center [495, 518] width 337 height 14
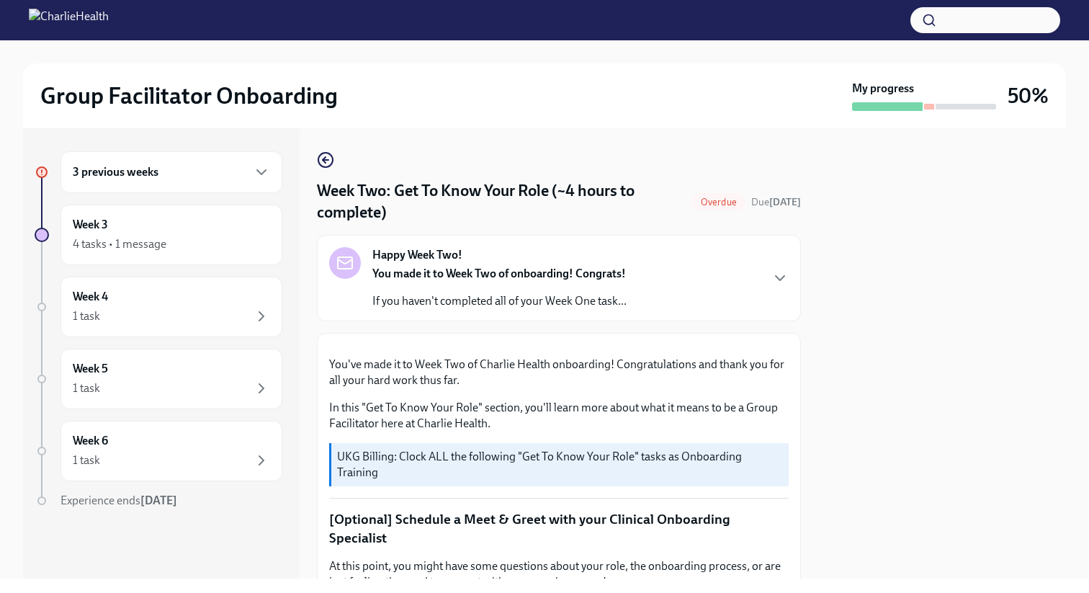
click at [211, 181] on div "3 previous weeks" at bounding box center [171, 172] width 222 height 42
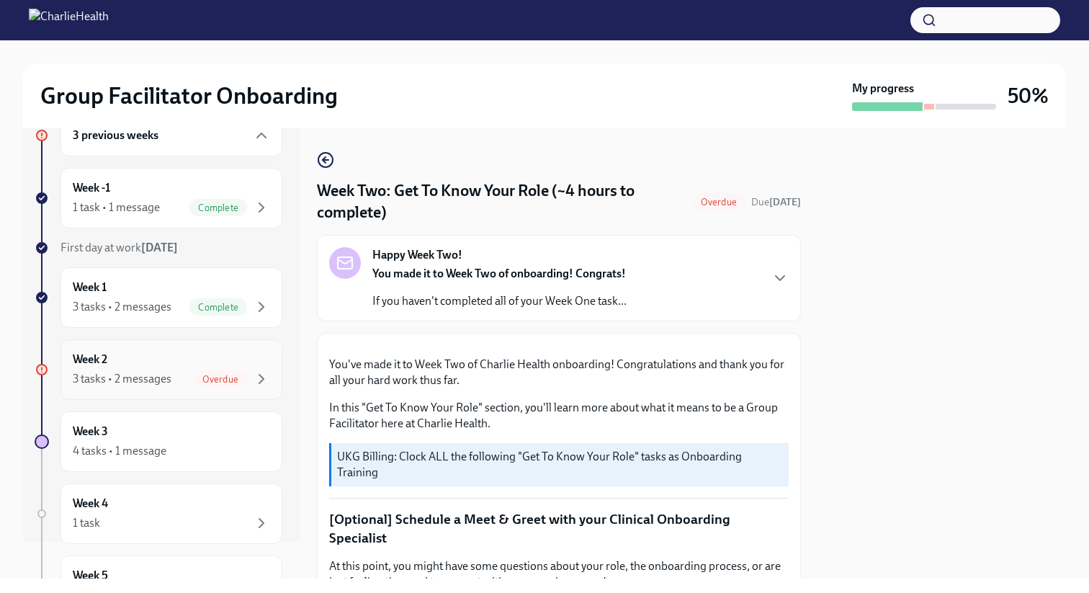
scroll to position [55, 0]
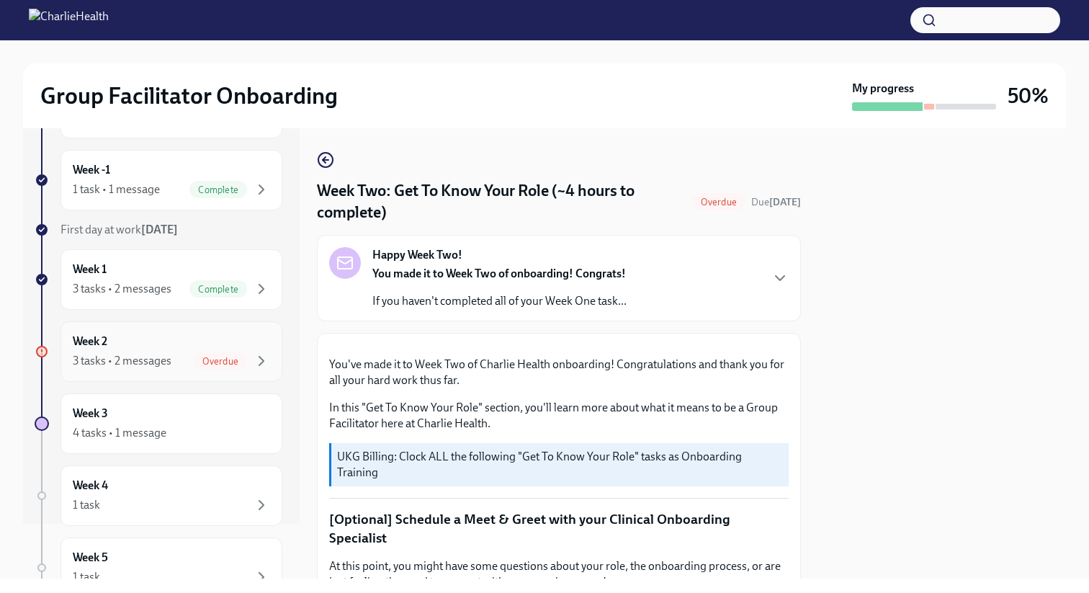
click at [205, 356] on span "Overdue" at bounding box center [220, 361] width 53 height 11
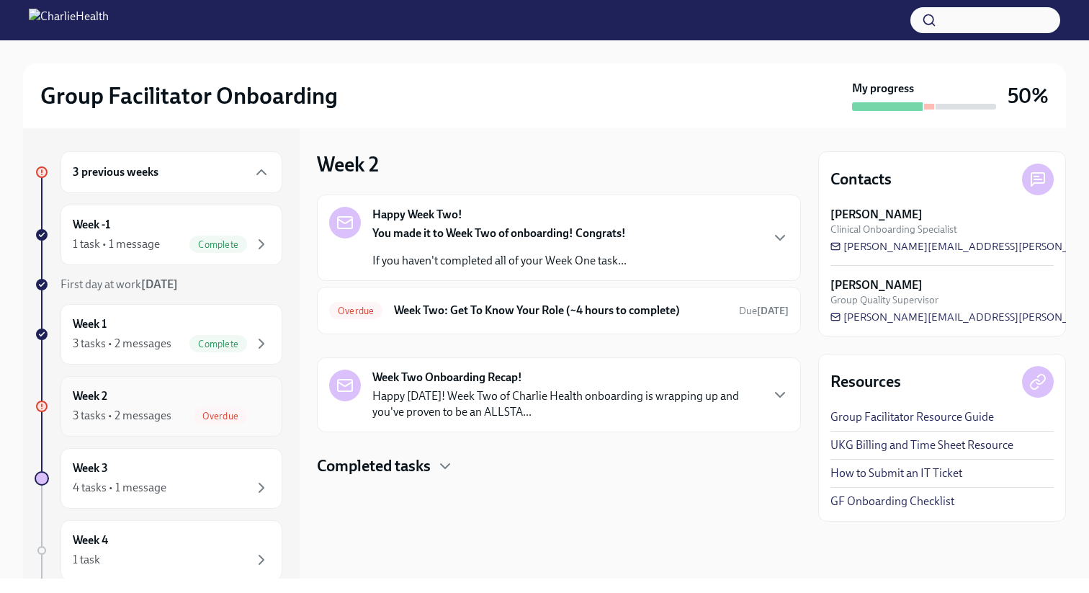
click at [156, 405] on div "Week 2 3 tasks • 2 messages Overdue" at bounding box center [171, 406] width 197 height 36
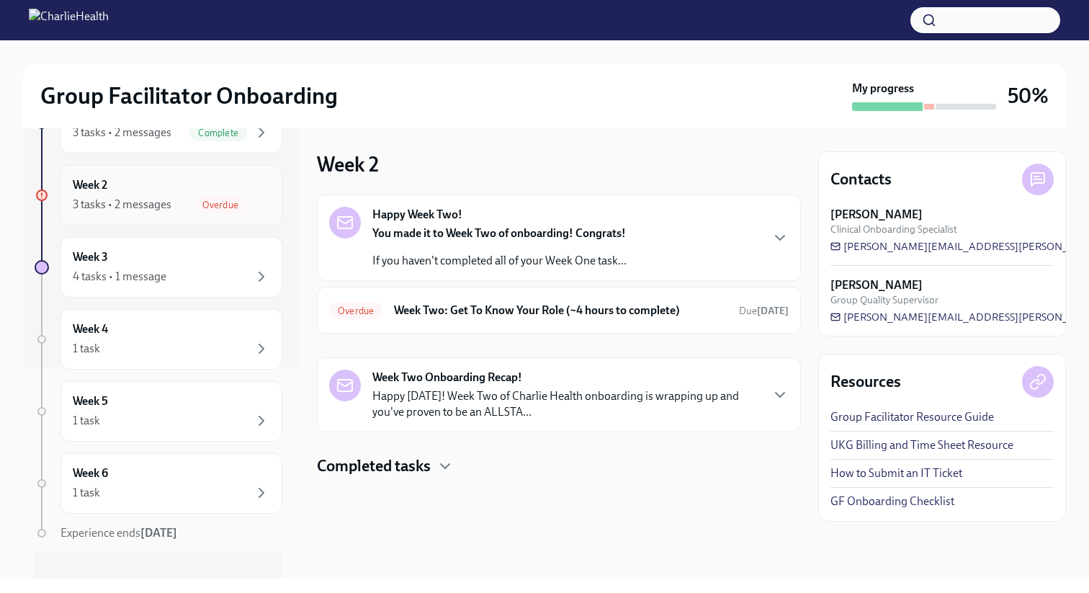
scroll to position [215, 0]
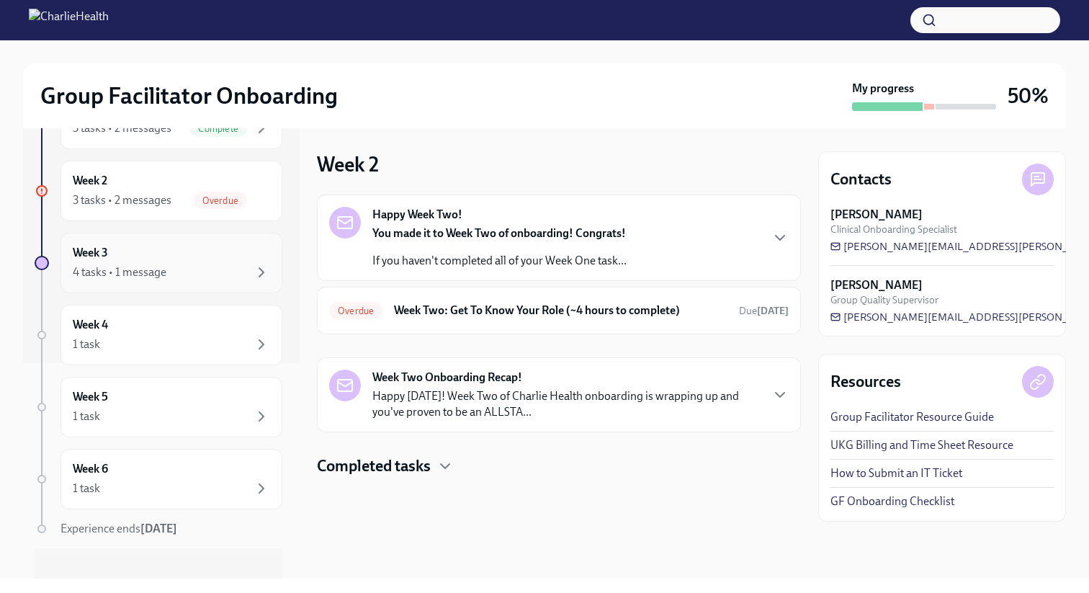
click at [220, 237] on div "Week 3 4 tasks • 1 message" at bounding box center [171, 263] width 222 height 60
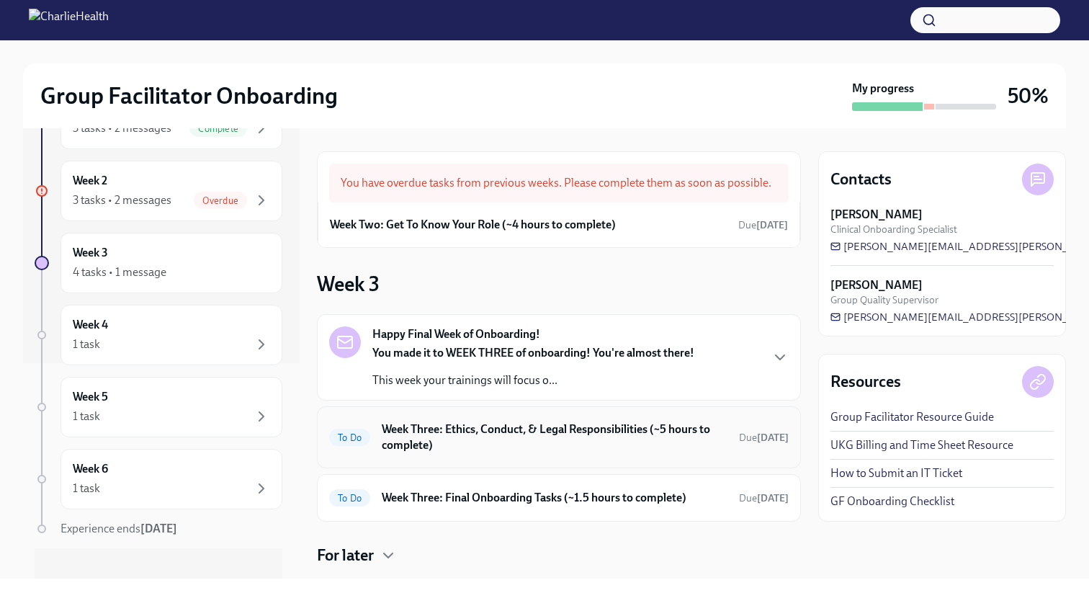
scroll to position [78, 0]
